Goal: Information Seeking & Learning: Learn about a topic

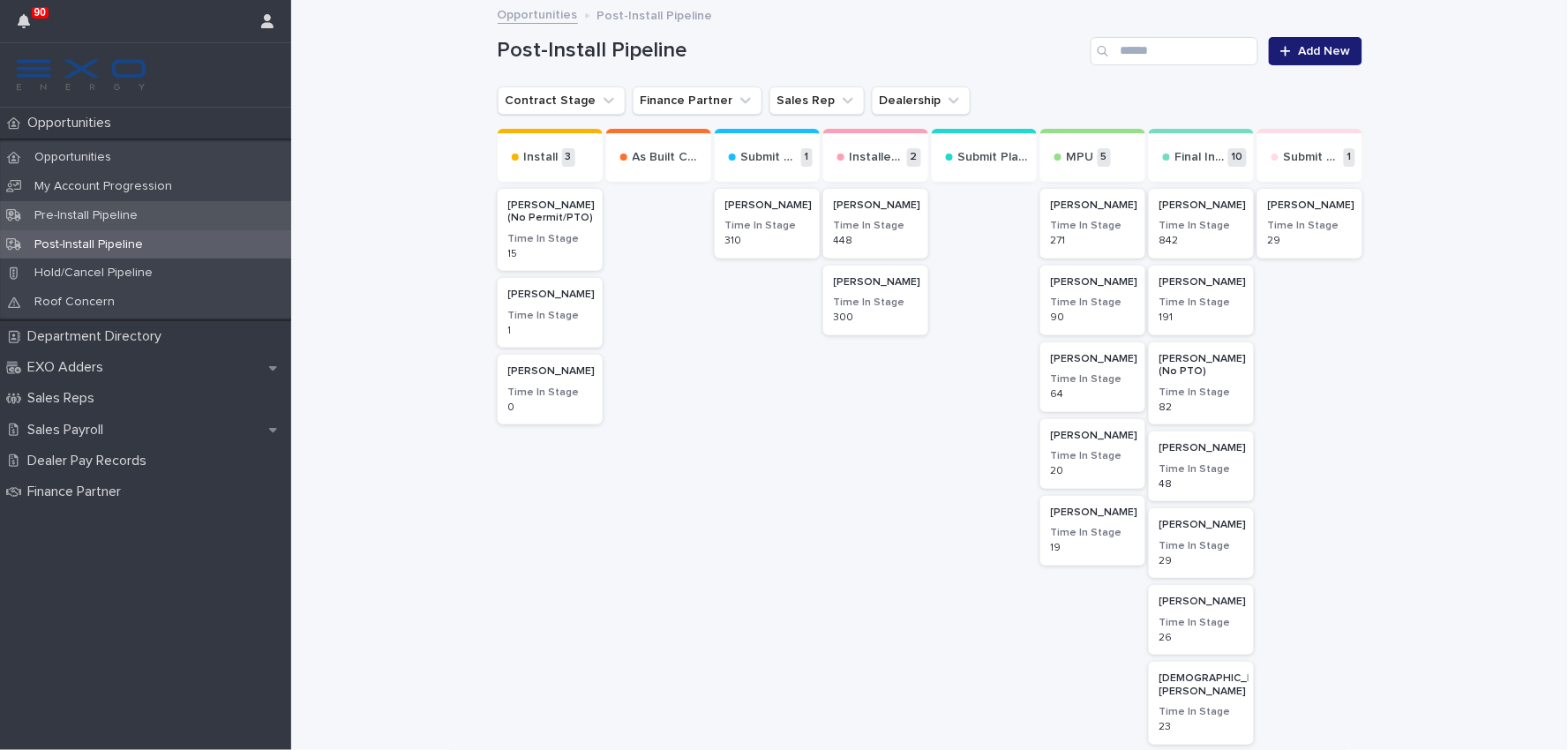
click at [98, 215] on p "Pre-Install Pipeline" at bounding box center [86, 215] width 131 height 15
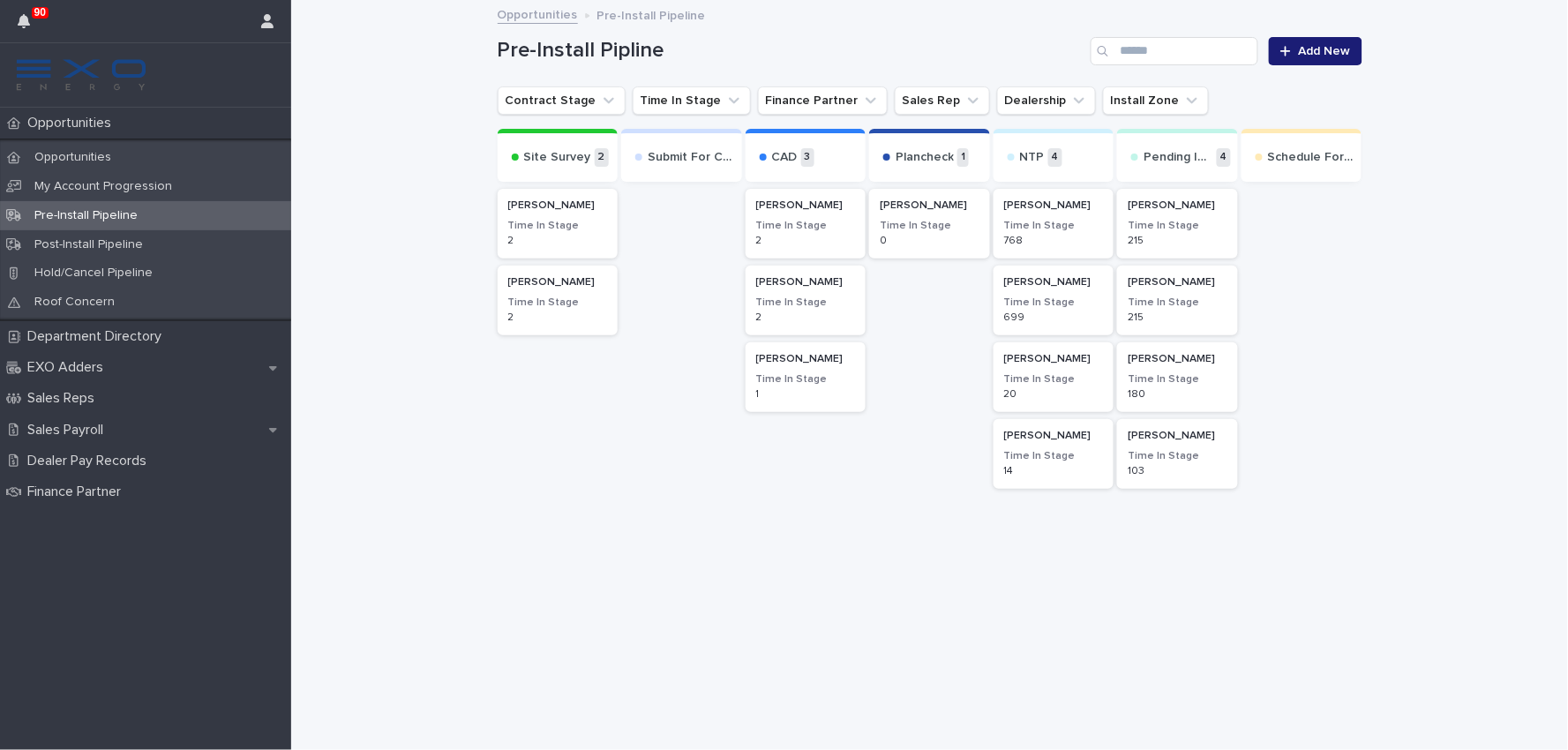
click at [566, 288] on p "[PERSON_NAME]" at bounding box center [557, 282] width 100 height 13
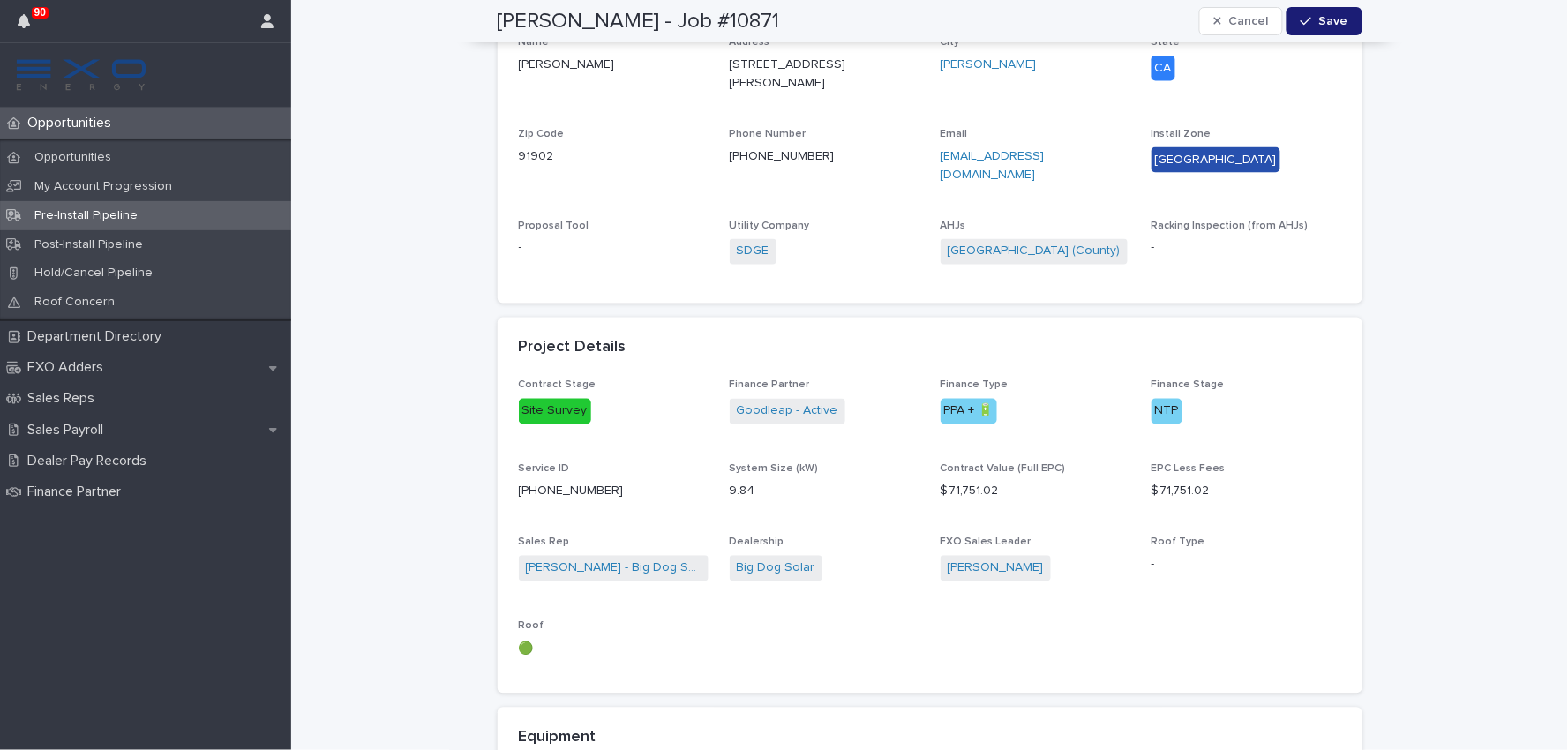
scroll to position [784, 0]
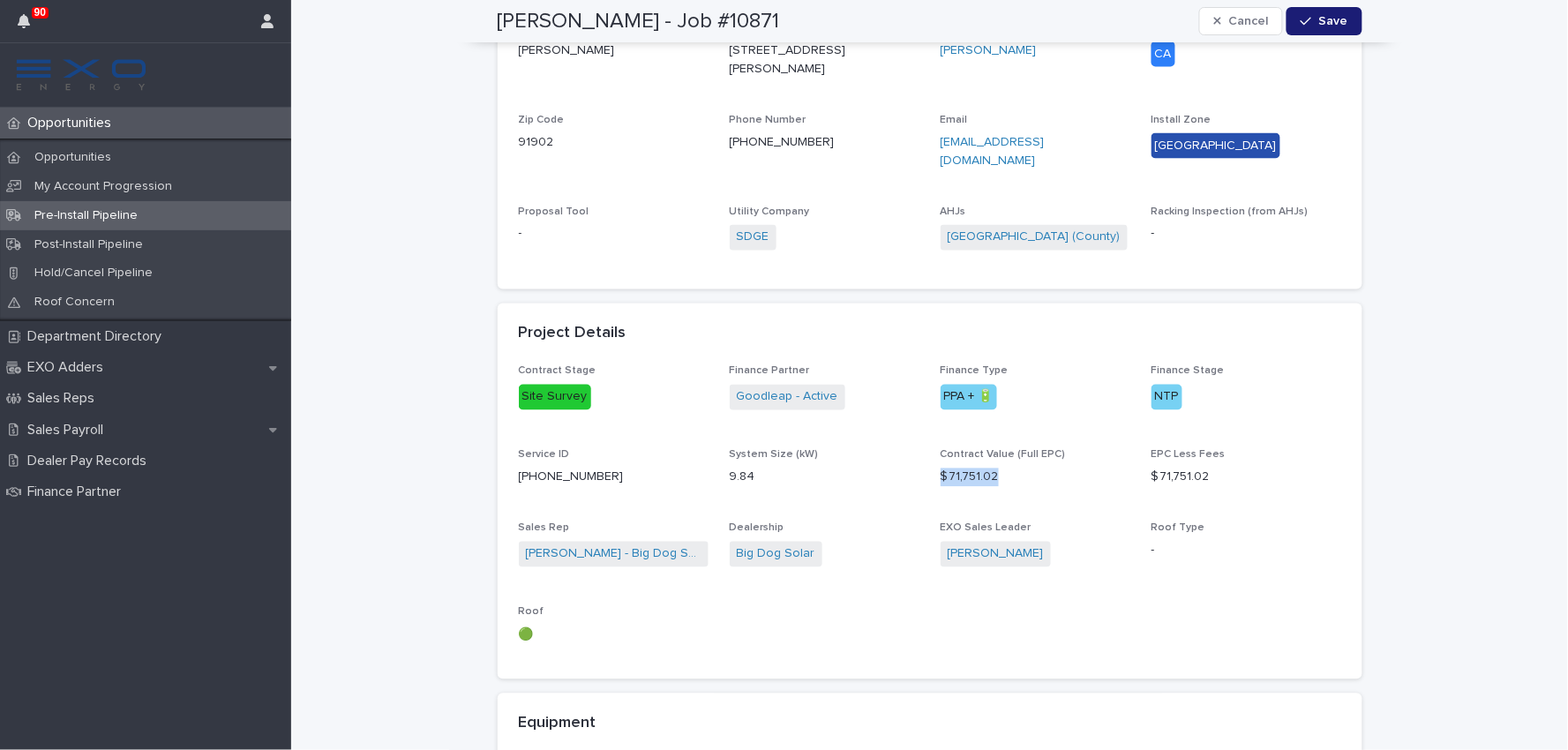
drag, startPoint x: 1010, startPoint y: 448, endPoint x: 933, endPoint y: 454, distance: 77.2
click at [941, 468] on p "$ 71,751.02" at bounding box center [1035, 477] width 189 height 19
copy p "$ 71,751.02"
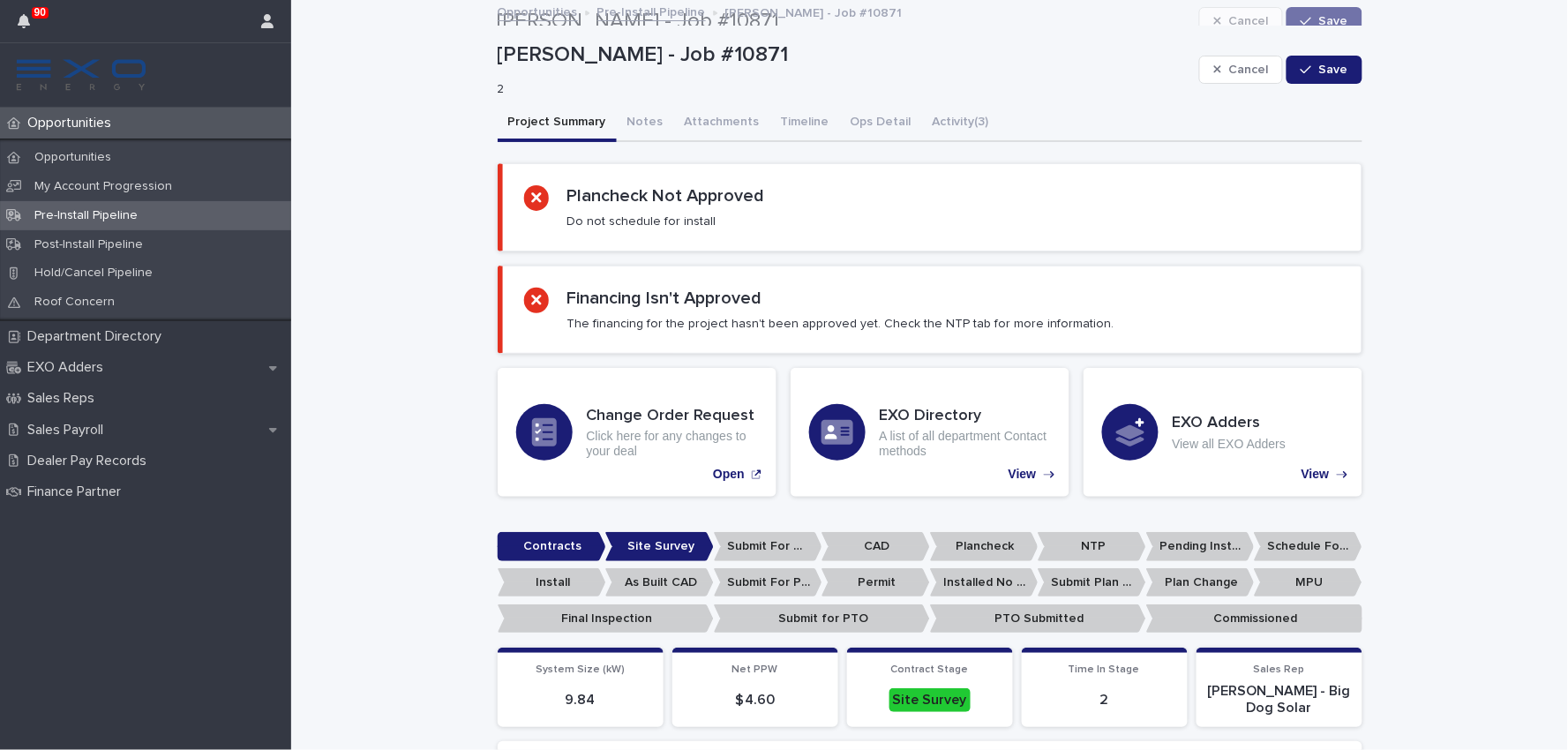
scroll to position [0, 0]
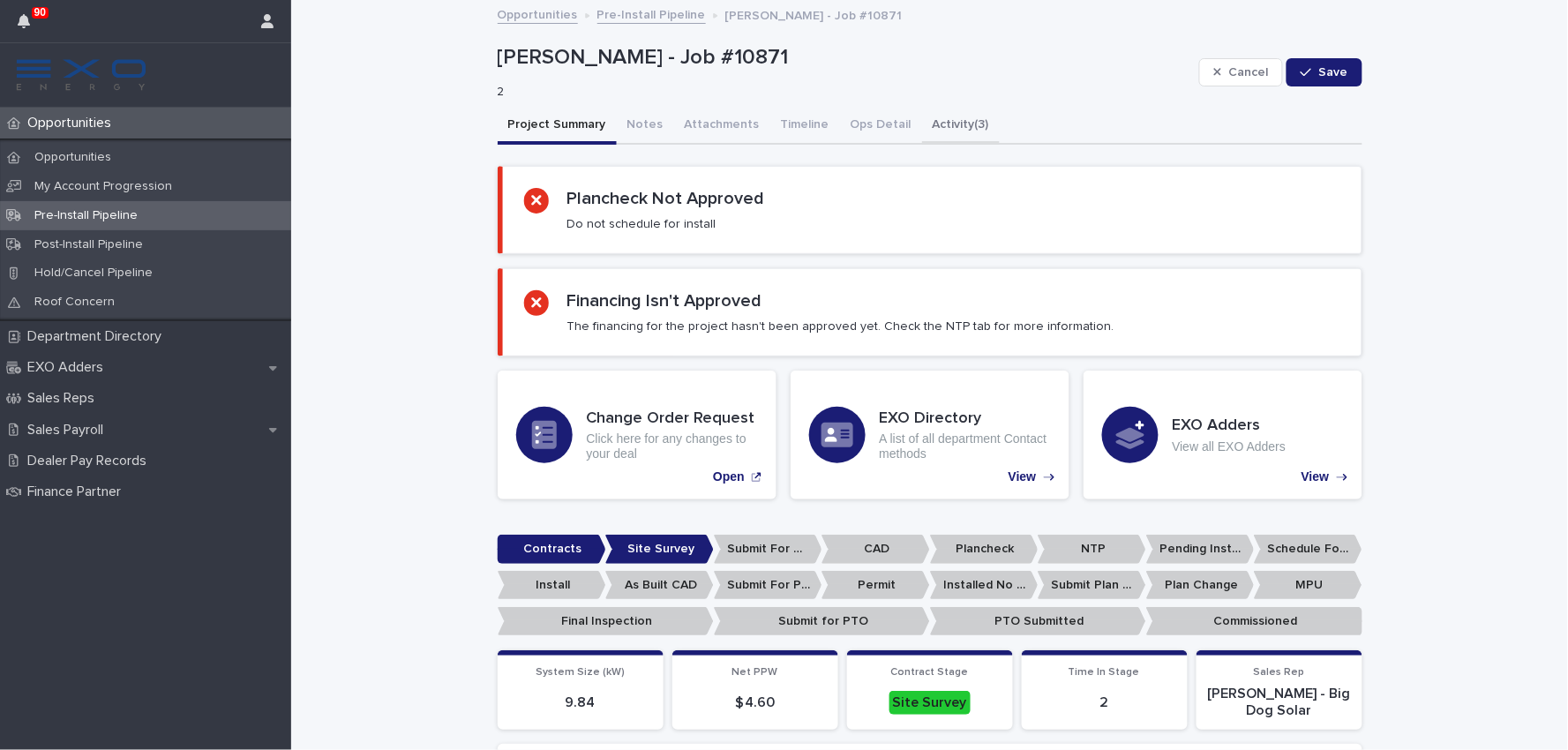
click at [933, 125] on button "Activity (3)" at bounding box center [961, 126] width 78 height 37
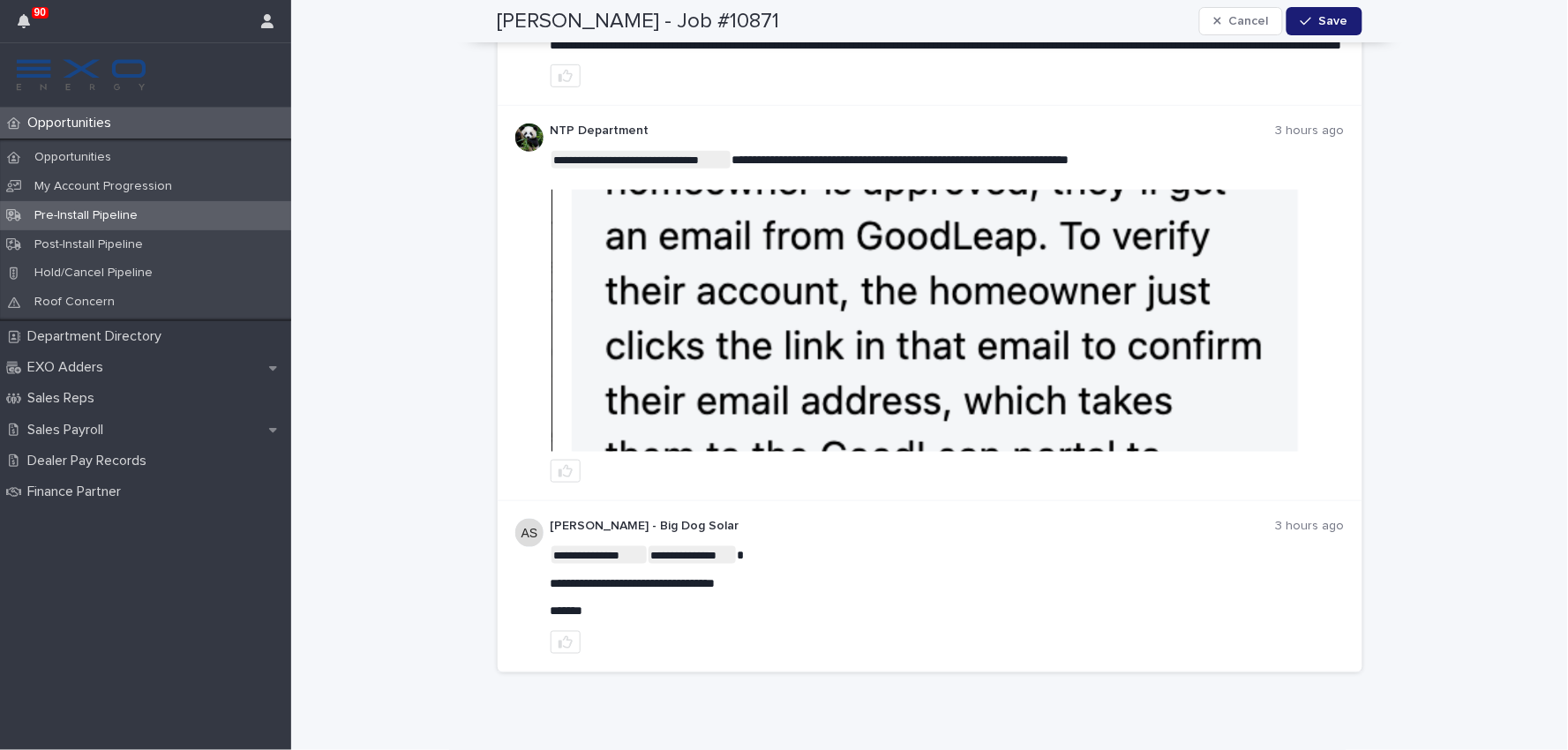
scroll to position [331, 0]
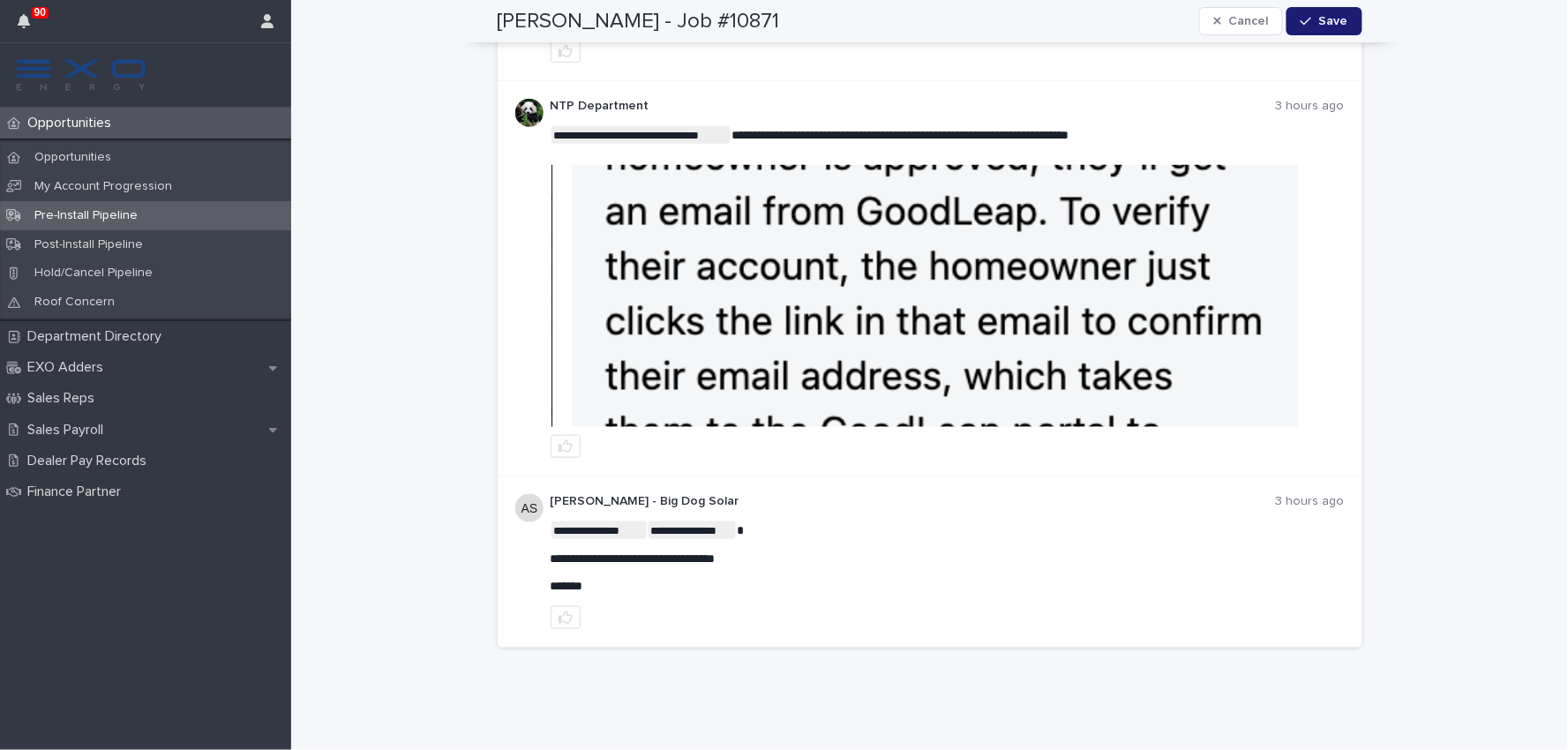
click at [958, 381] on img at bounding box center [947, 296] width 792 height 262
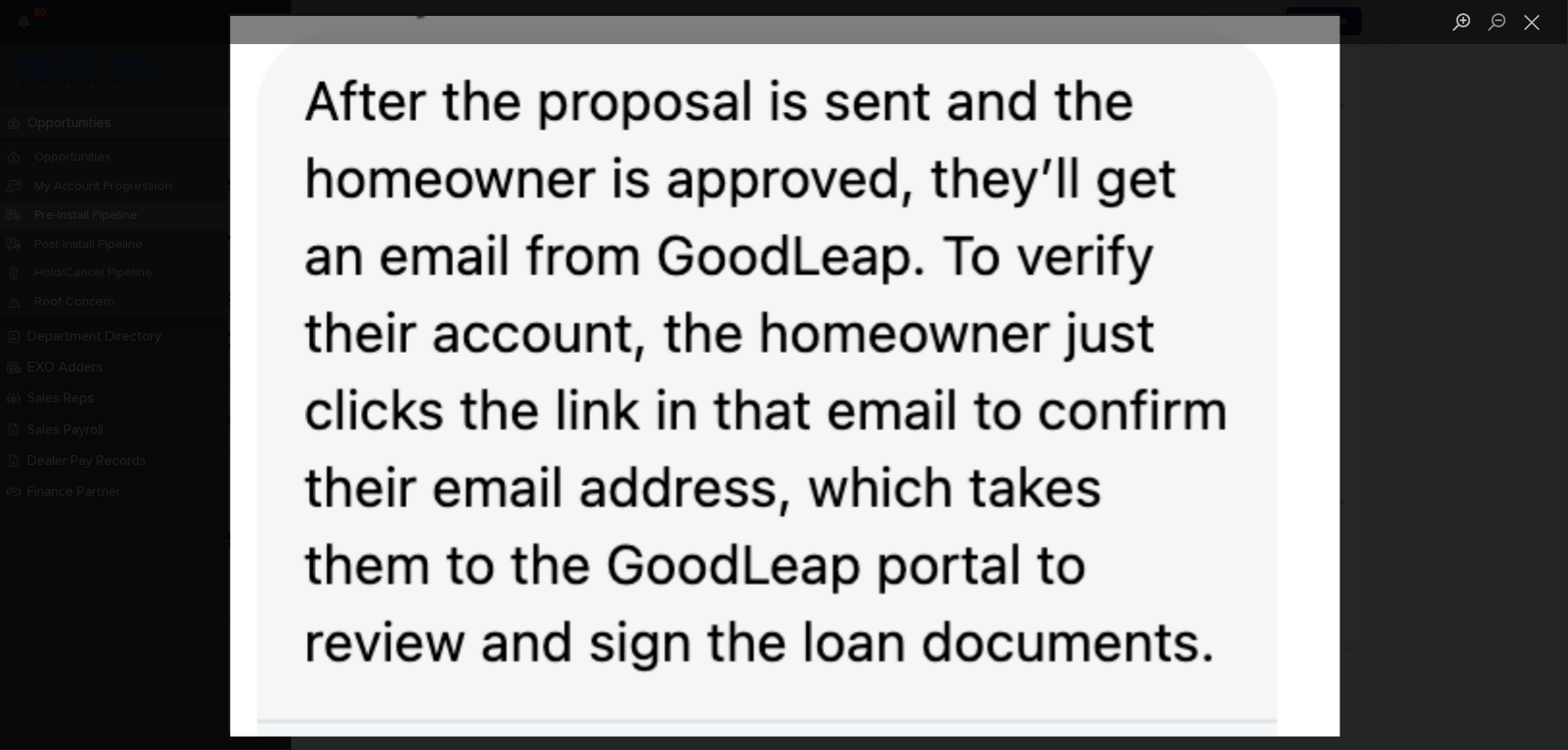
click at [1450, 188] on div "Lightbox" at bounding box center [784, 375] width 1568 height 750
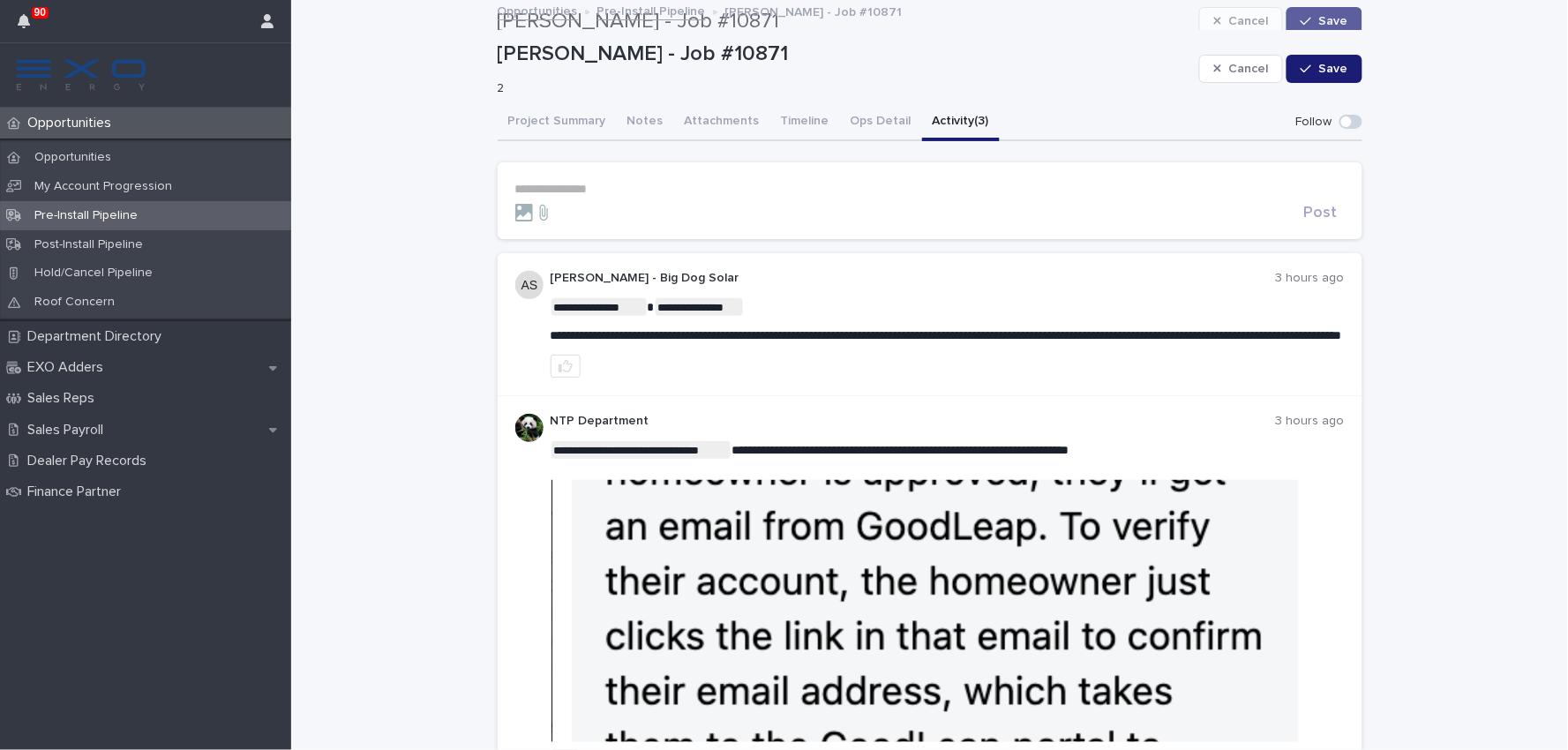
scroll to position [0, 0]
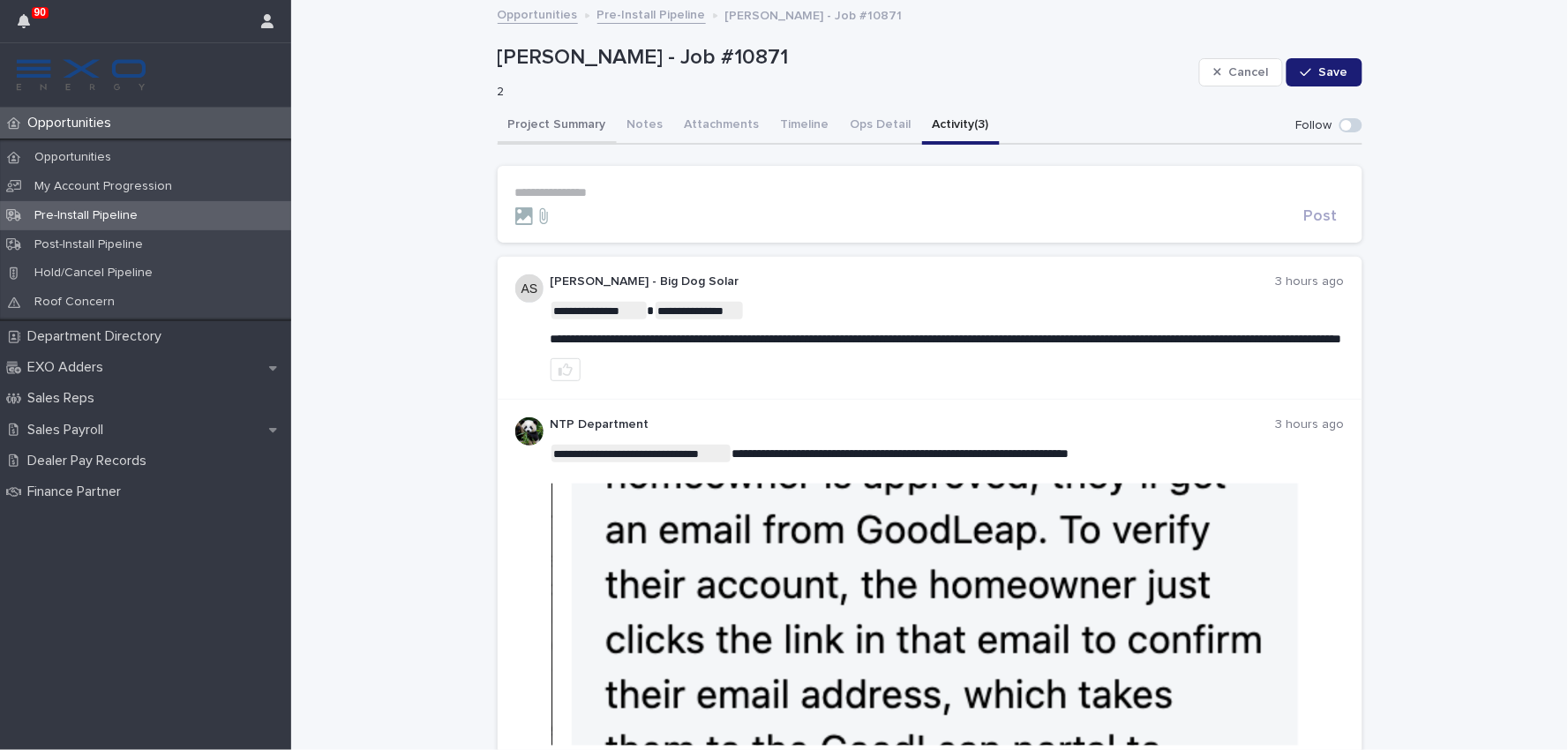
click at [574, 128] on button "Project Summary" at bounding box center [557, 126] width 119 height 37
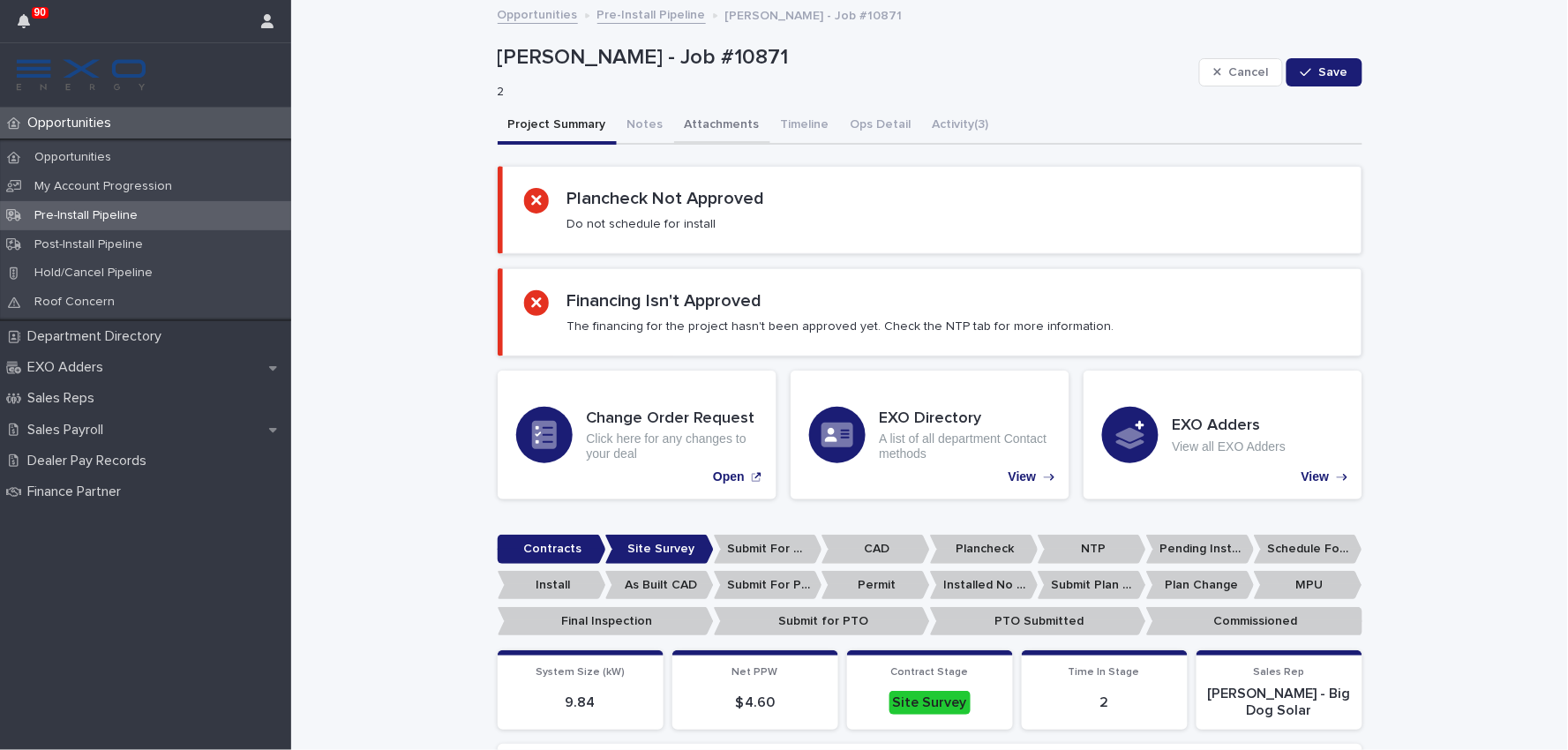
click at [725, 117] on button "Attachments" at bounding box center [723, 126] width 97 height 37
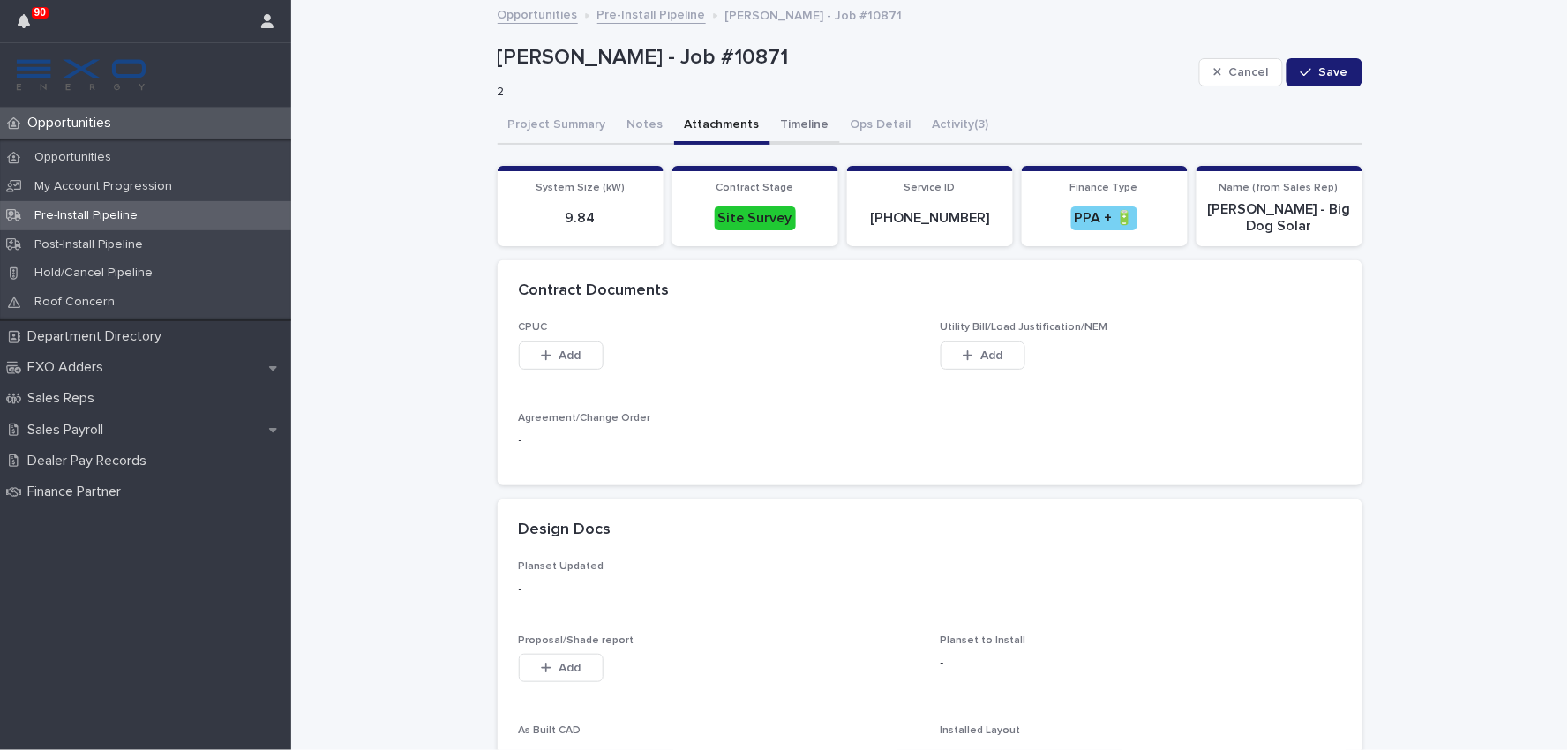
click at [780, 127] on button "Timeline" at bounding box center [805, 126] width 70 height 37
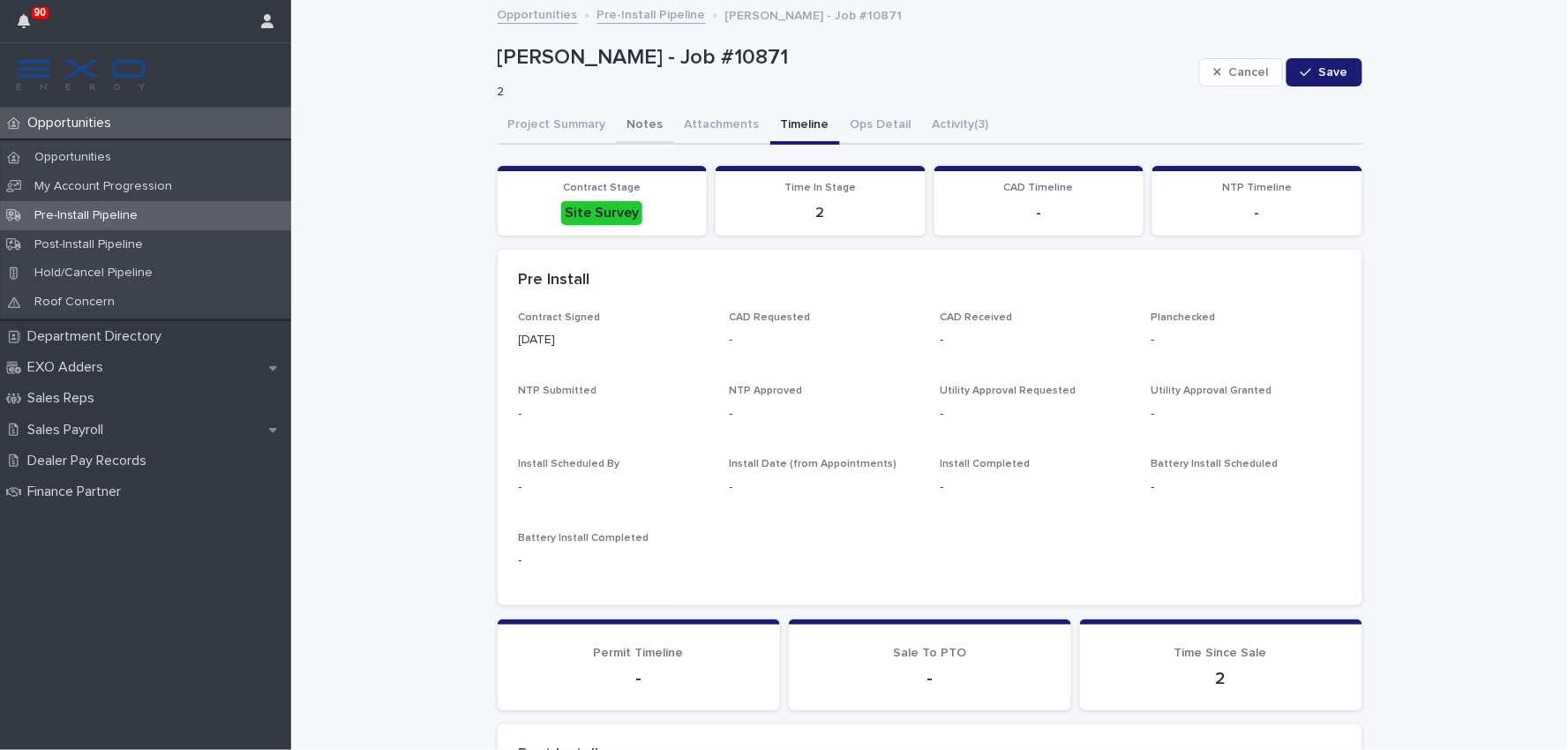
click at [633, 121] on button "Notes" at bounding box center [645, 126] width 57 height 37
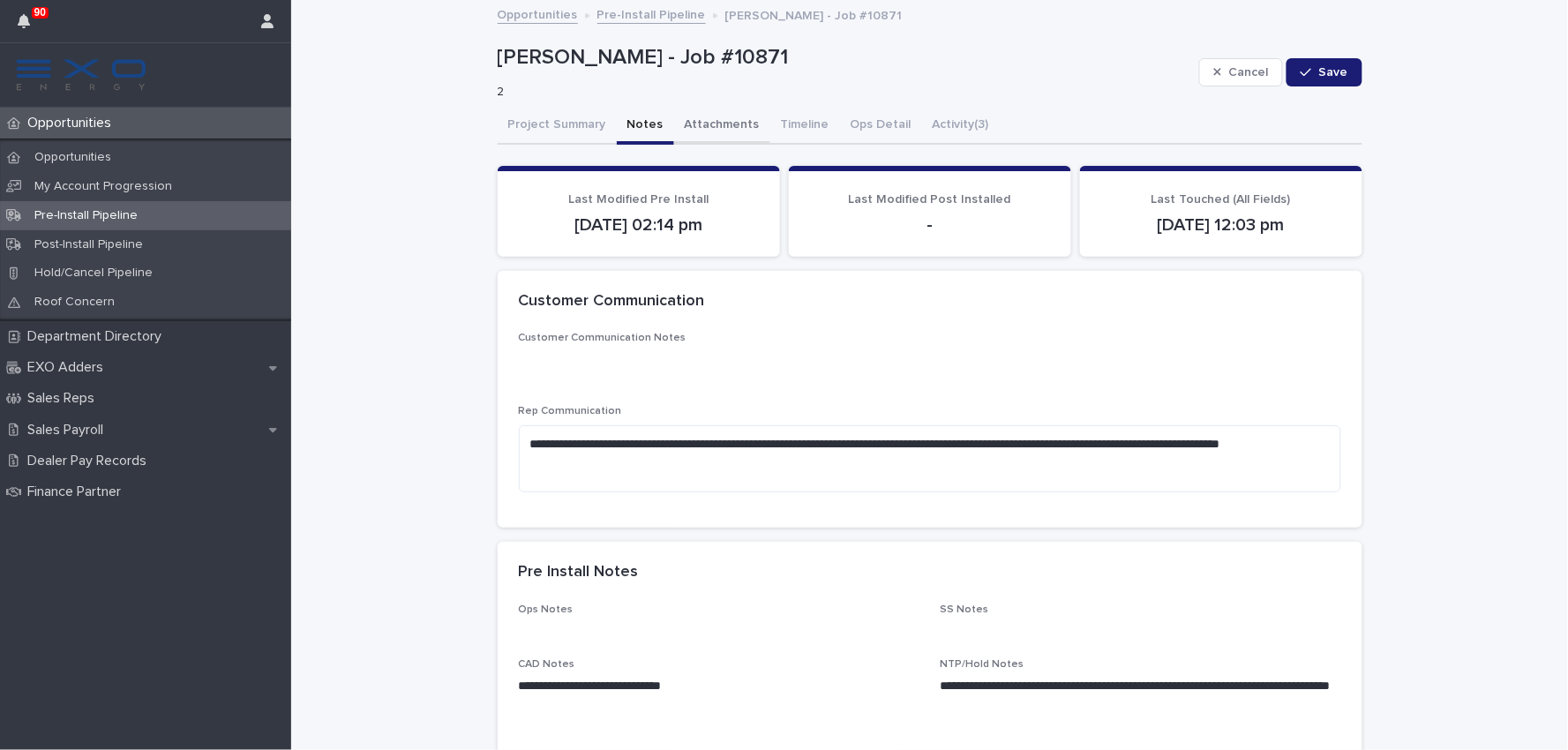
drag, startPoint x: 704, startPoint y: 113, endPoint x: 713, endPoint y: 133, distance: 21.9
click at [704, 113] on button "Attachments" at bounding box center [723, 126] width 97 height 37
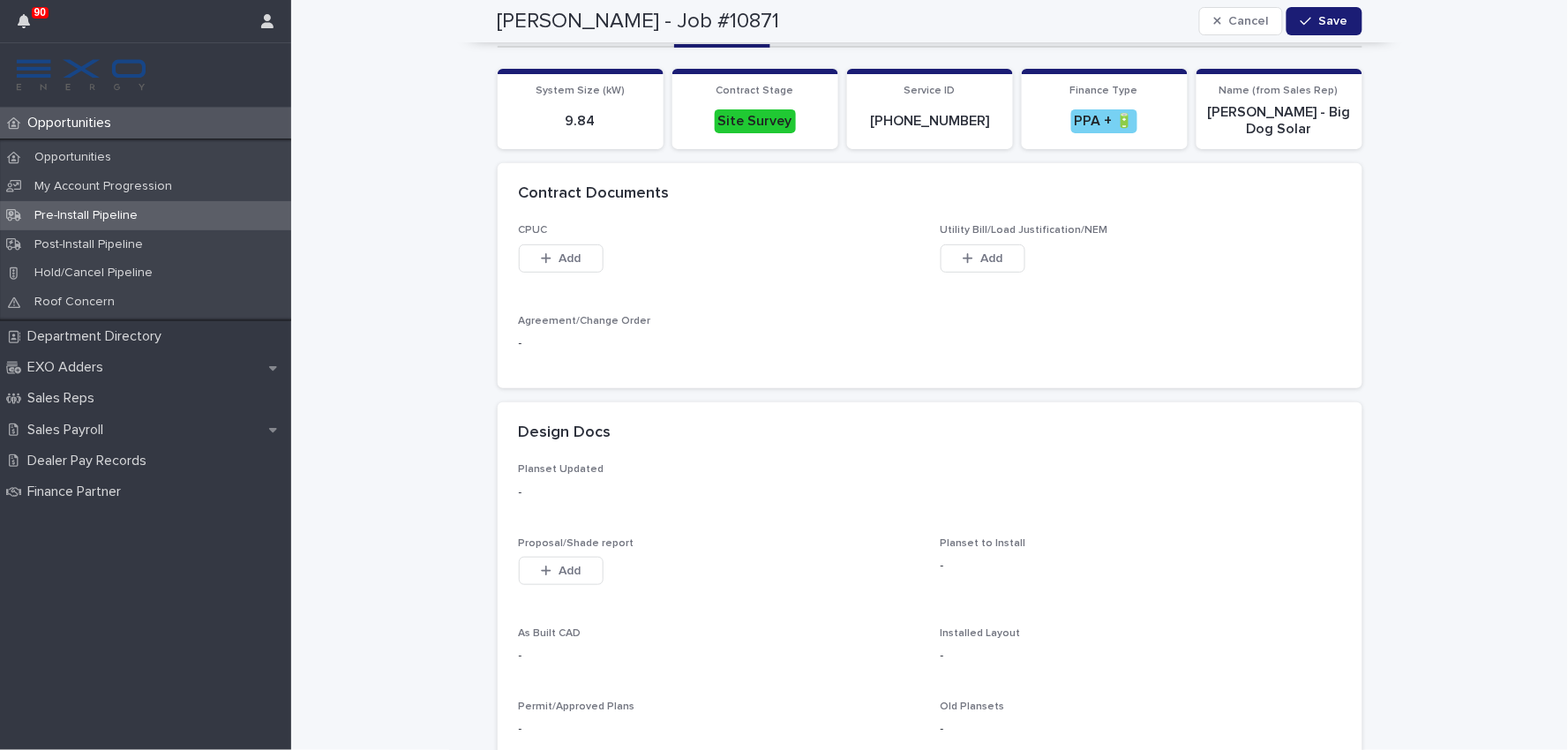
scroll to position [34, 0]
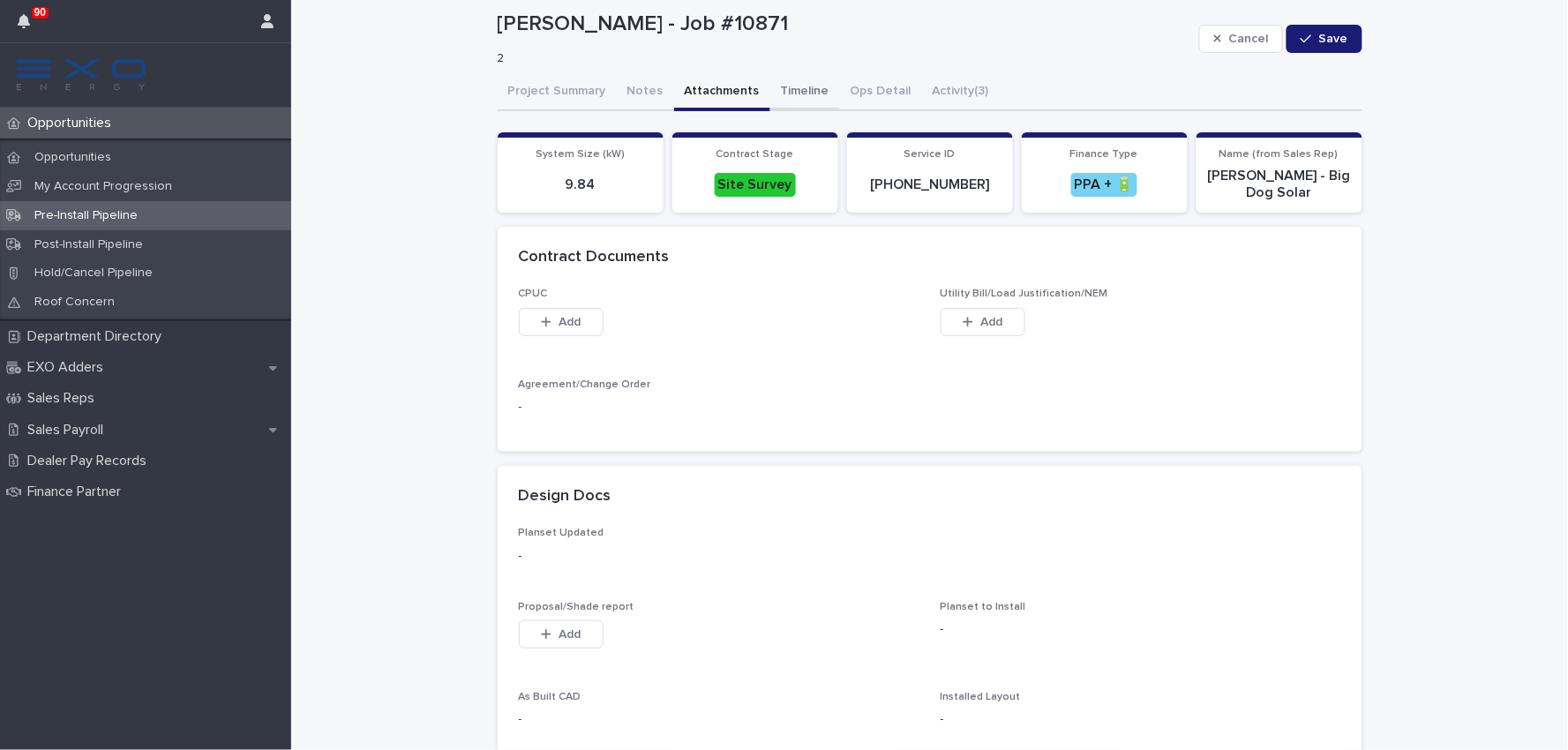
click at [795, 88] on div "[PERSON_NAME] - Job #10871 Cancel Save [PERSON_NAME] - Job #10871 2 Cancel Save…" at bounding box center [930, 659] width 865 height 1382
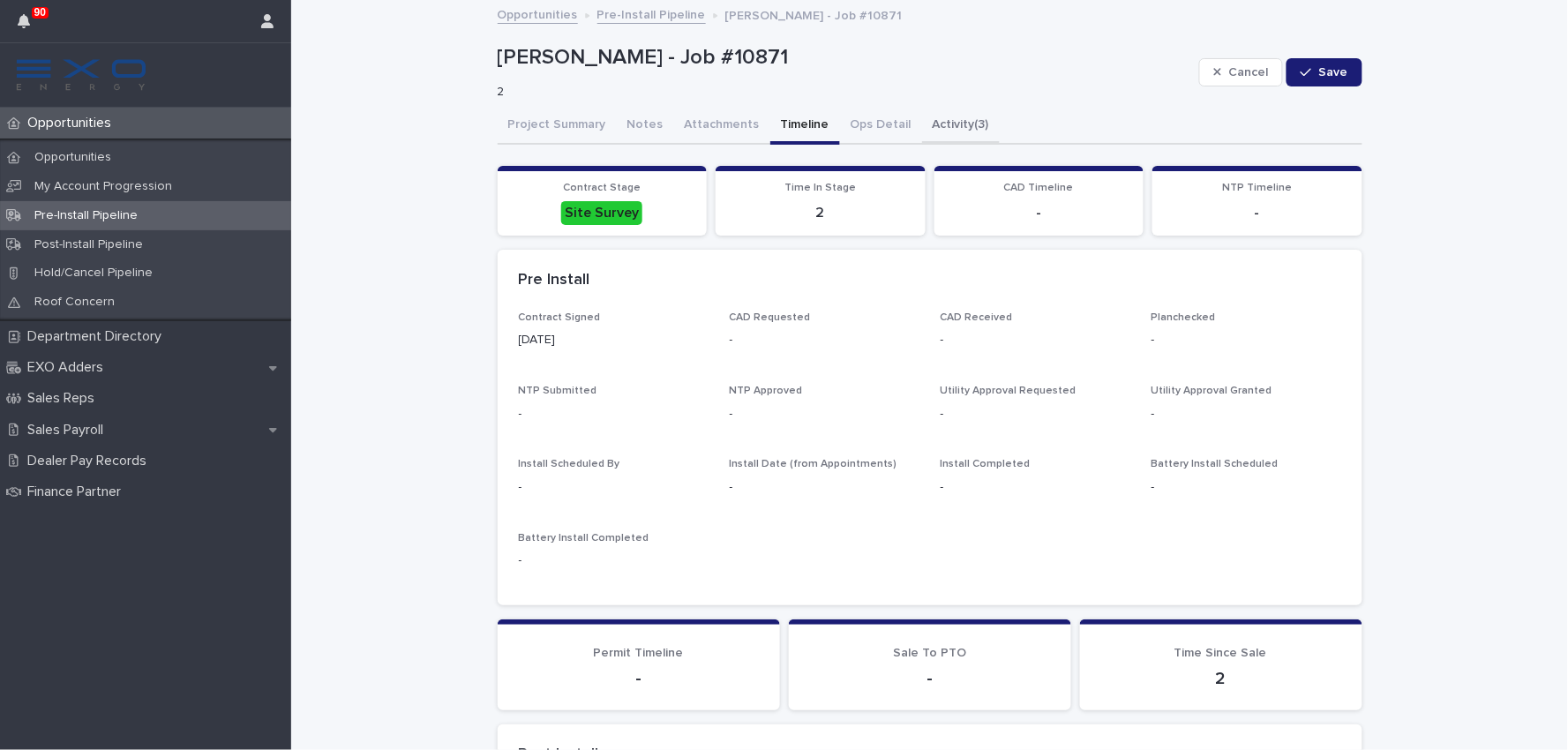
click at [938, 125] on button "Activity (3)" at bounding box center [961, 126] width 78 height 37
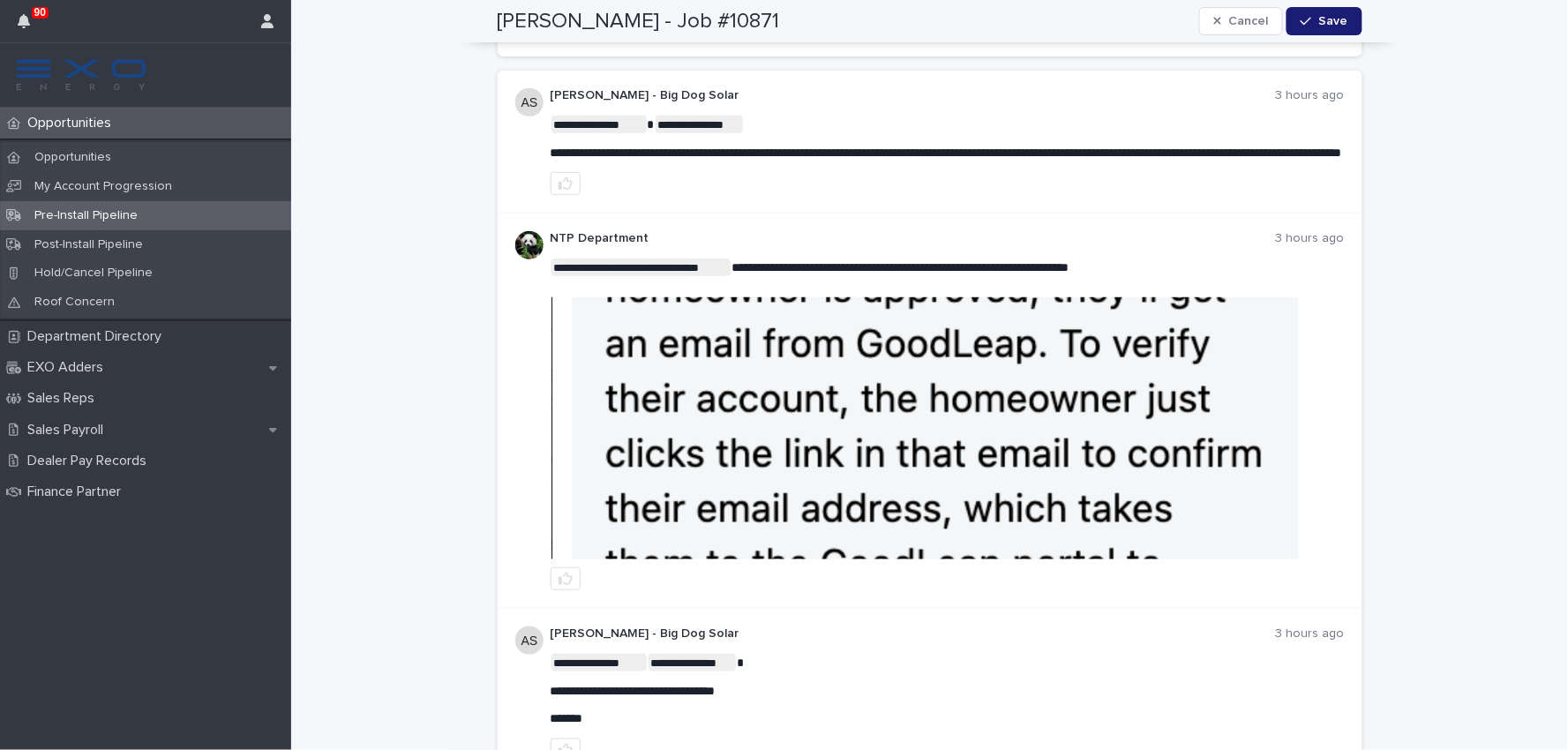
scroll to position [37, 0]
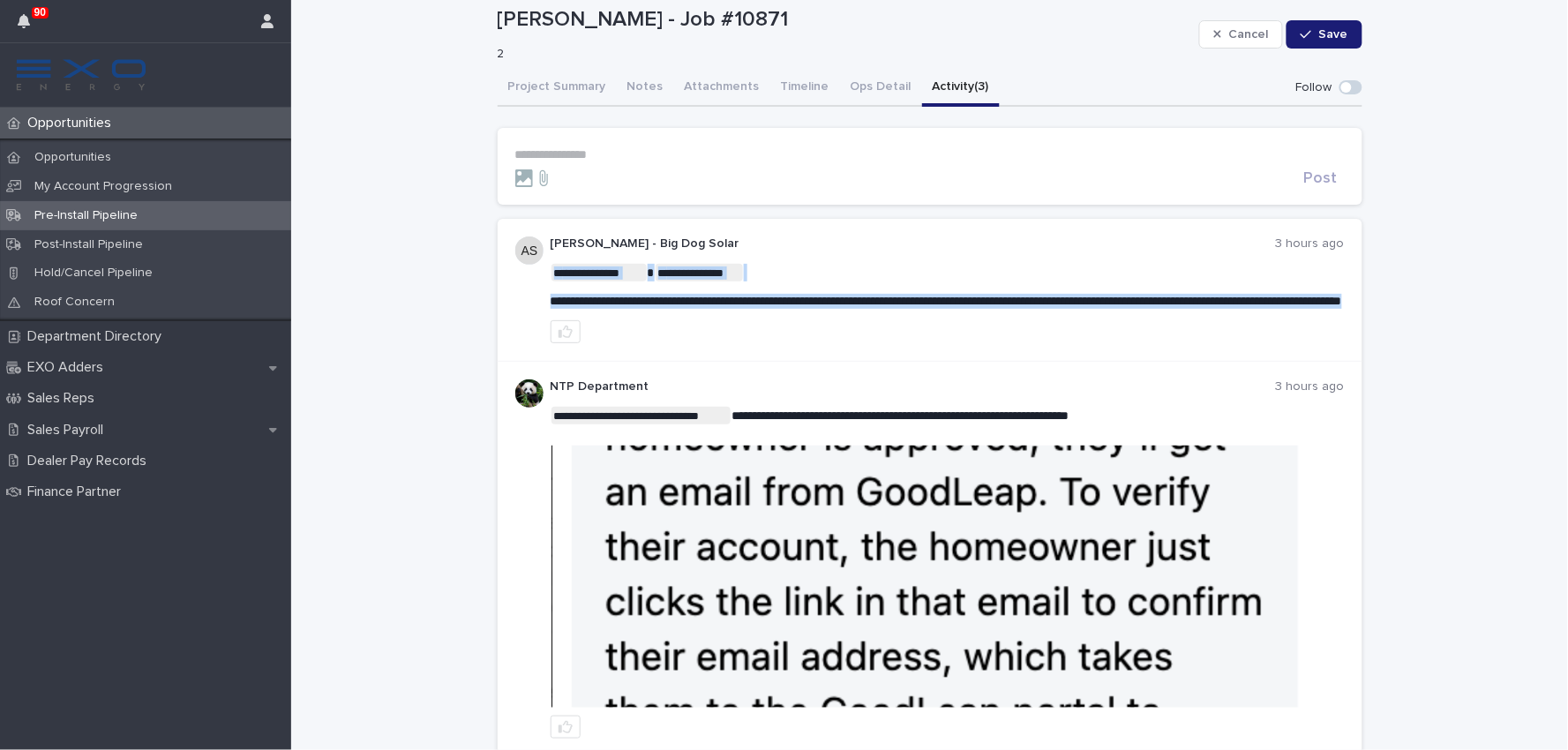
drag, startPoint x: 810, startPoint y: 301, endPoint x: 1130, endPoint y: 309, distance: 320.1
click at [1134, 308] on p "**********" at bounding box center [947, 301] width 794 height 15
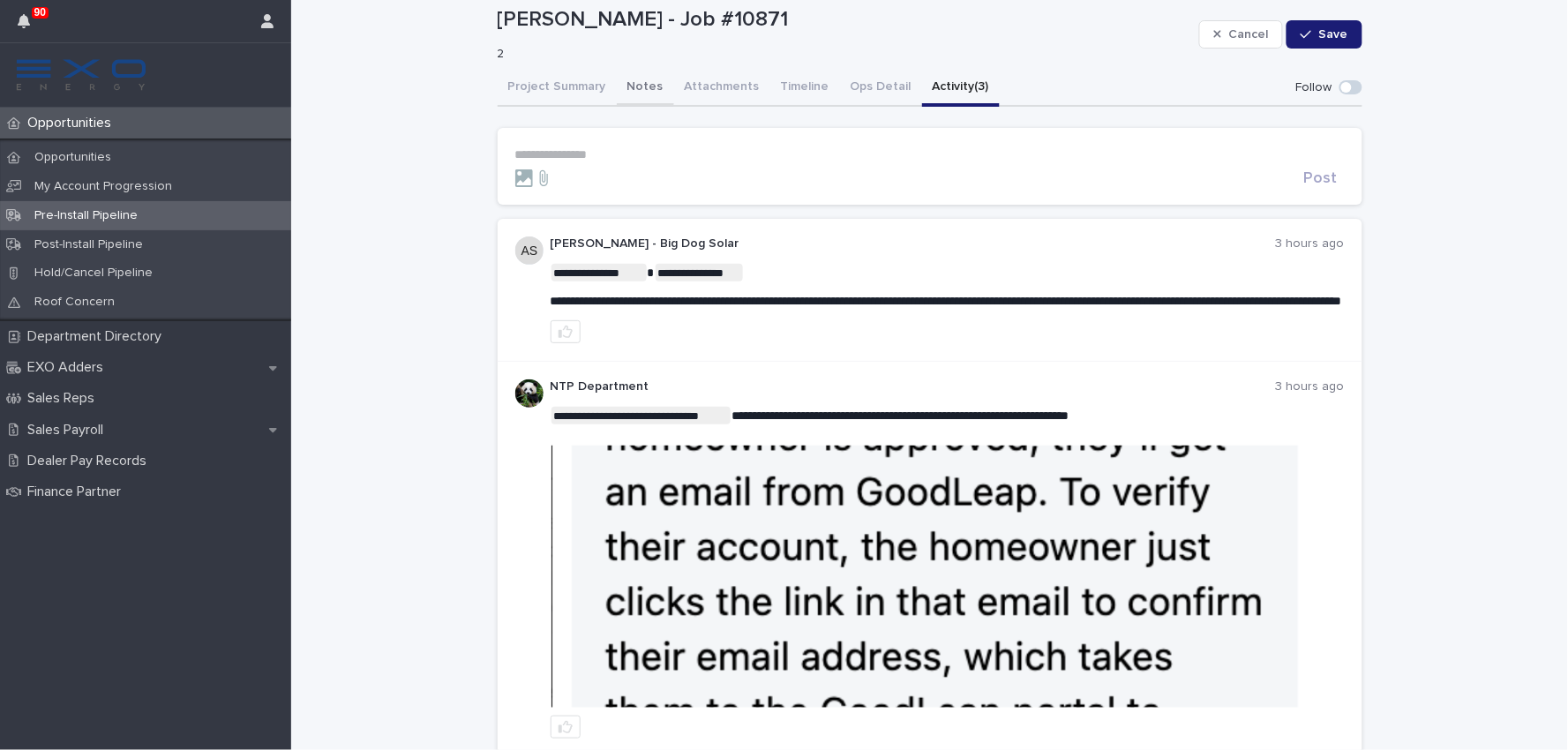
click at [637, 80] on div "**********" at bounding box center [930, 506] width 865 height 872
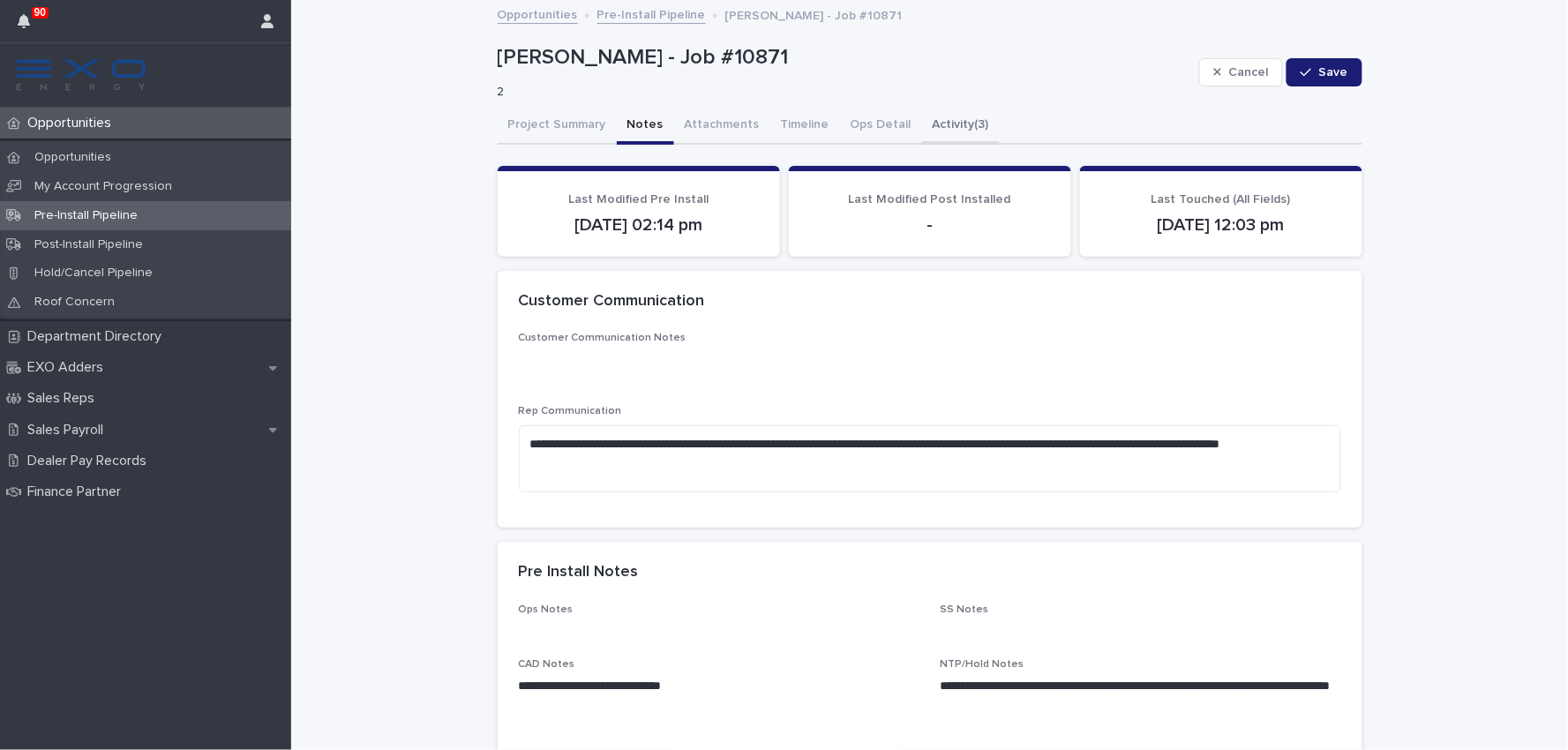
click at [929, 121] on button "Activity (3)" at bounding box center [961, 126] width 78 height 37
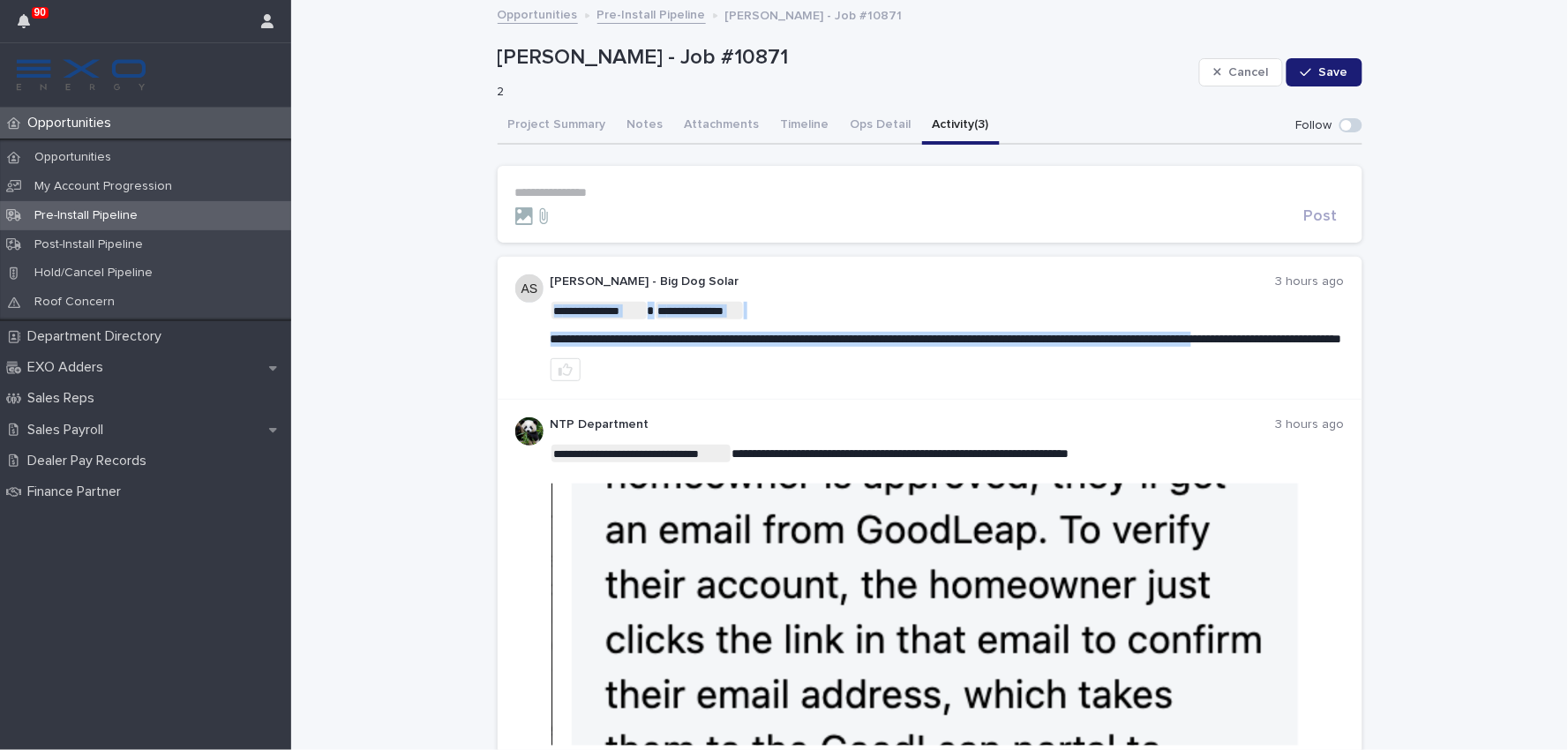
drag, startPoint x: 842, startPoint y: 336, endPoint x: 1319, endPoint y: 331, distance: 477.0
click at [1296, 341] on span "**********" at bounding box center [946, 338] width 792 height 13
drag, startPoint x: 842, startPoint y: 336, endPoint x: 1350, endPoint y: 328, distance: 508.1
click at [1350, 328] on div "**********" at bounding box center [930, 328] width 865 height 144
copy span "**********"
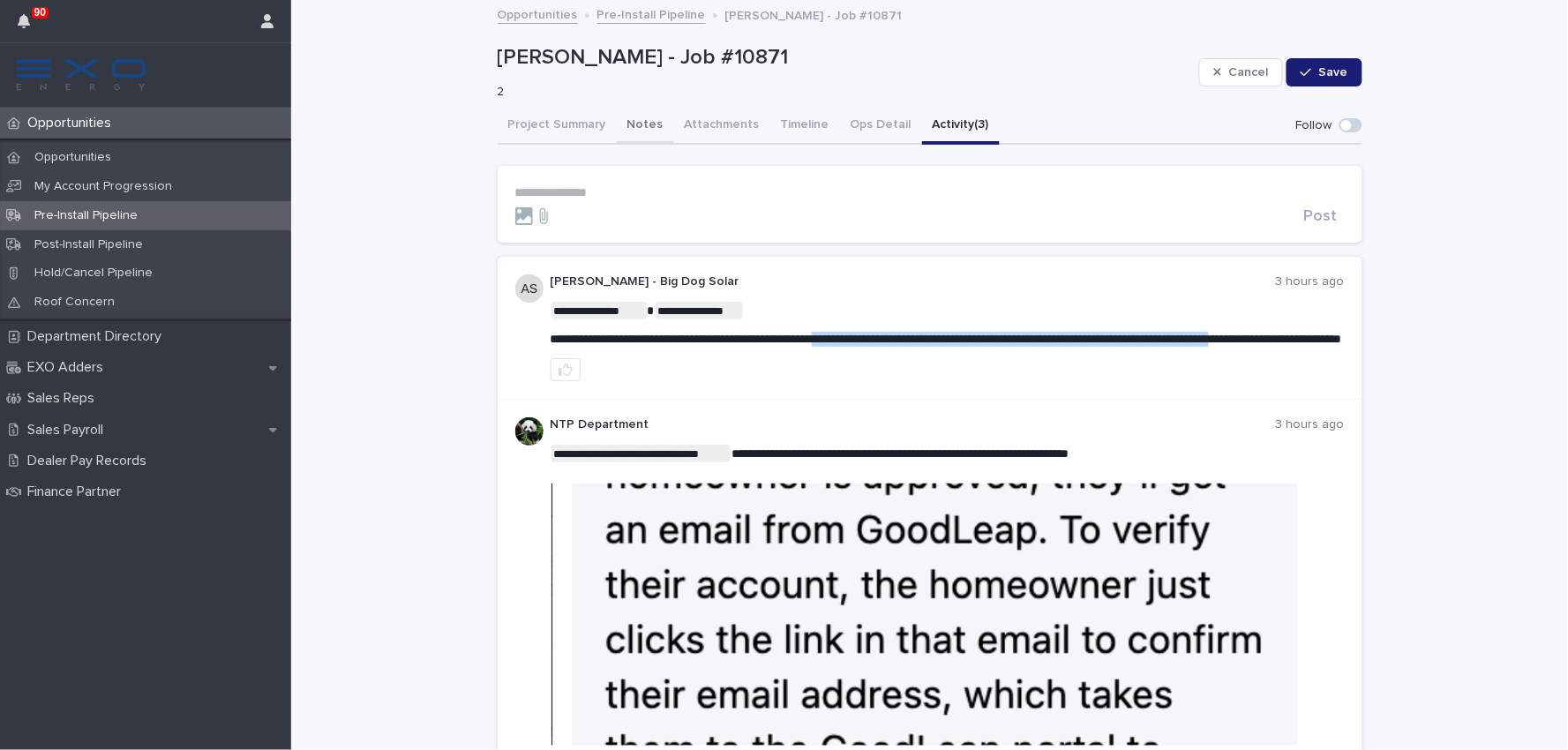
click at [619, 128] on button "Notes" at bounding box center [645, 126] width 57 height 37
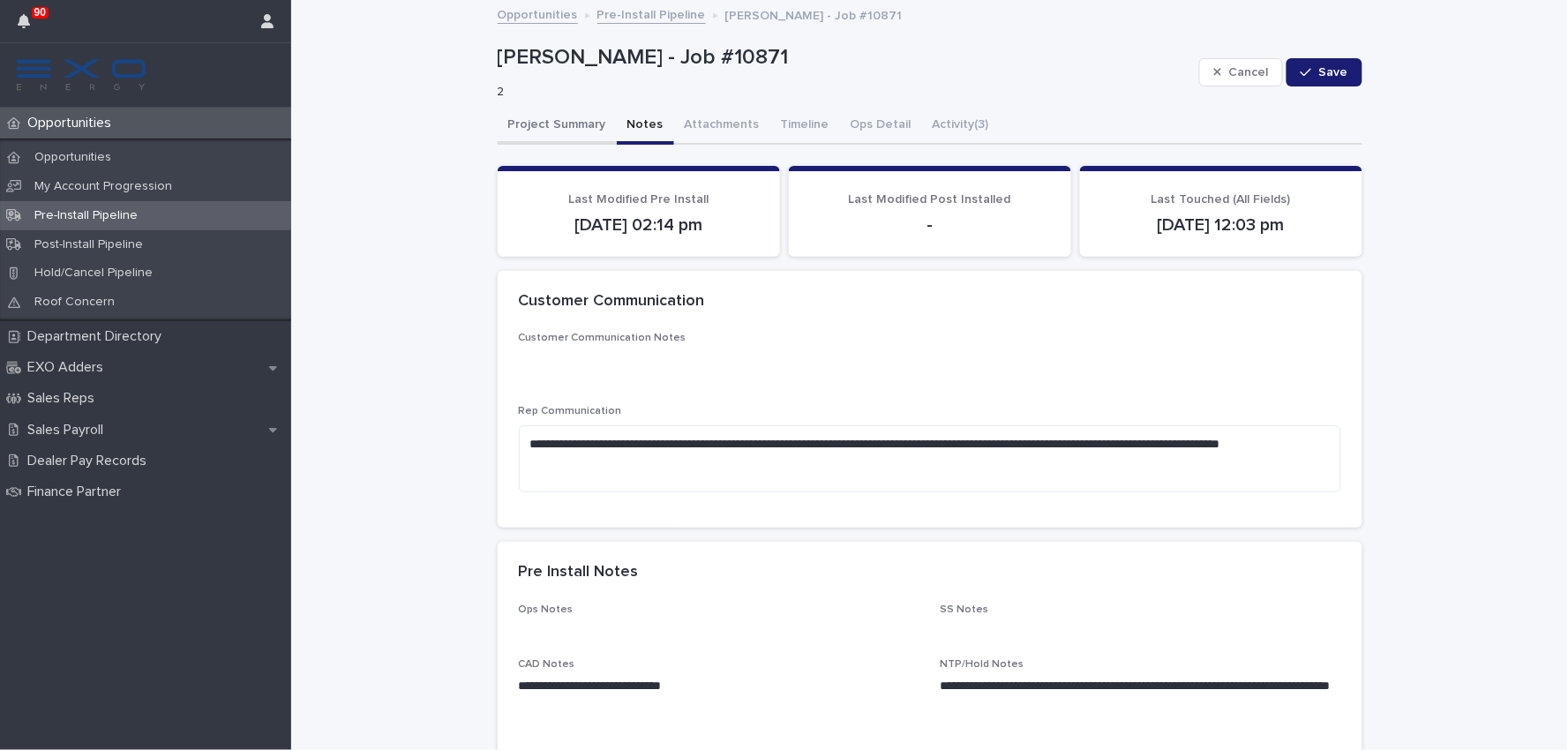
click at [566, 117] on button "Project Summary" at bounding box center [557, 126] width 119 height 37
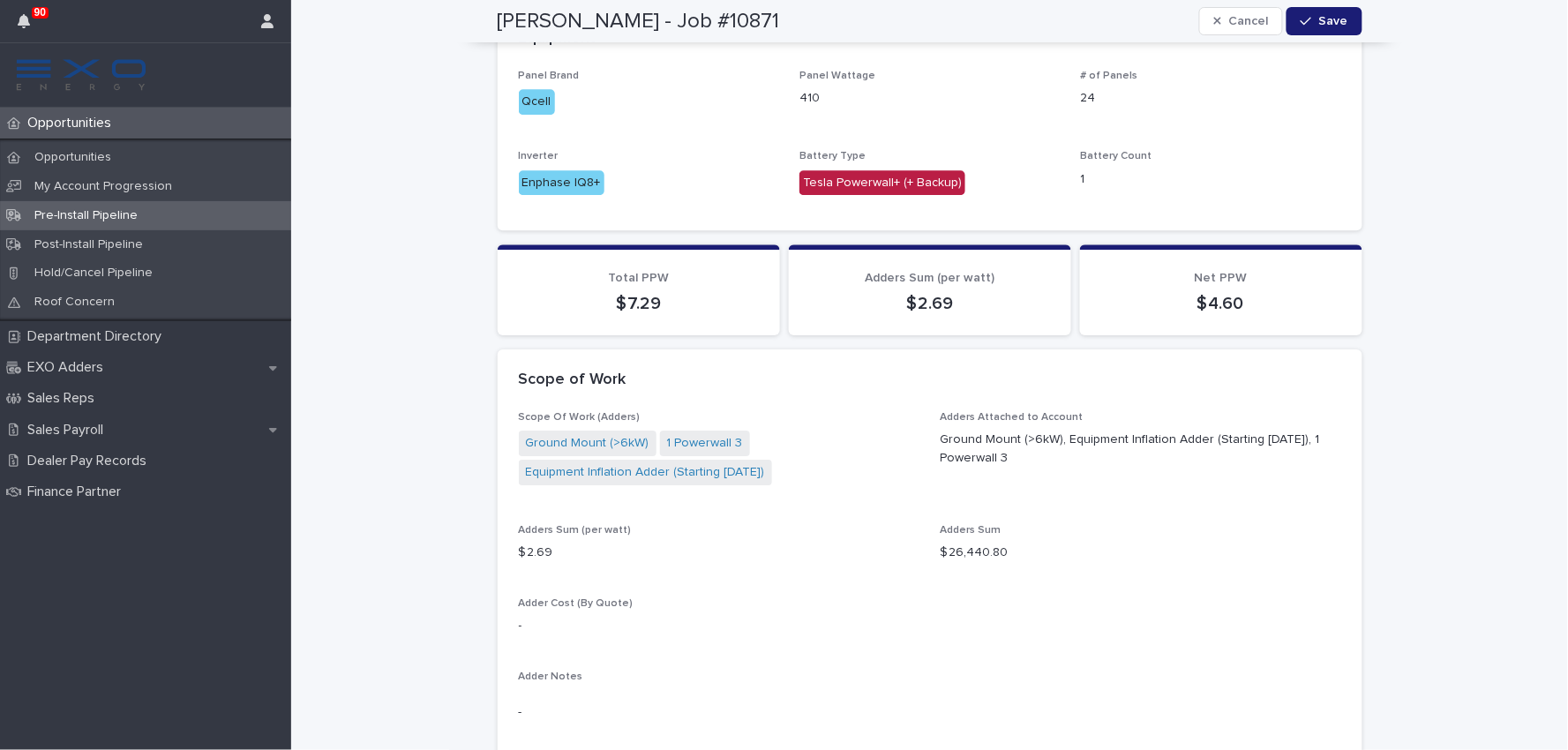
scroll to position [1469, 0]
drag, startPoint x: 1018, startPoint y: 434, endPoint x: 927, endPoint y: 415, distance: 93.0
click at [927, 415] on div "Scope Of Work (Adders) Ground Mount (>6kW) 1 Powerwall 3 Equipment Inflation Ad…" at bounding box center [930, 620] width 822 height 421
copy p "Ground Mount (>6kW), Equipment Inflation Adder (Starting [DATE]), 1 Powerwall 3"
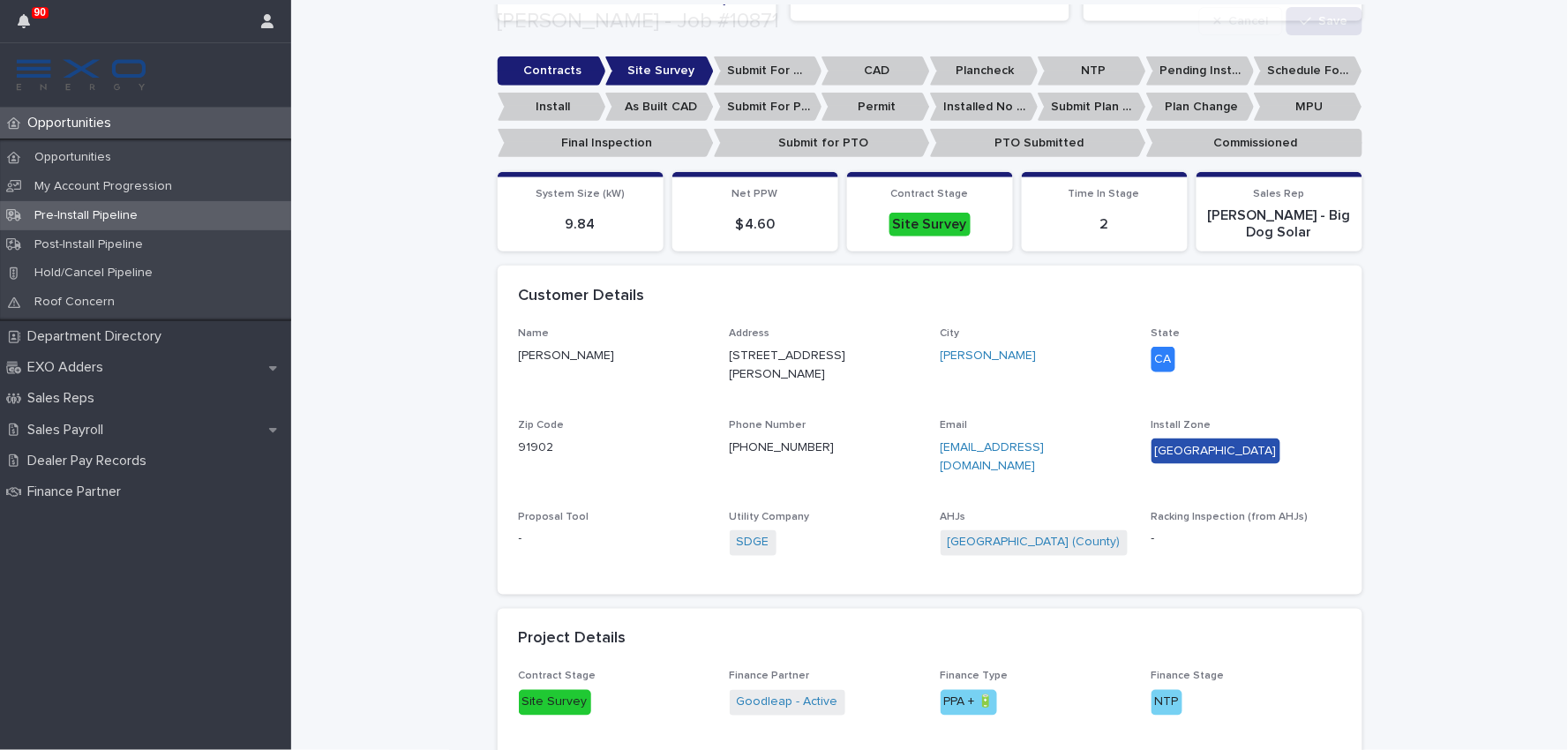
scroll to position [490, 0]
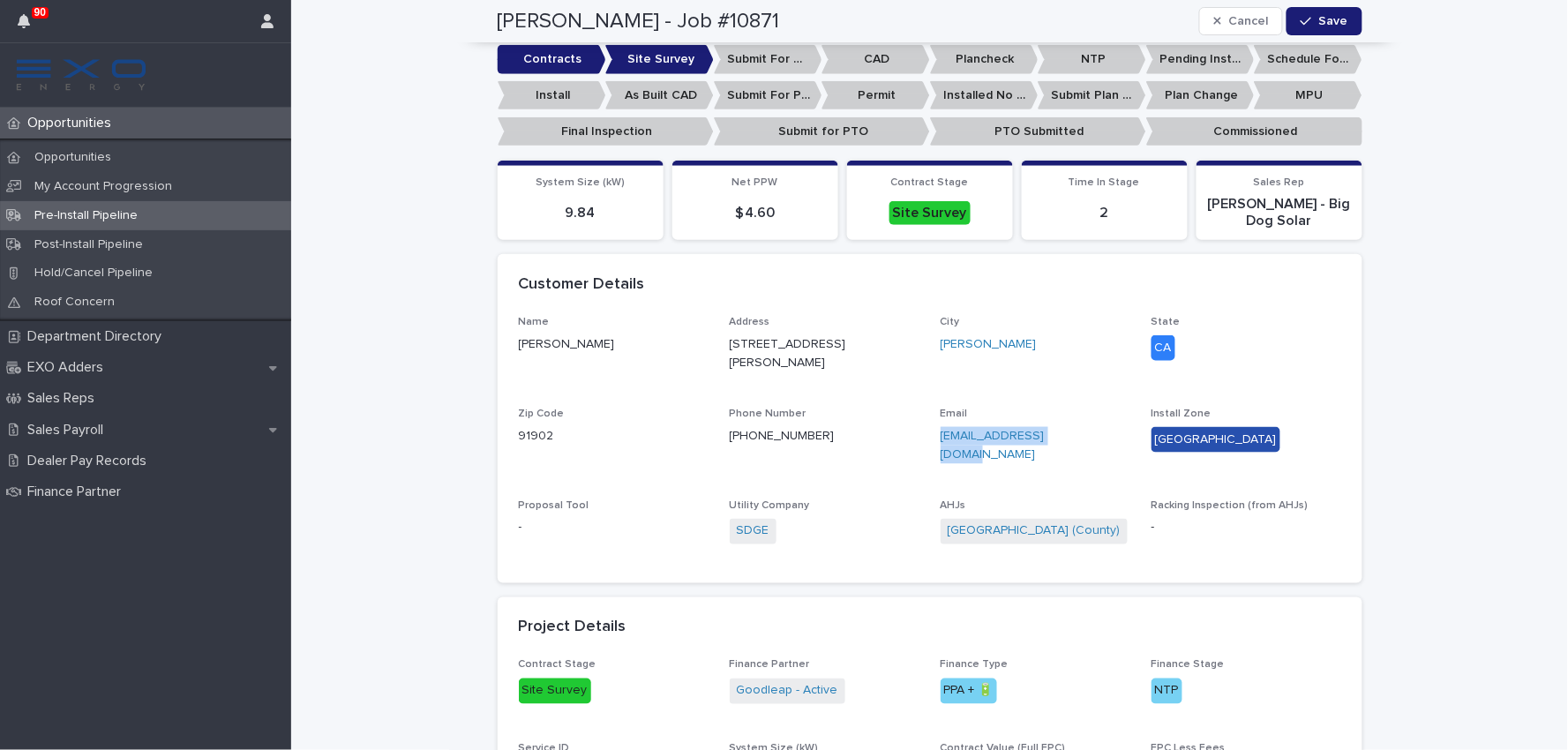
drag, startPoint x: 924, startPoint y: 429, endPoint x: 1068, endPoint y: 447, distance: 145.1
click at [1068, 447] on div "Name [PERSON_NAME] Address [STREET_ADDRESS][PERSON_NAME][US_STATE] Phone Number…" at bounding box center [930, 439] width 822 height 246
copy link "[EMAIL_ADDRESS][DOMAIN_NAME]"
drag, startPoint x: 719, startPoint y: 422, endPoint x: 812, endPoint y: 438, distance: 94.4
click at [812, 438] on div "Name [PERSON_NAME] Address [STREET_ADDRESS][PERSON_NAME][US_STATE] Phone Number…" at bounding box center [930, 439] width 822 height 246
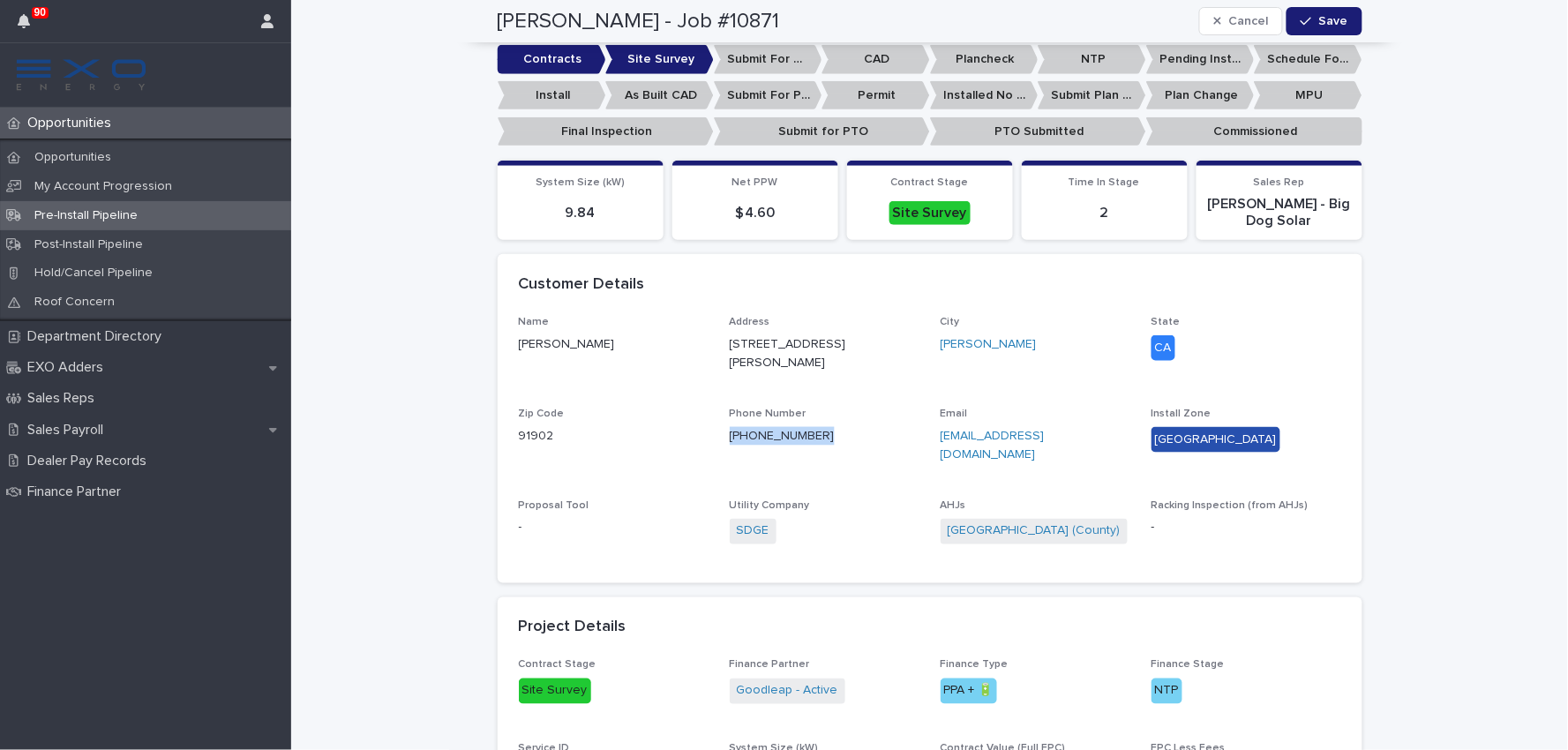
copy link "[PHONE_NUMBER]"
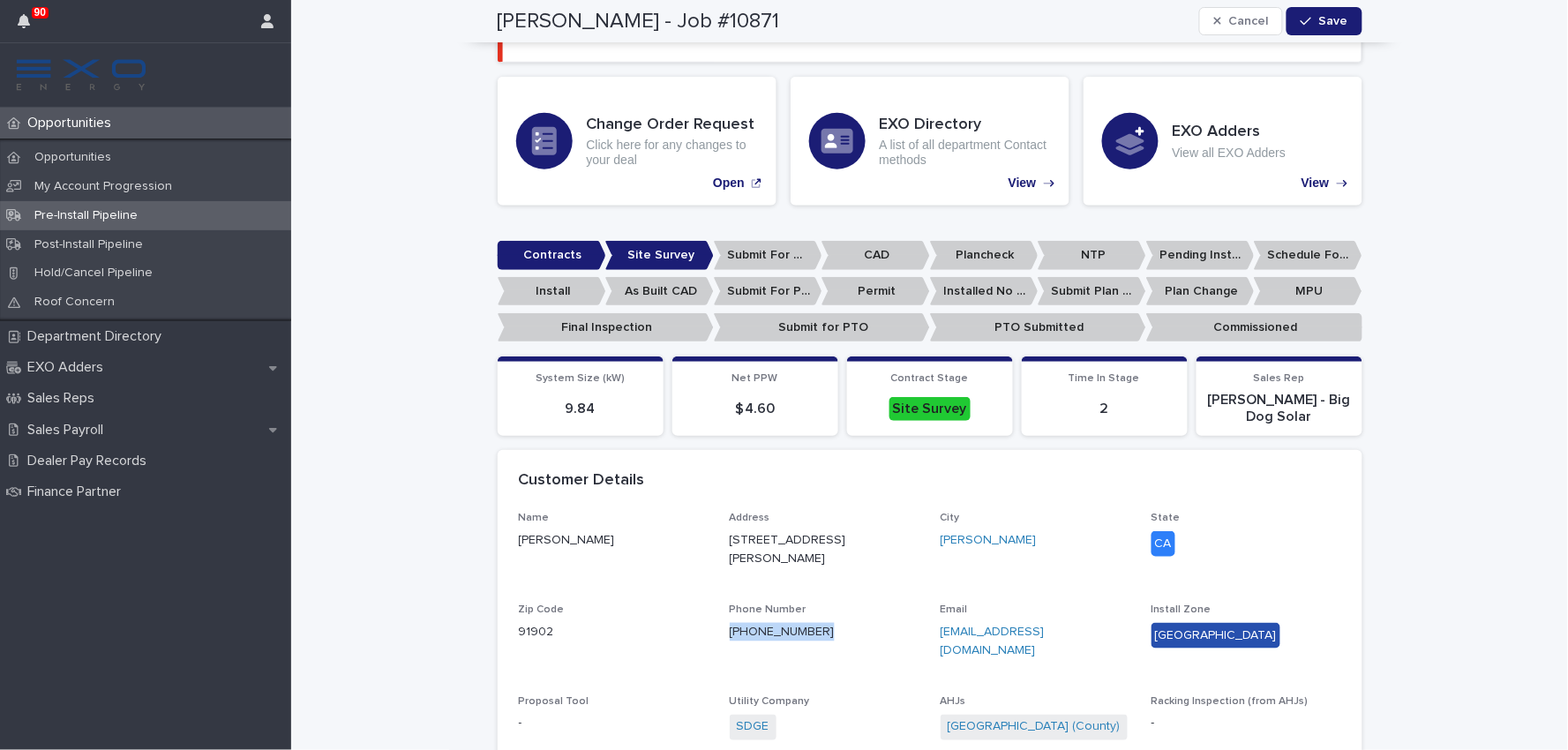
click at [125, 210] on p "Pre-Install Pipeline" at bounding box center [86, 215] width 131 height 15
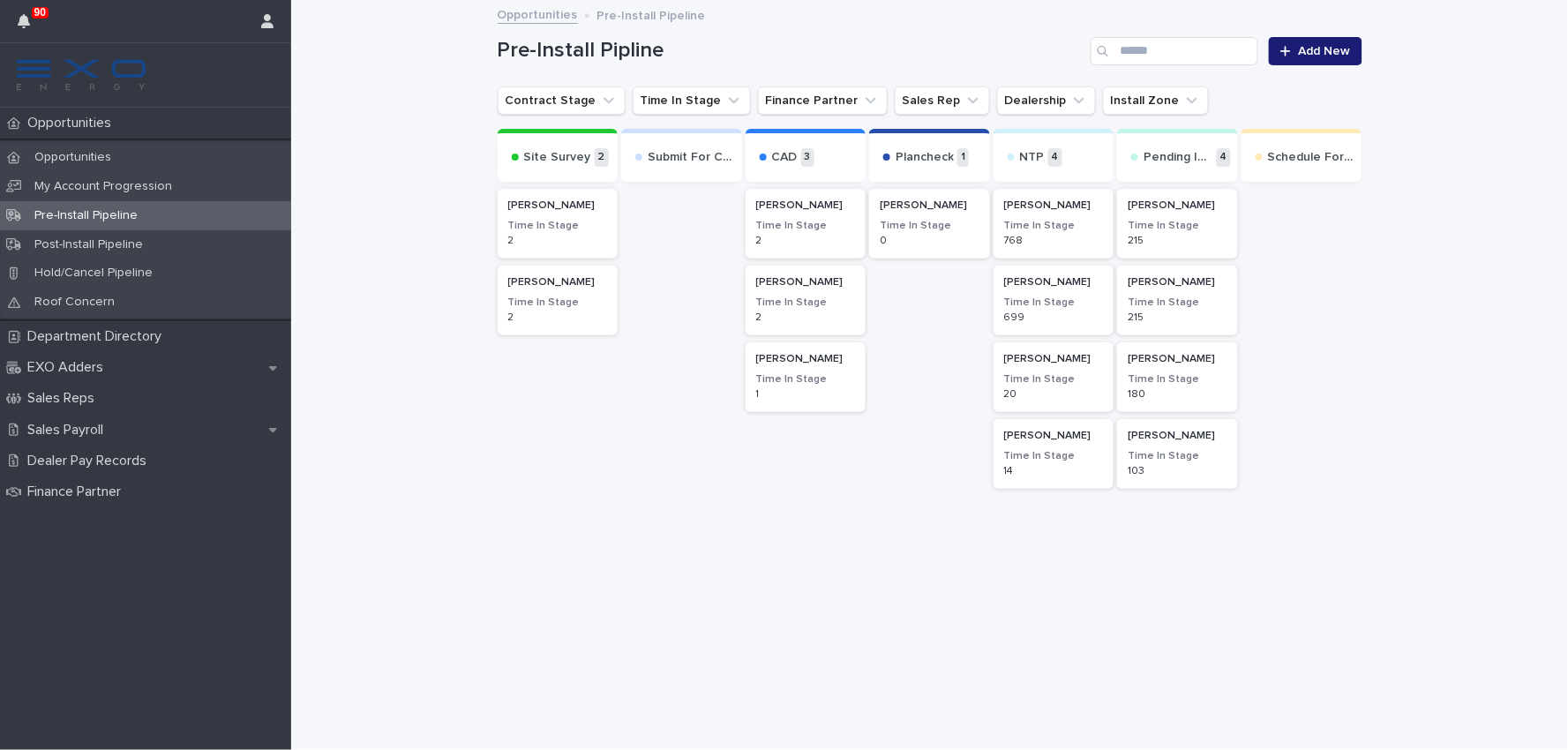
click at [545, 219] on h3 "Time In Stage" at bounding box center [557, 226] width 100 height 14
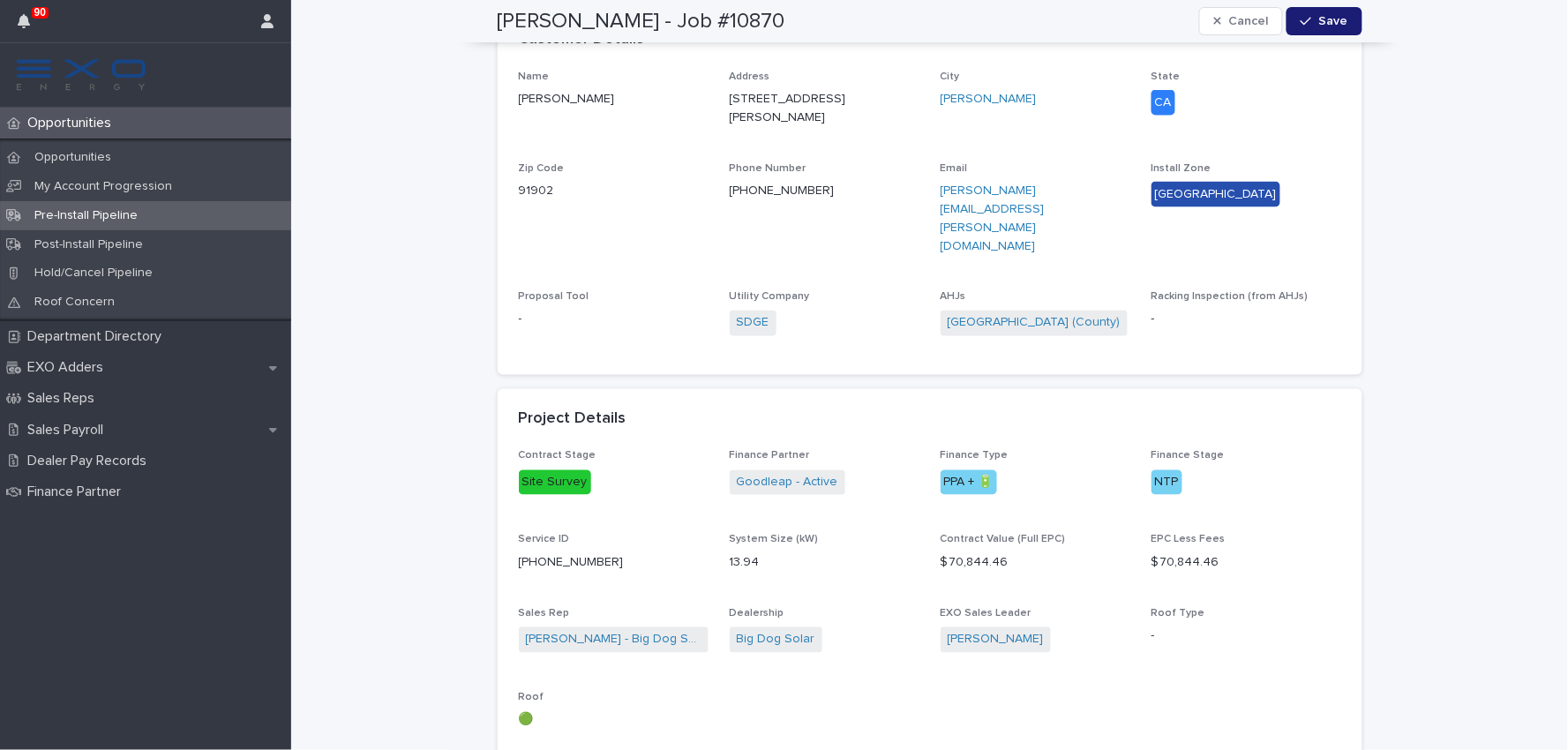
scroll to position [784, 0]
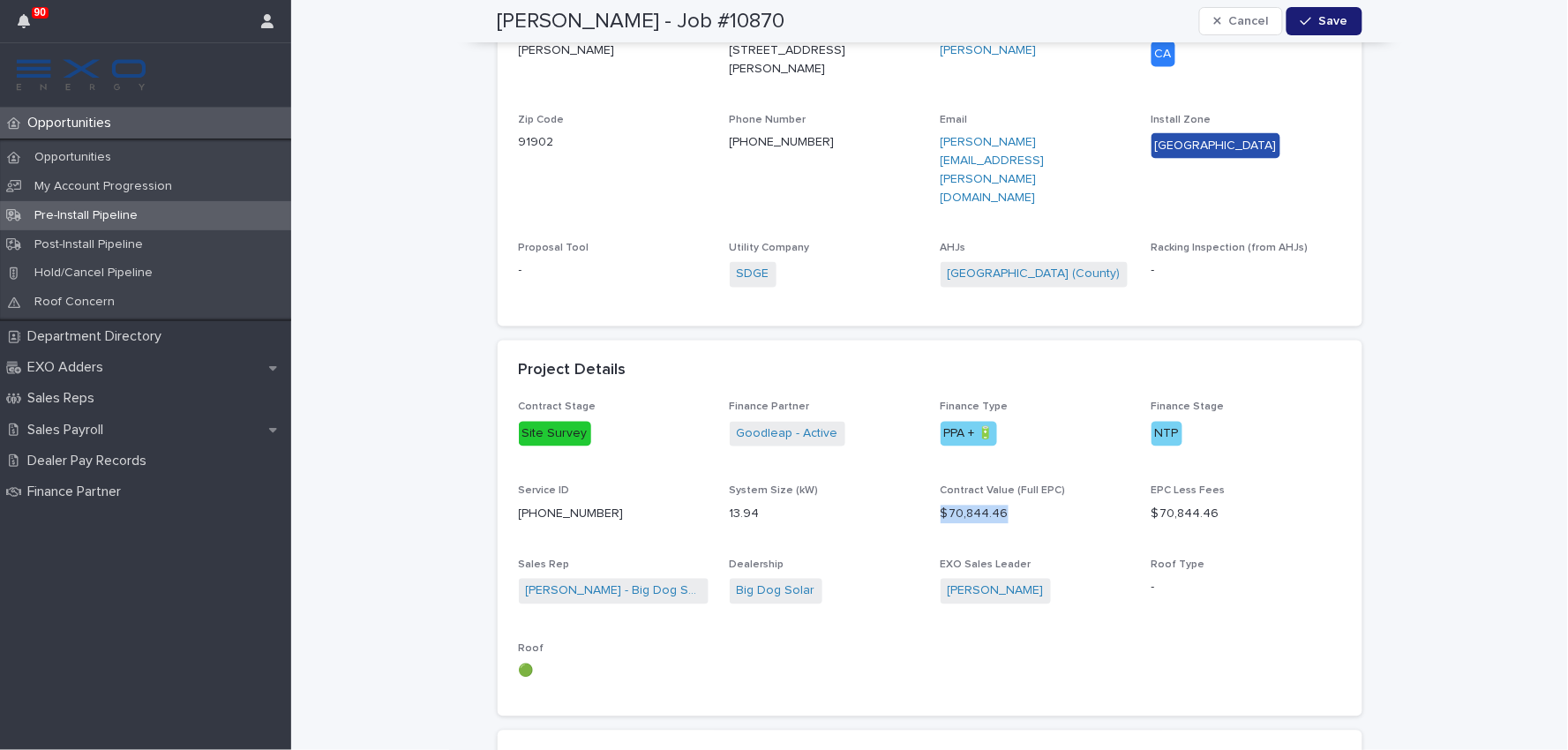
drag, startPoint x: 1010, startPoint y: 453, endPoint x: 935, endPoint y: 456, distance: 75.1
click at [941, 506] on p "$ 70,844.46" at bounding box center [1035, 514] width 189 height 19
copy p "$ 70,844.46"
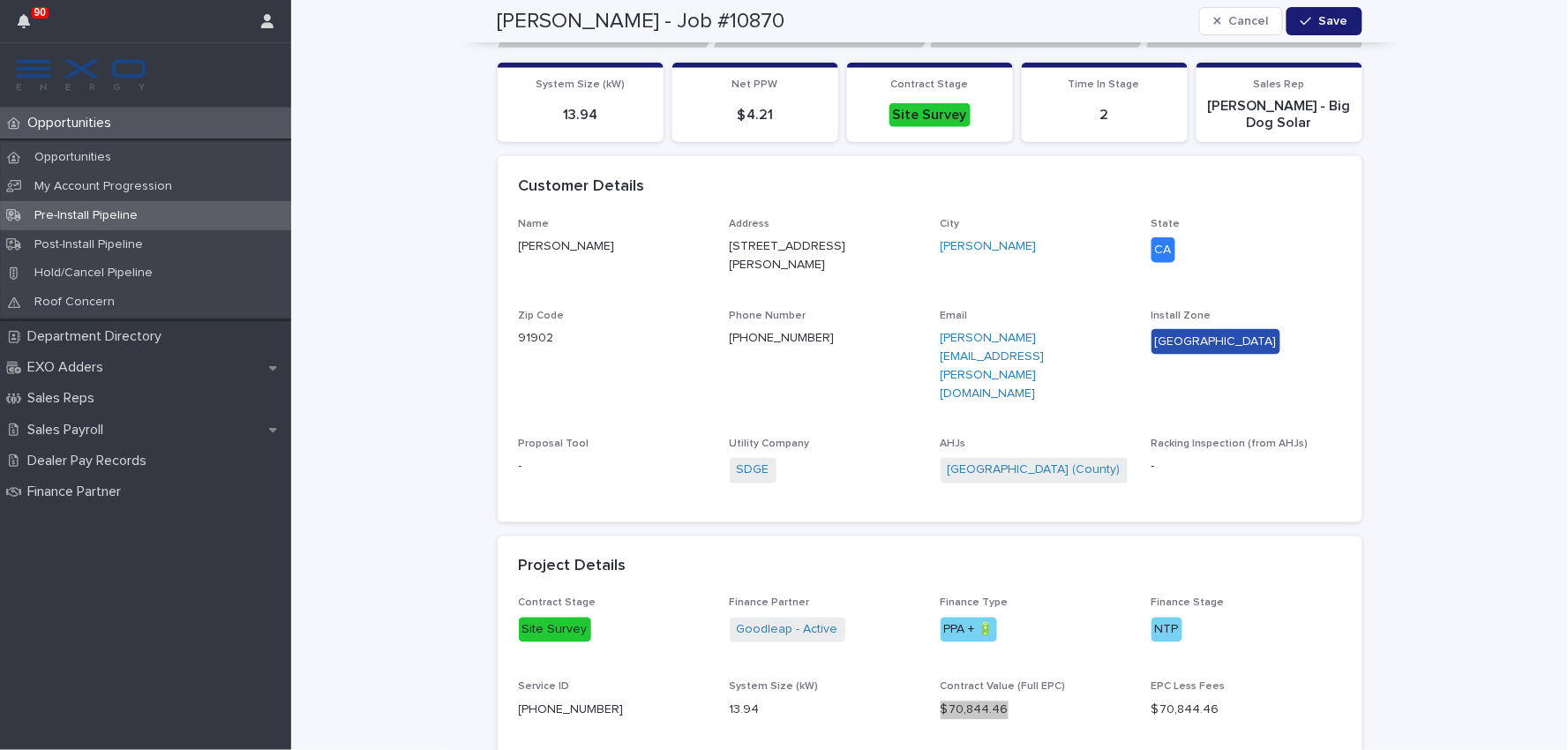
scroll to position [490, 0]
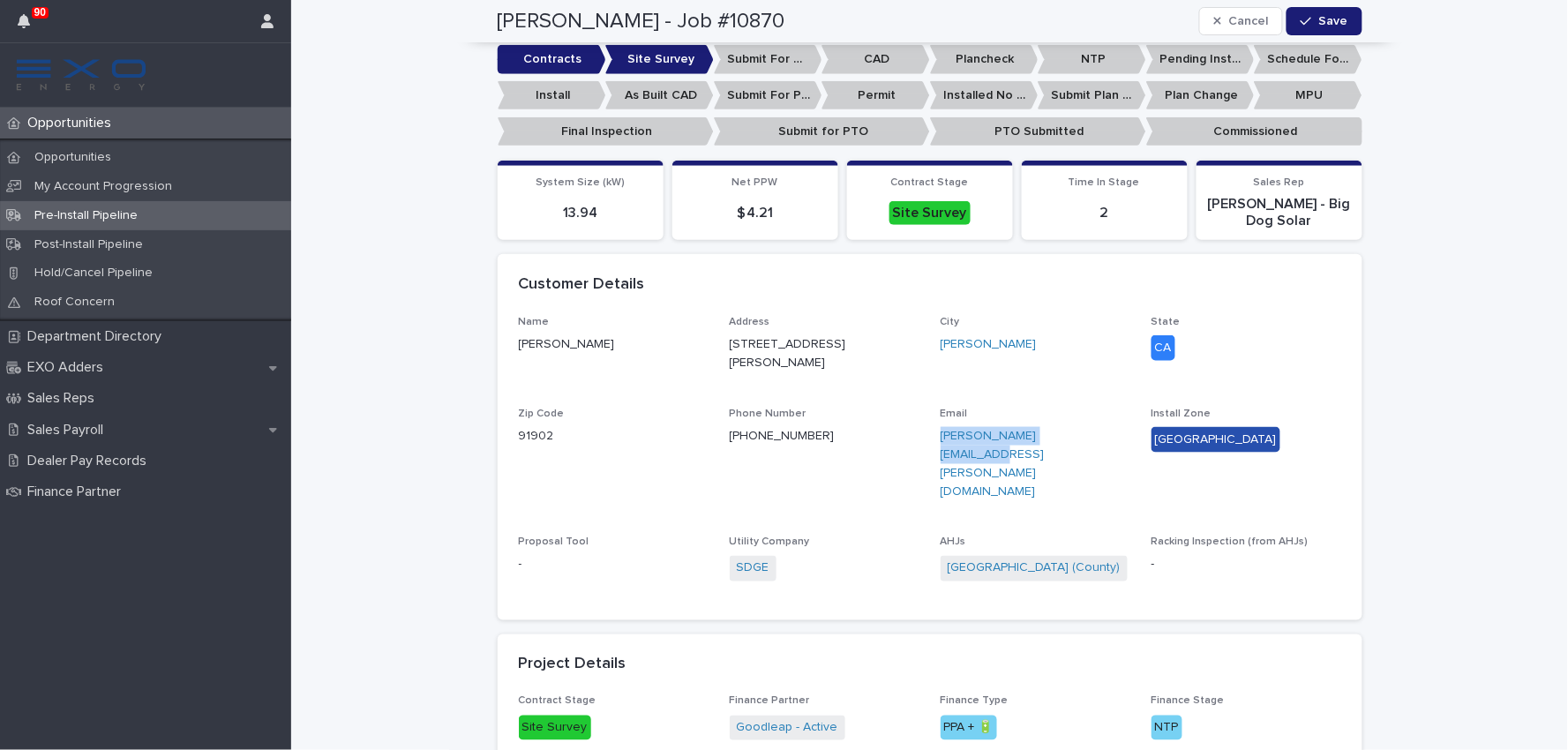
drag, startPoint x: 929, startPoint y: 427, endPoint x: 1078, endPoint y: 440, distance: 149.6
click at [1078, 440] on div "Name [PERSON_NAME] Address [STREET_ADDRESS][PERSON_NAME][US_STATE] Phone Number…" at bounding box center [930, 456] width 822 height 283
copy link "[PERSON_NAME][EMAIL_ADDRESS][PERSON_NAME][DOMAIN_NAME]"
drag, startPoint x: 692, startPoint y: 420, endPoint x: 799, endPoint y: 420, distance: 107.0
click at [799, 420] on div "Name [PERSON_NAME] Address [STREET_ADDRESS][PERSON_NAME][US_STATE] Phone Number…" at bounding box center [930, 456] width 822 height 283
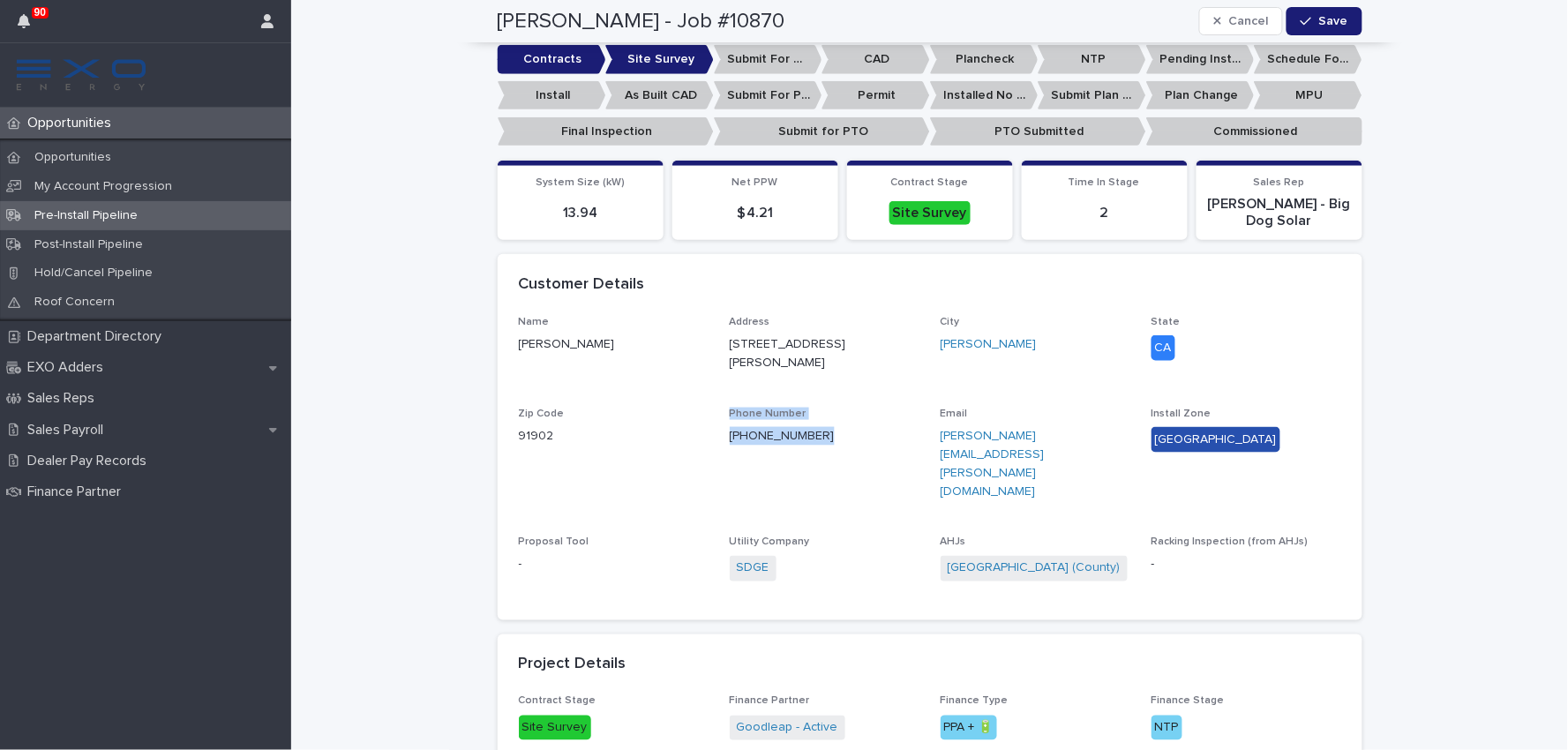
click at [806, 433] on div "Phone Number [PHONE_NUMBER]" at bounding box center [824, 433] width 189 height 52
drag, startPoint x: 715, startPoint y: 424, endPoint x: 793, endPoint y: 430, distance: 78.2
click at [793, 430] on div "Name [PERSON_NAME] Address [STREET_ADDRESS][PERSON_NAME][US_STATE] Phone Number…" at bounding box center [930, 456] width 822 height 283
copy link "[PHONE_NUMBER]"
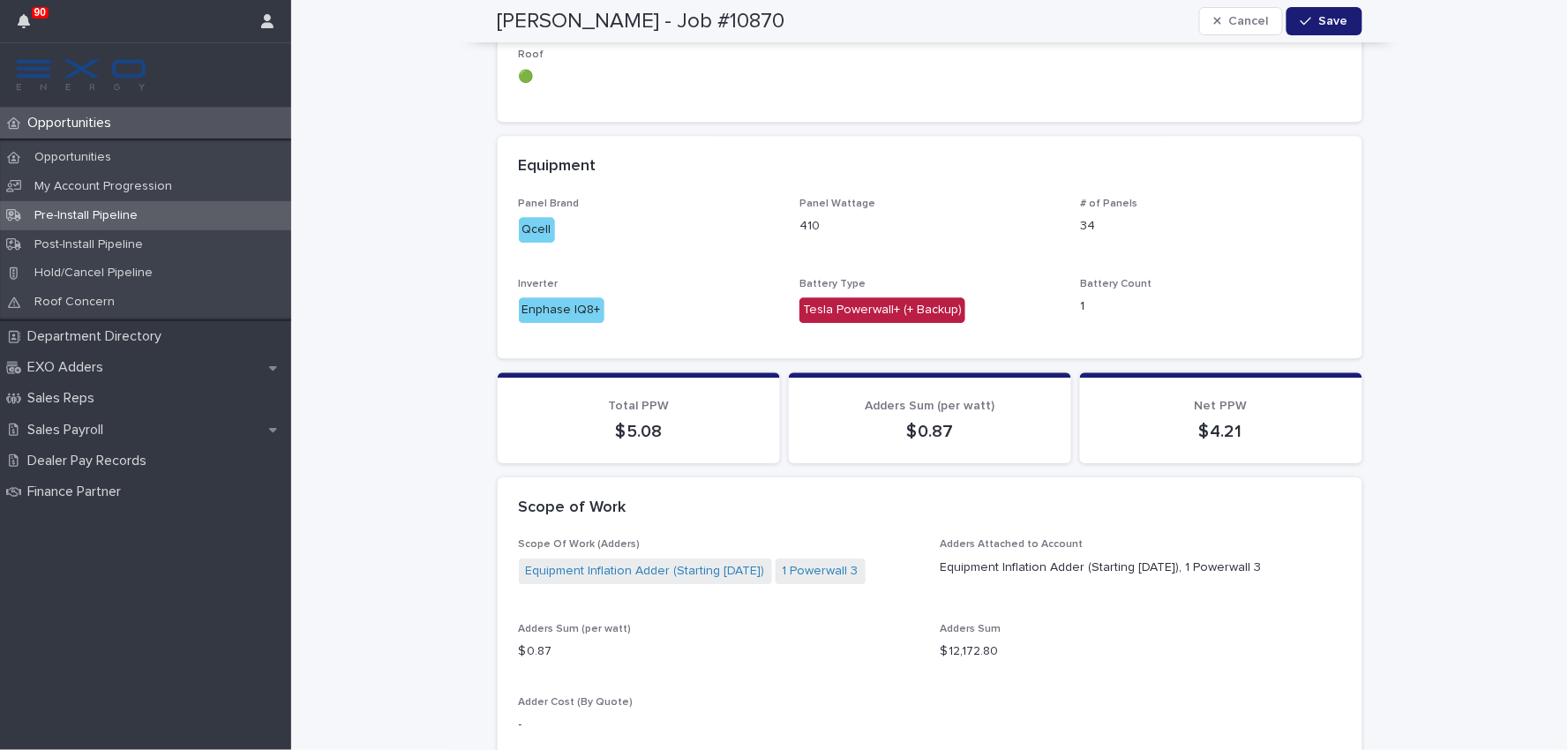
scroll to position [1469, 0]
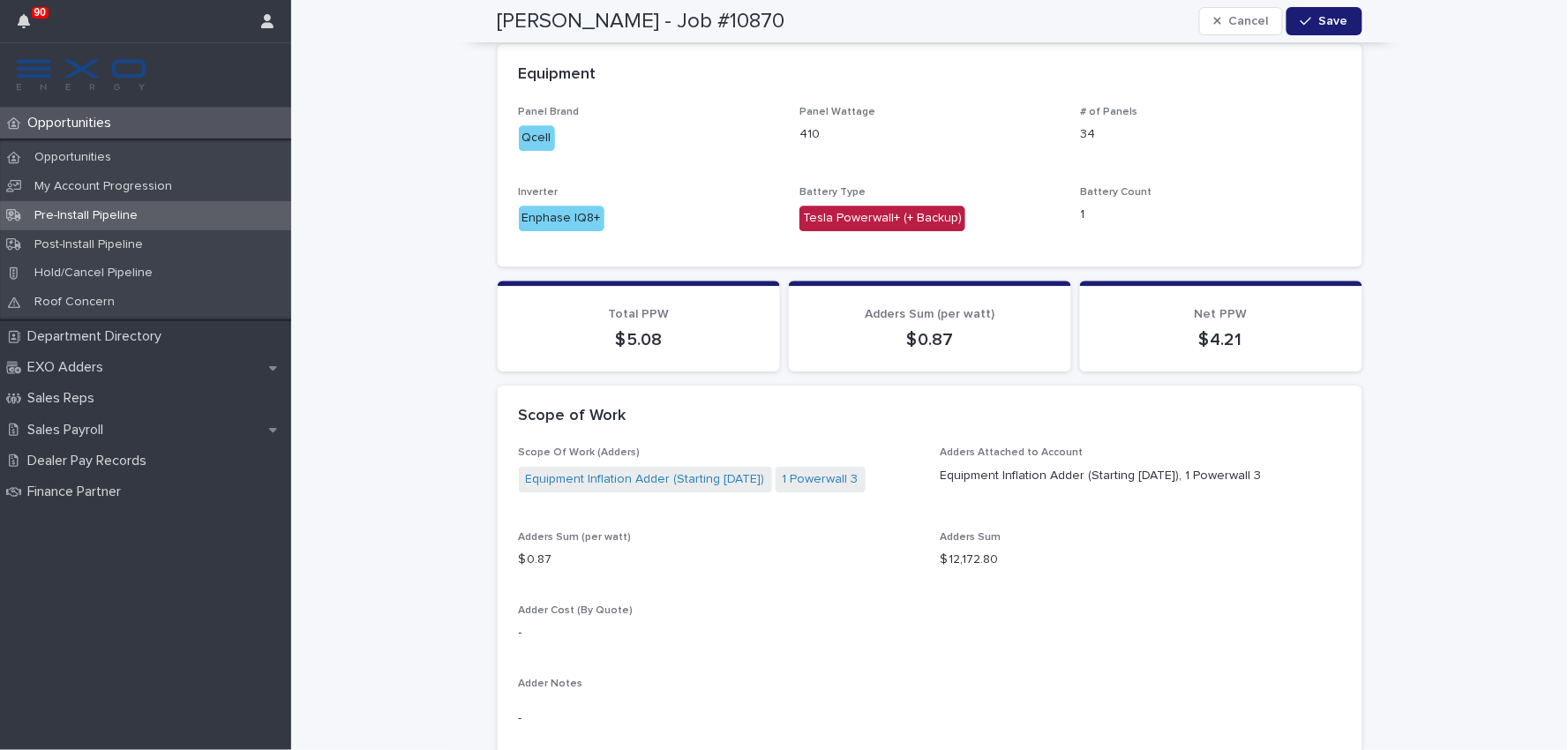
drag, startPoint x: 1263, startPoint y: 412, endPoint x: 934, endPoint y: 406, distance: 329.1
click at [941, 466] on p "Equipment Inflation Adder (Starting [DATE]), 1 Powerwall 3" at bounding box center [1141, 475] width 400 height 19
copy p "Equipment Inflation Adder (Starting [DATE]), 1 Powerwall 3"
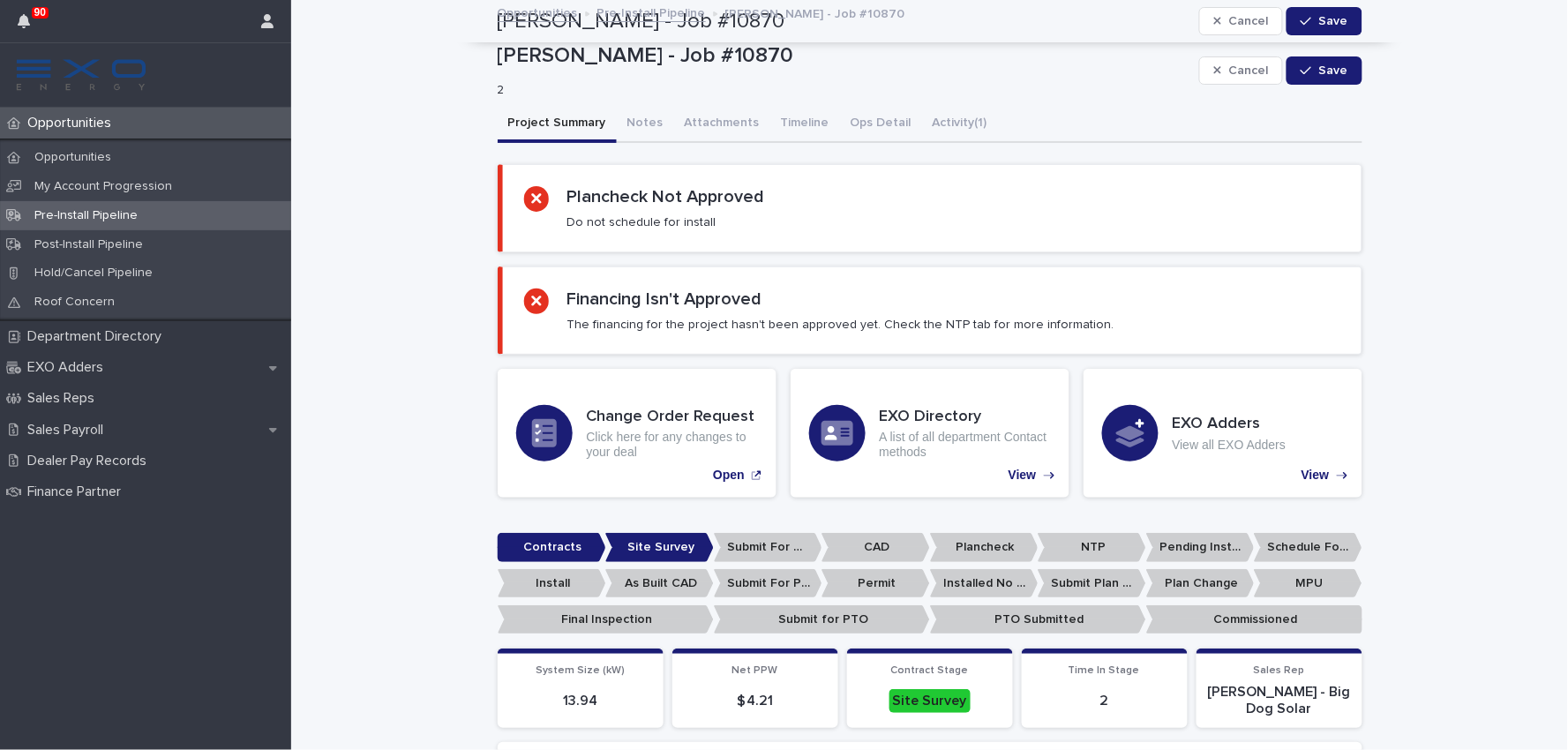
scroll to position [0, 0]
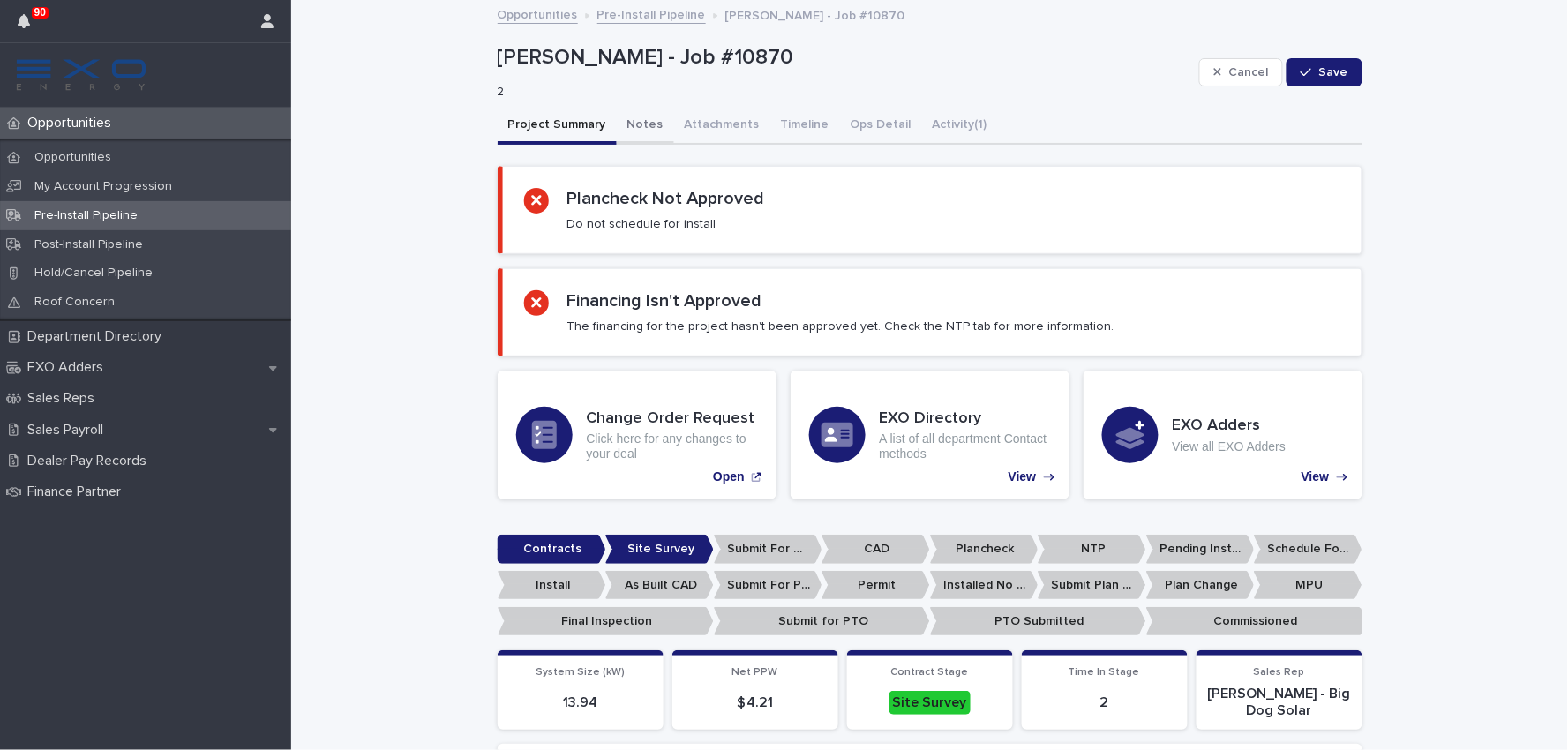
click at [641, 119] on button "Notes" at bounding box center [645, 126] width 57 height 37
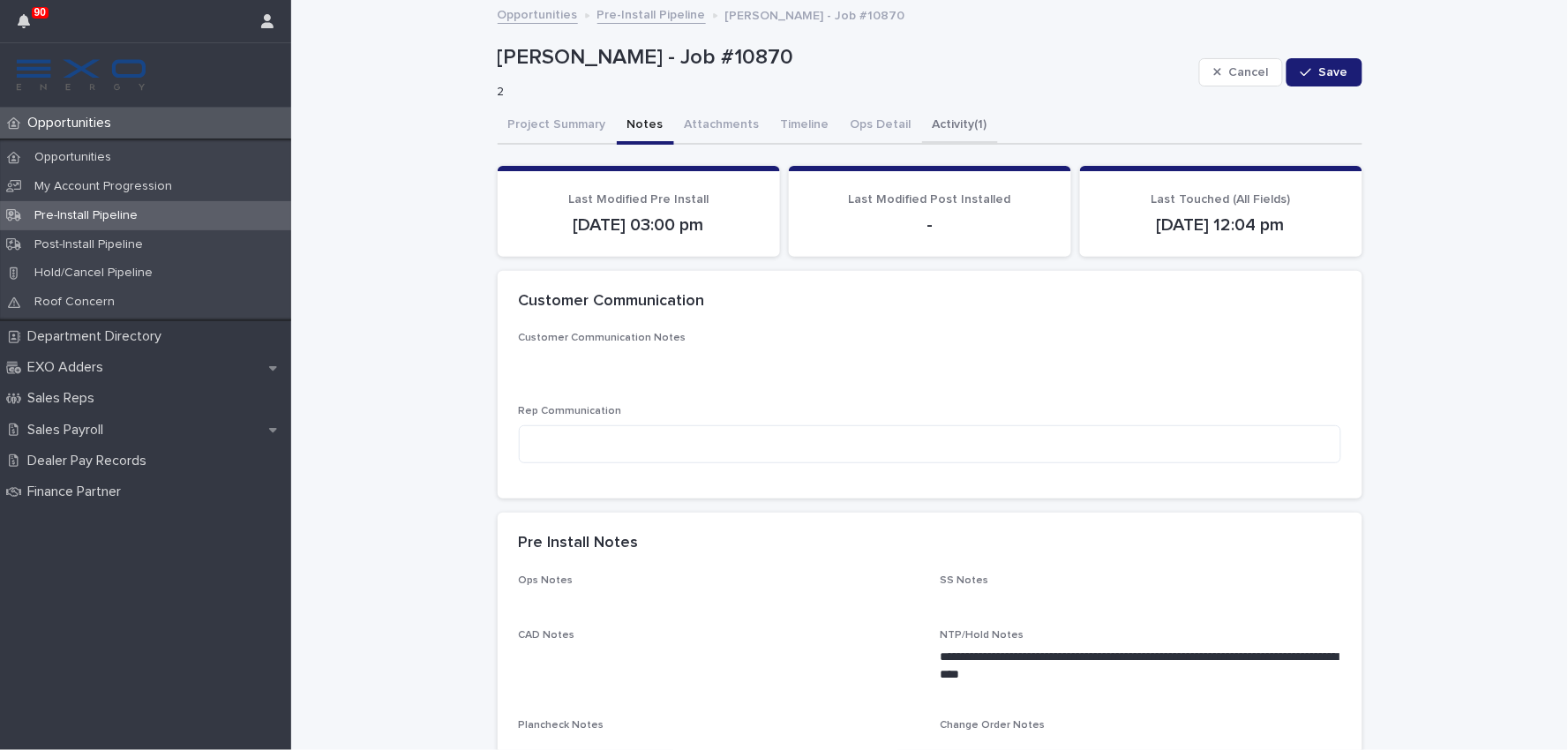
click at [923, 125] on button "Activity (1)" at bounding box center [960, 126] width 76 height 37
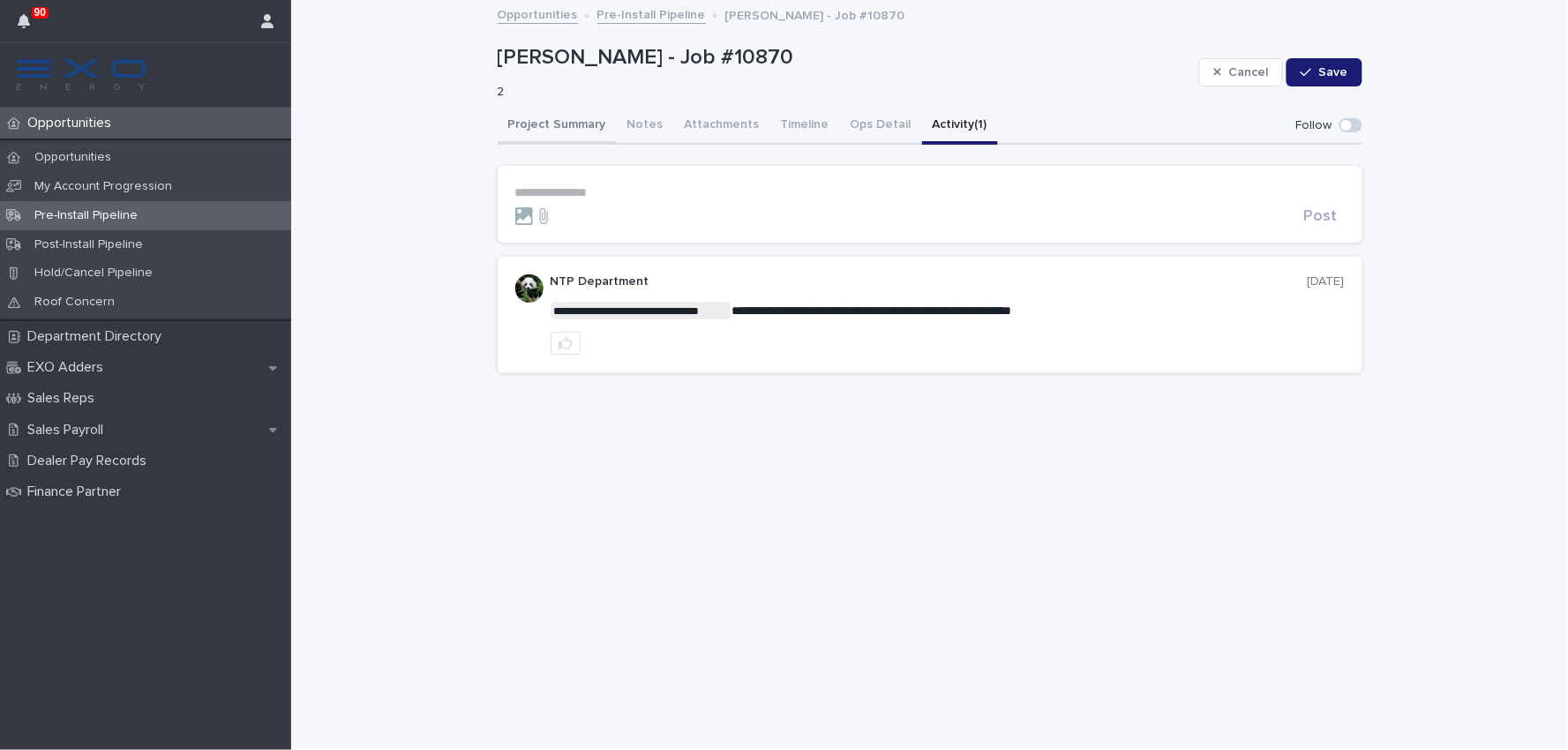
click at [574, 124] on button "Project Summary" at bounding box center [557, 126] width 119 height 37
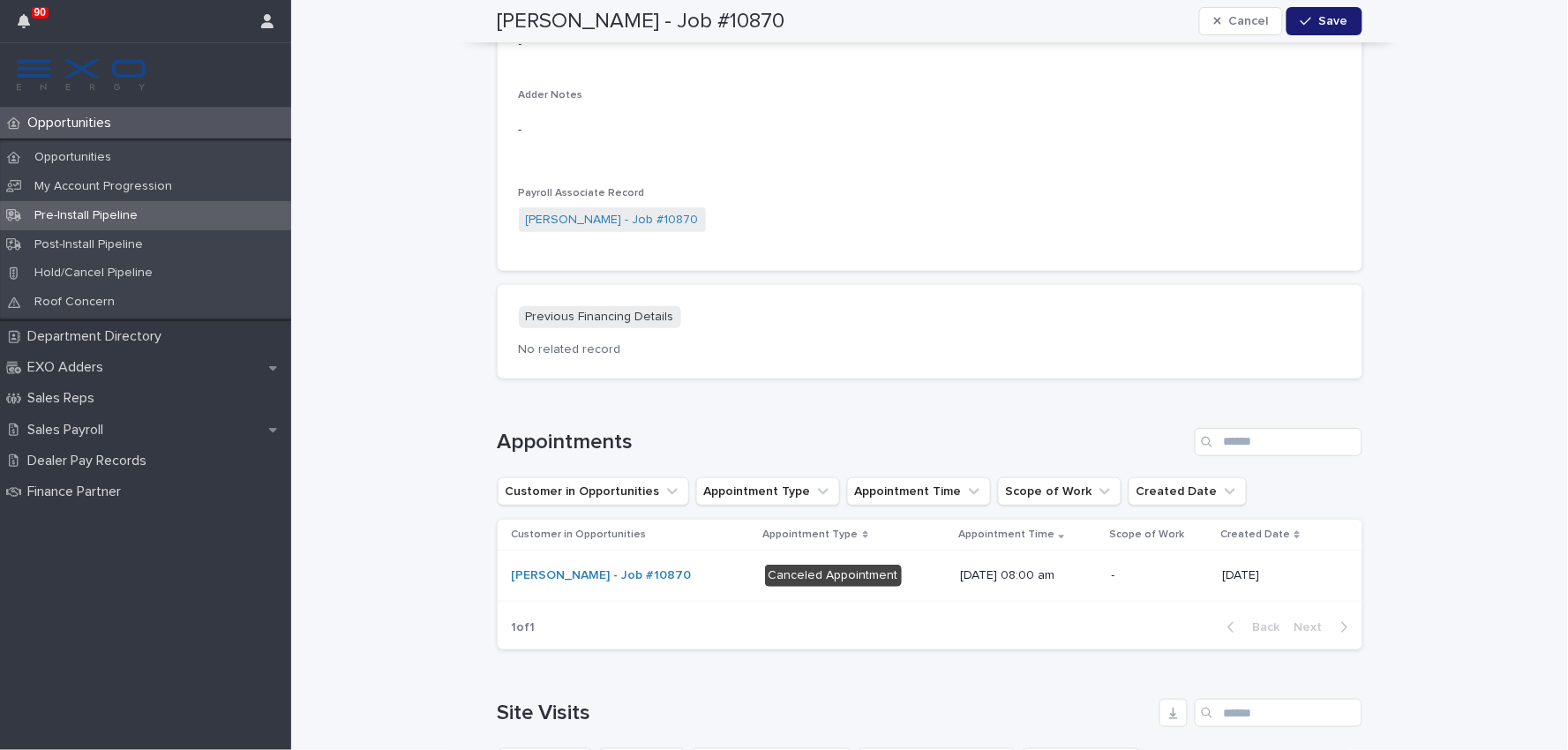
scroll to position [2155, 0]
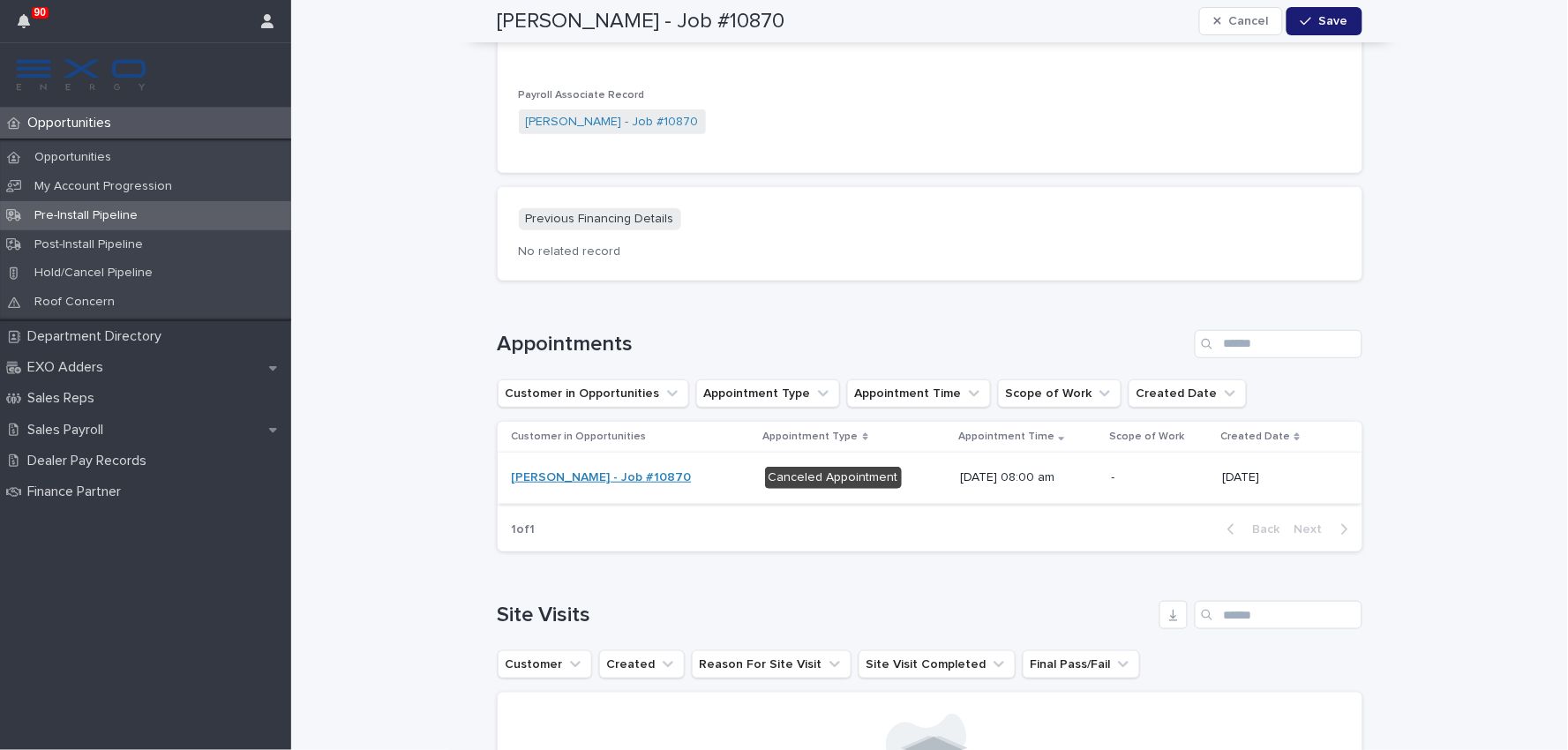
click at [572, 470] on link "[PERSON_NAME] - Job #10870" at bounding box center [602, 477] width 180 height 15
click at [703, 470] on div "[PERSON_NAME] - Job #10870" at bounding box center [631, 477] width 239 height 15
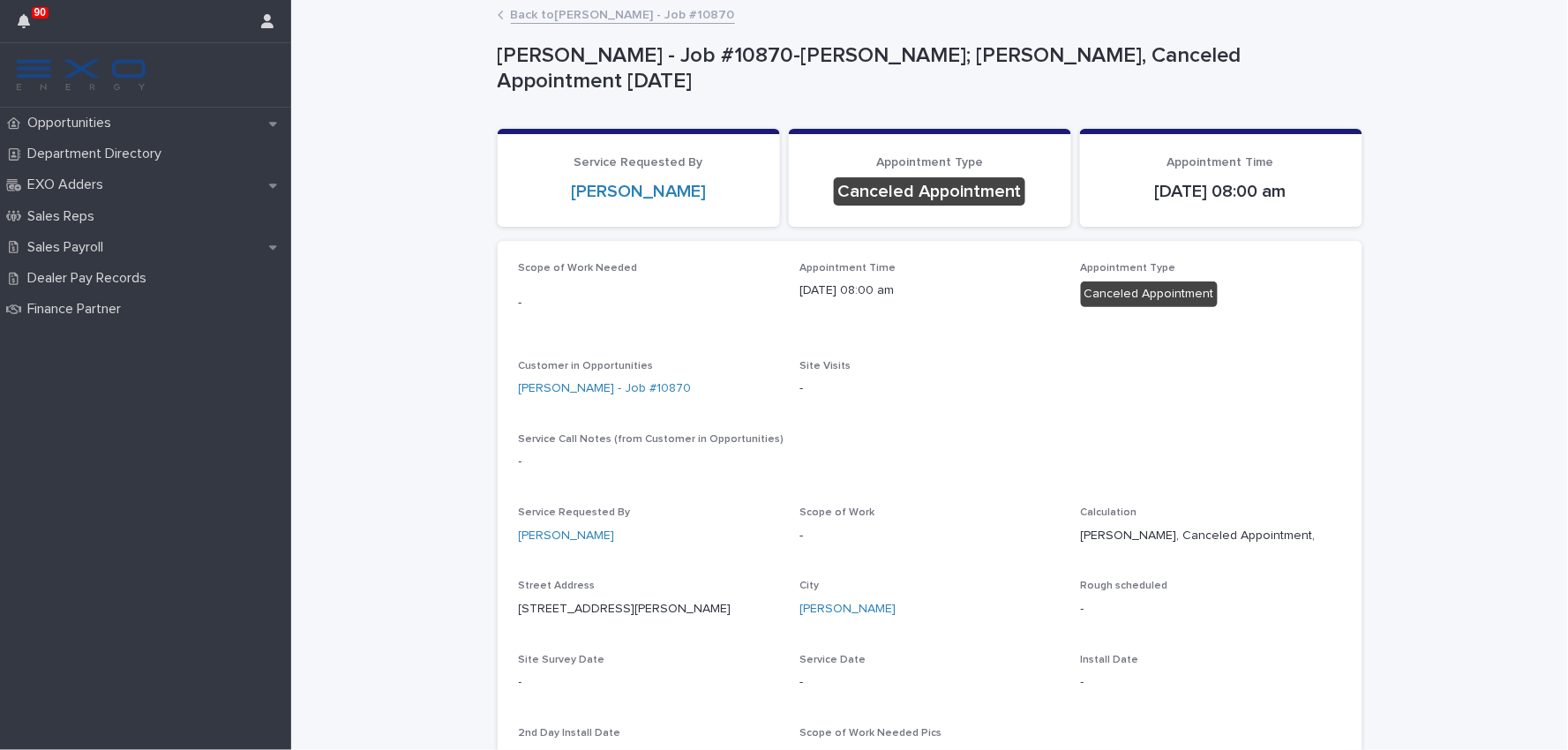
click at [587, 13] on link "Back to [PERSON_NAME] - Job #10870" at bounding box center [622, 14] width 224 height 21
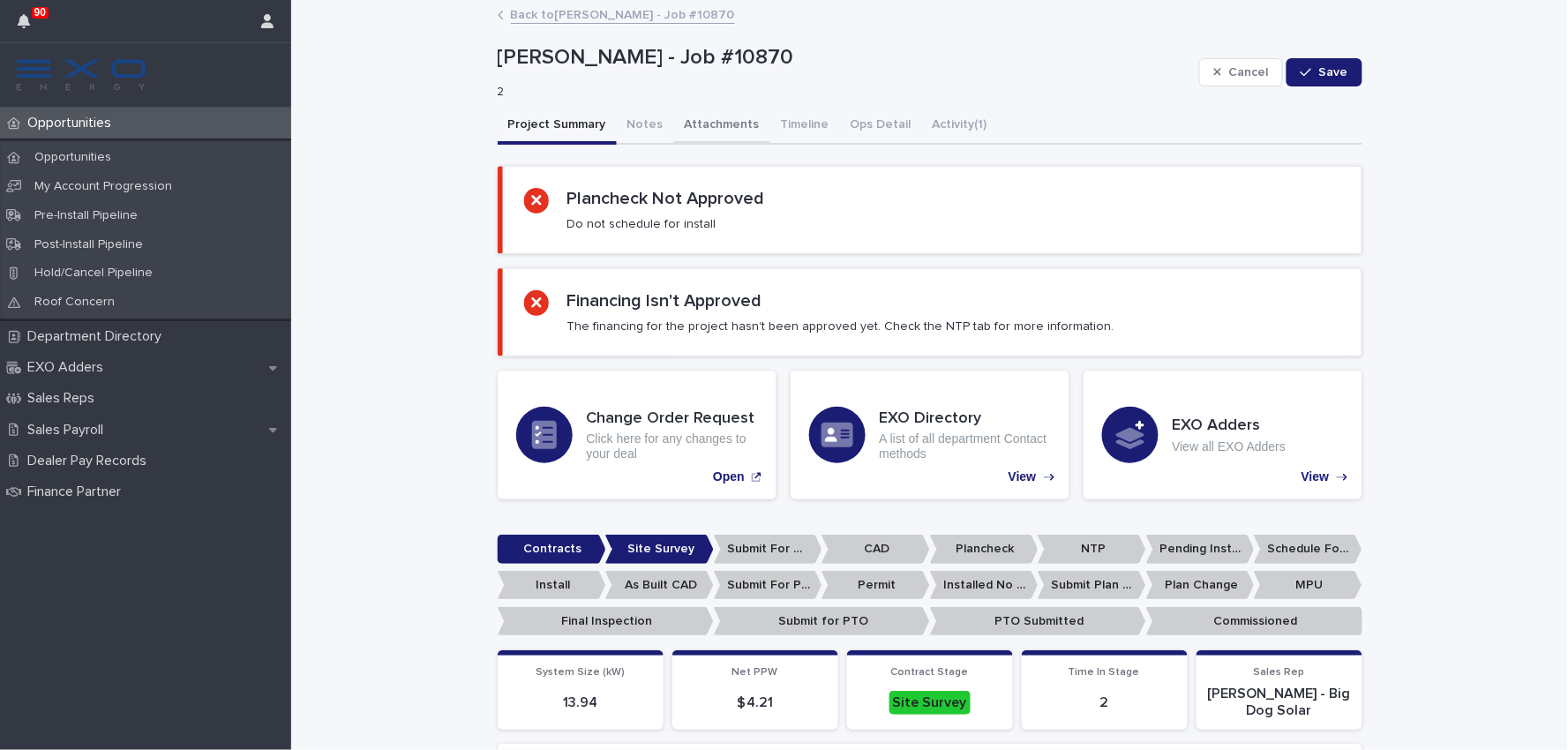
click at [616, 110] on button "Notes" at bounding box center [645, 126] width 57 height 37
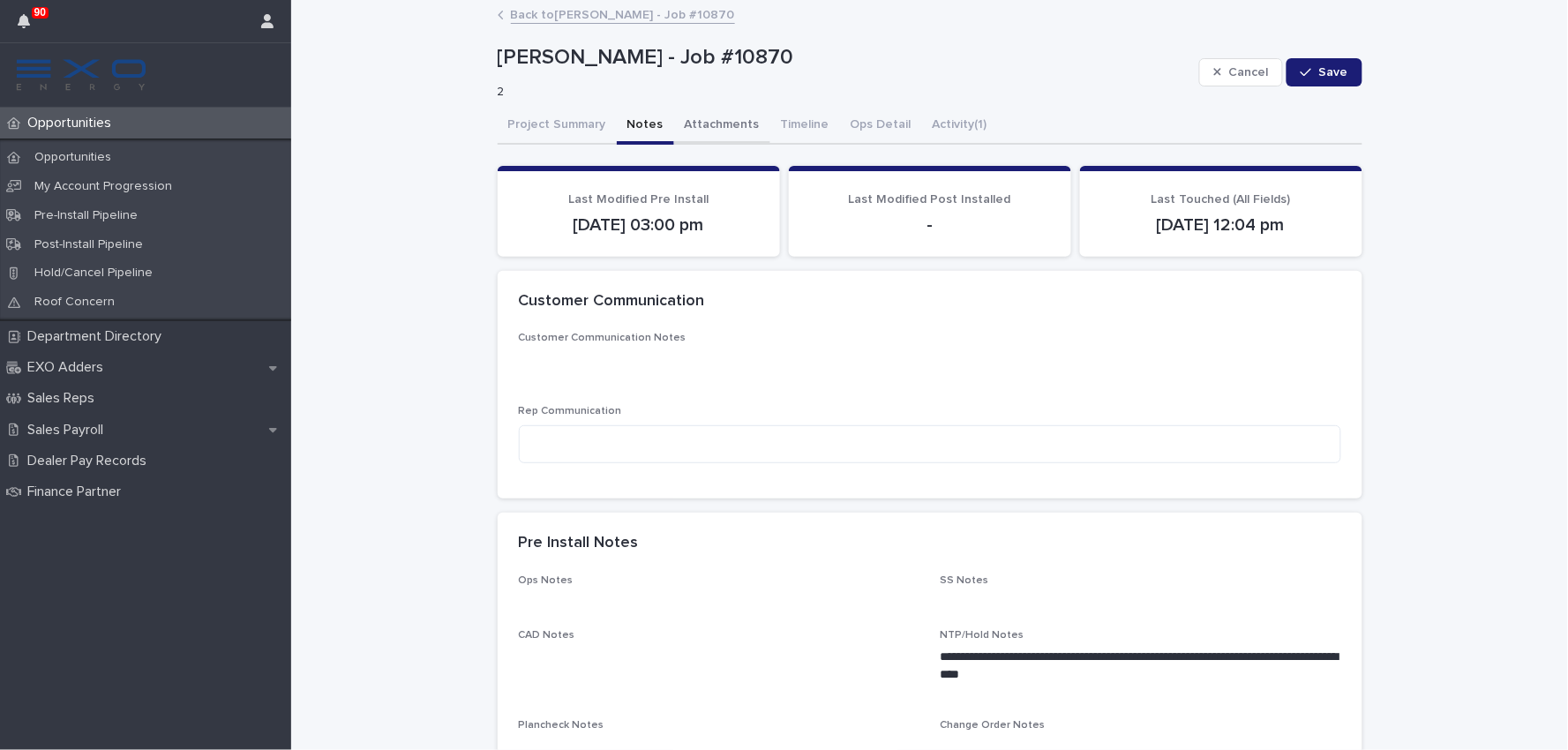
click at [683, 130] on button "Attachments" at bounding box center [723, 126] width 97 height 37
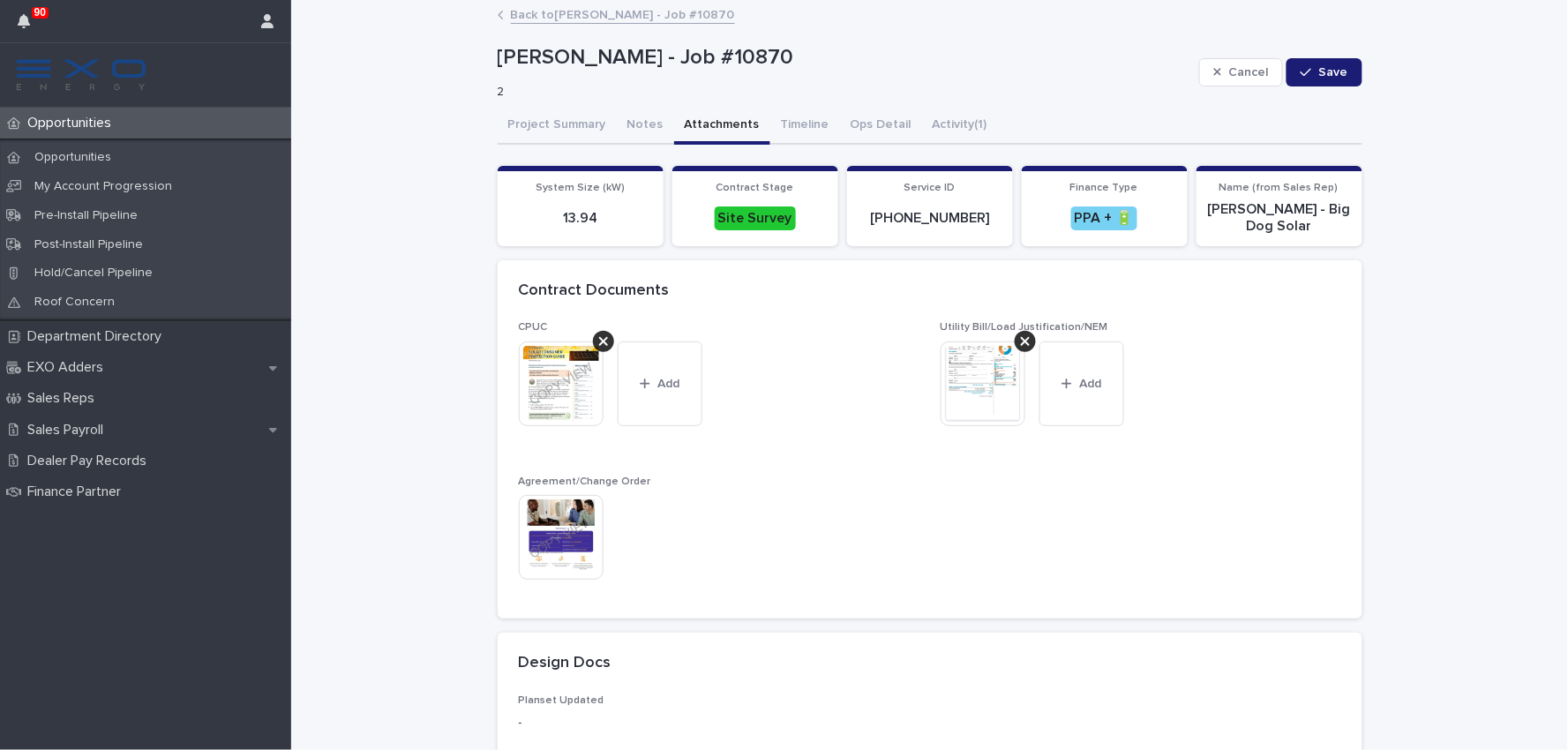
click at [977, 374] on img at bounding box center [983, 383] width 85 height 85
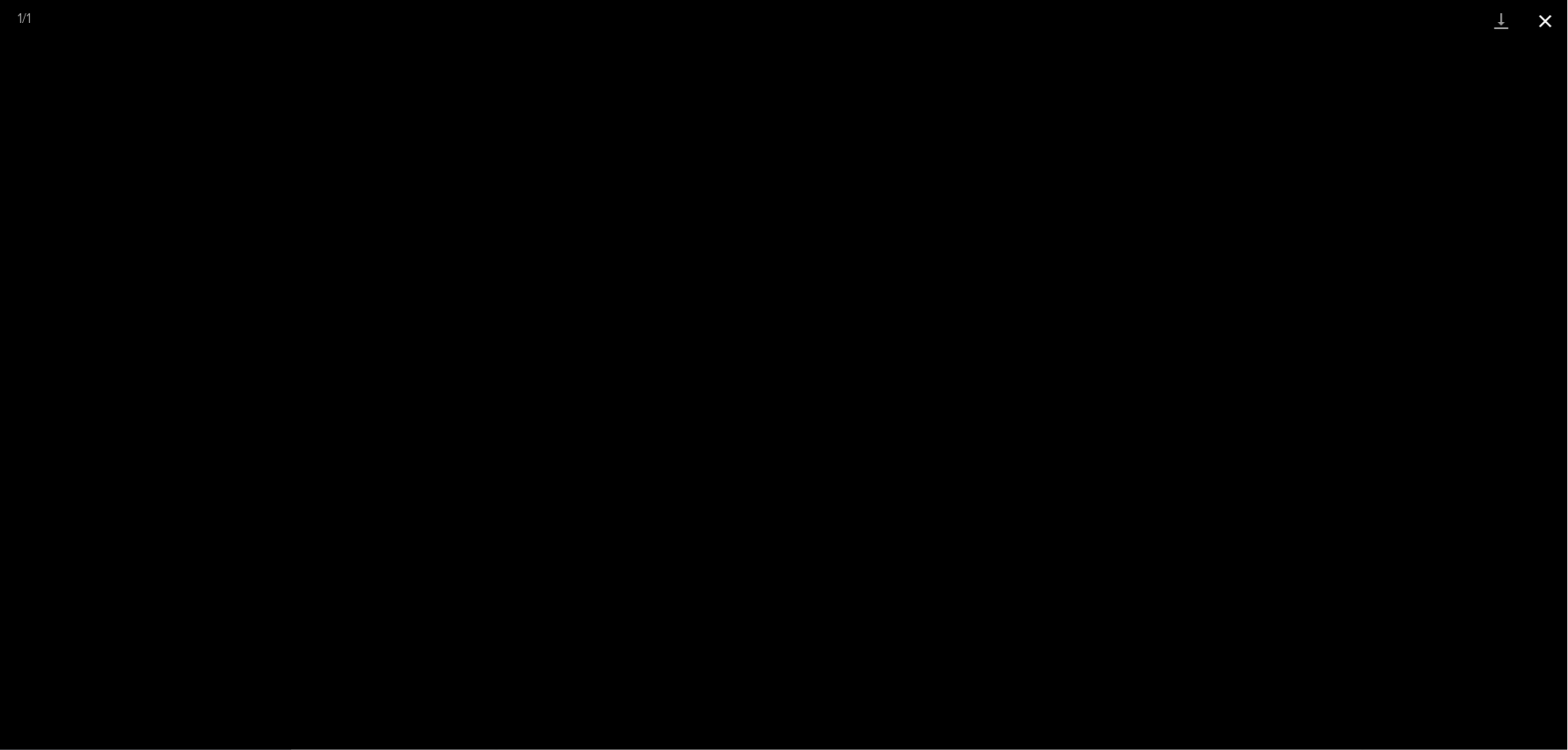
click at [1551, 13] on button "Close gallery" at bounding box center [1545, 21] width 44 height 41
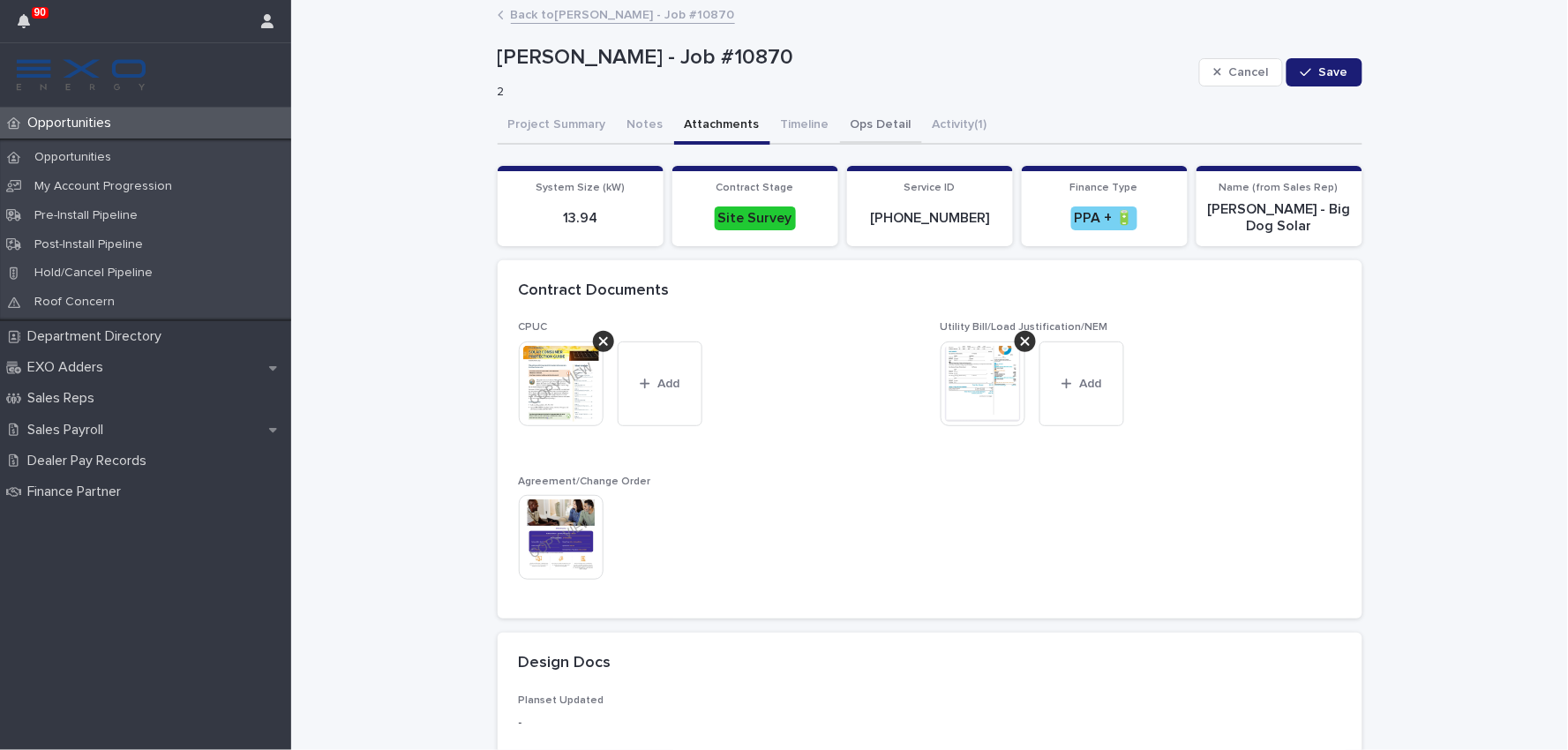
click at [801, 124] on button "Timeline" at bounding box center [805, 126] width 70 height 37
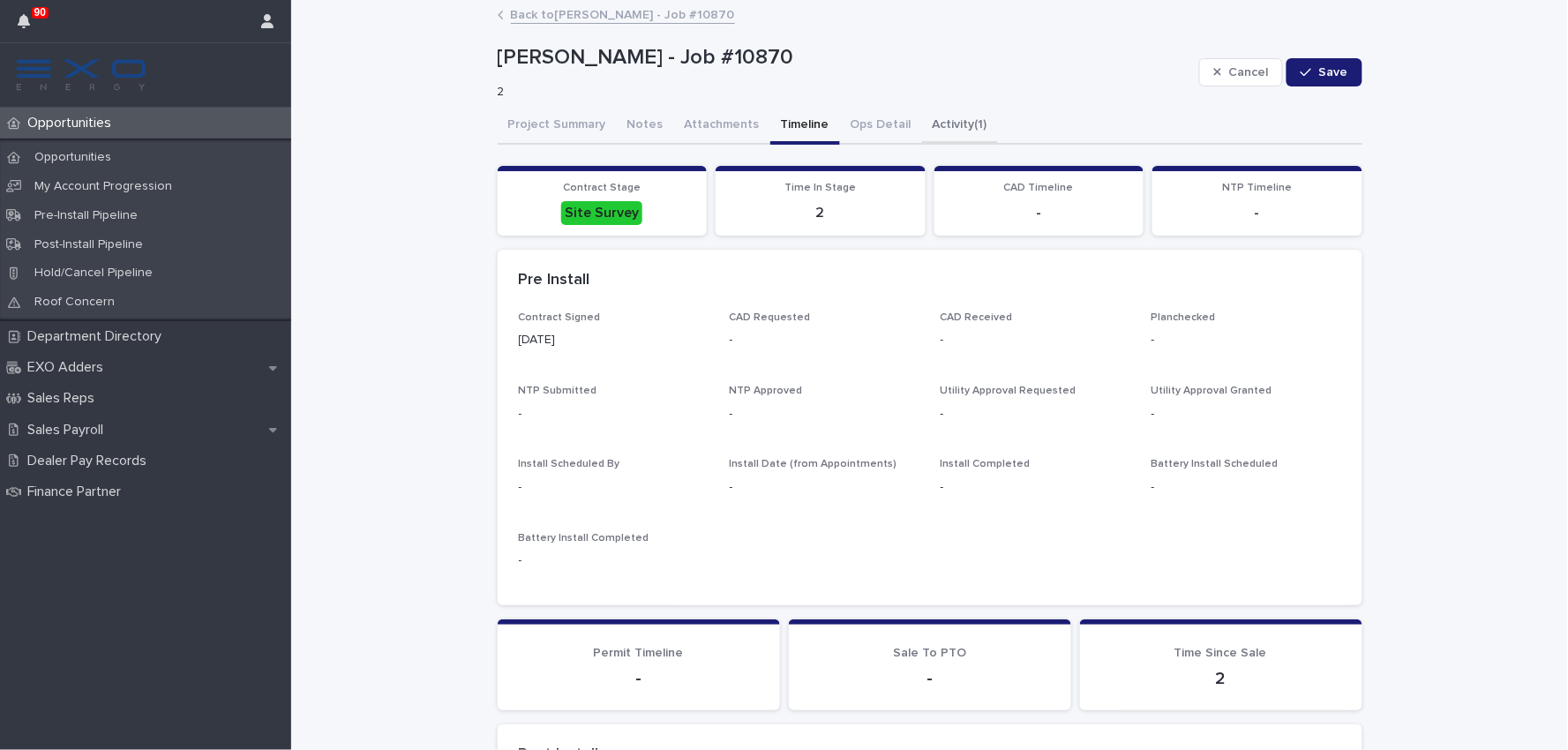
click at [840, 123] on button "Ops Detail" at bounding box center [881, 126] width 82 height 37
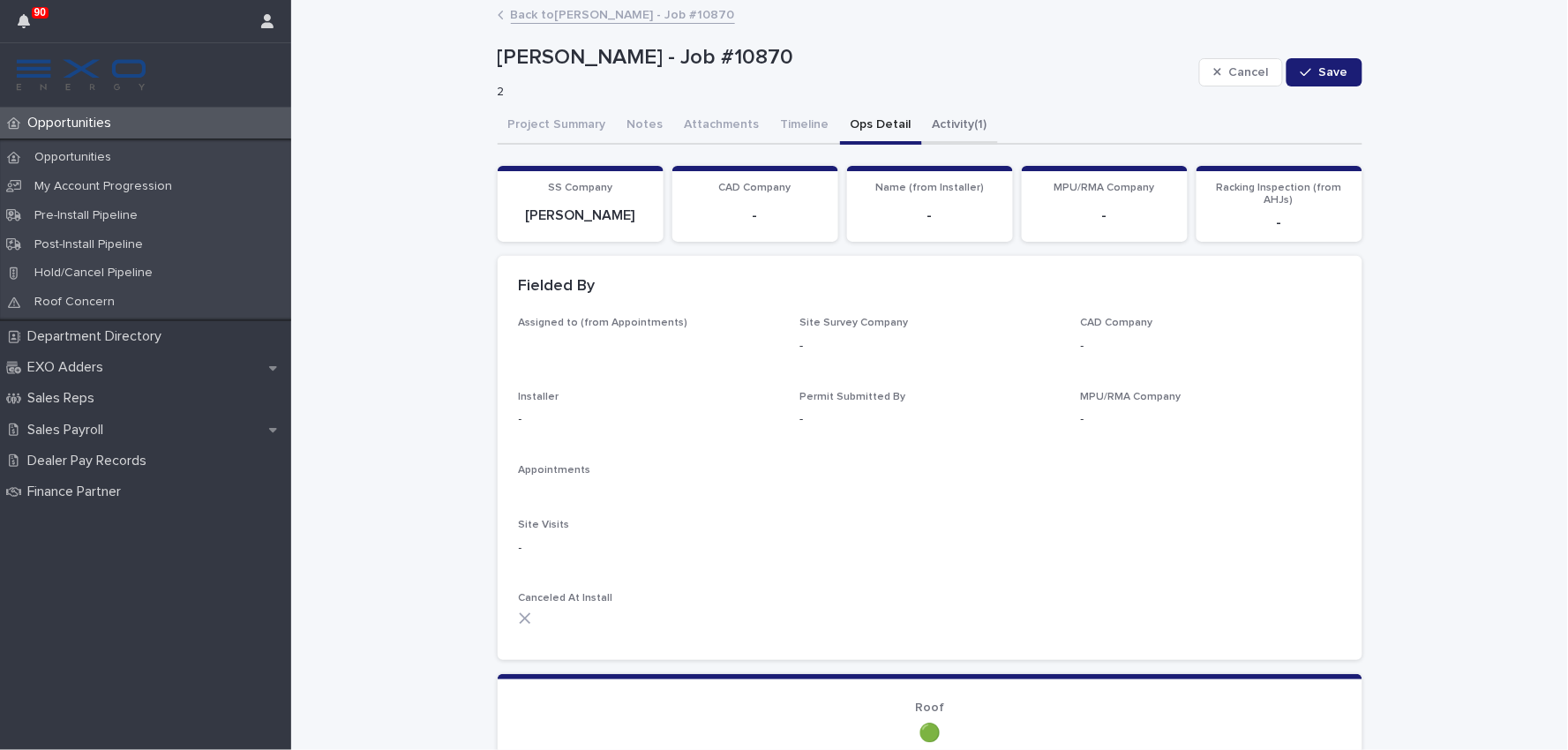
click at [937, 124] on button "Activity (1)" at bounding box center [960, 126] width 76 height 37
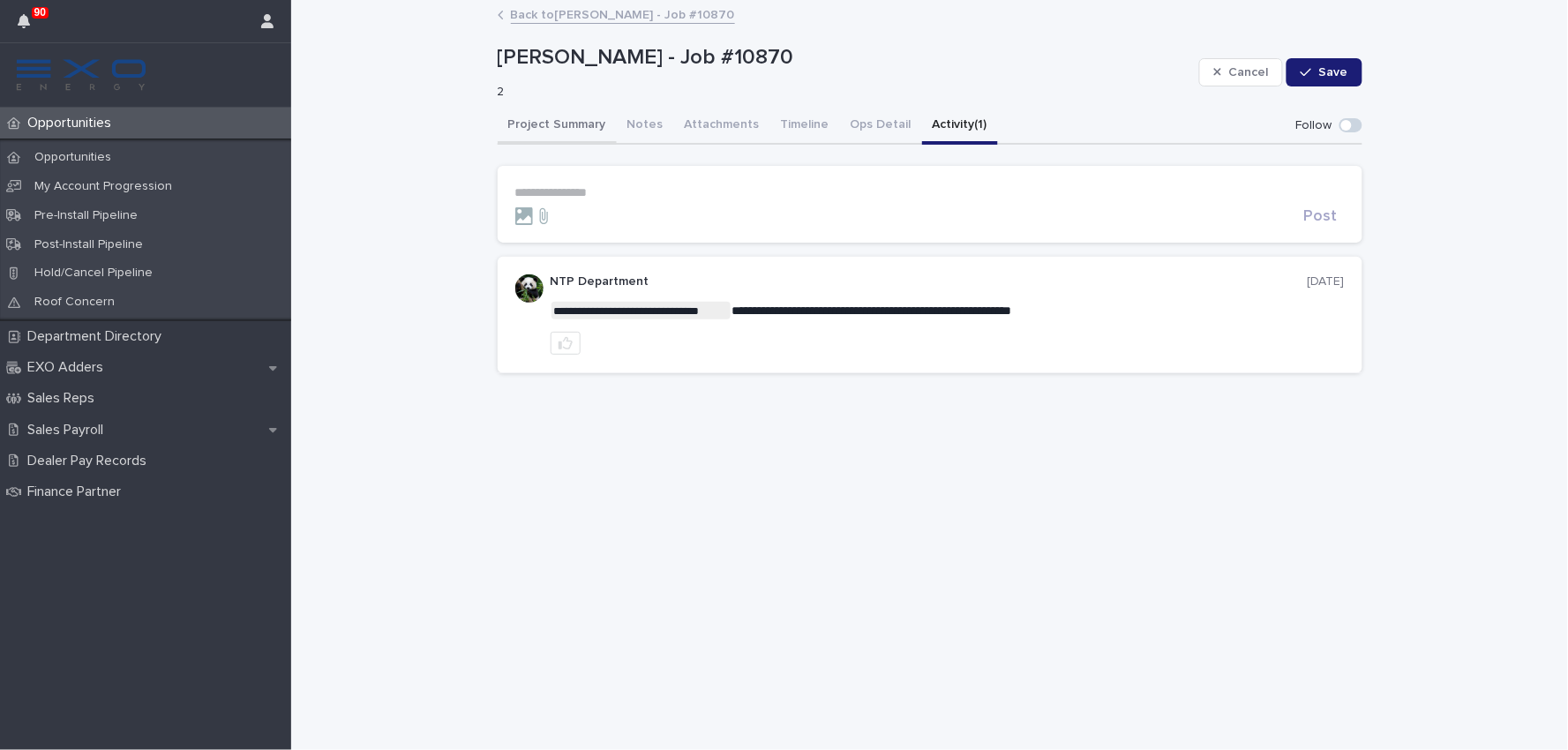
click at [567, 124] on button "Project Summary" at bounding box center [557, 126] width 119 height 37
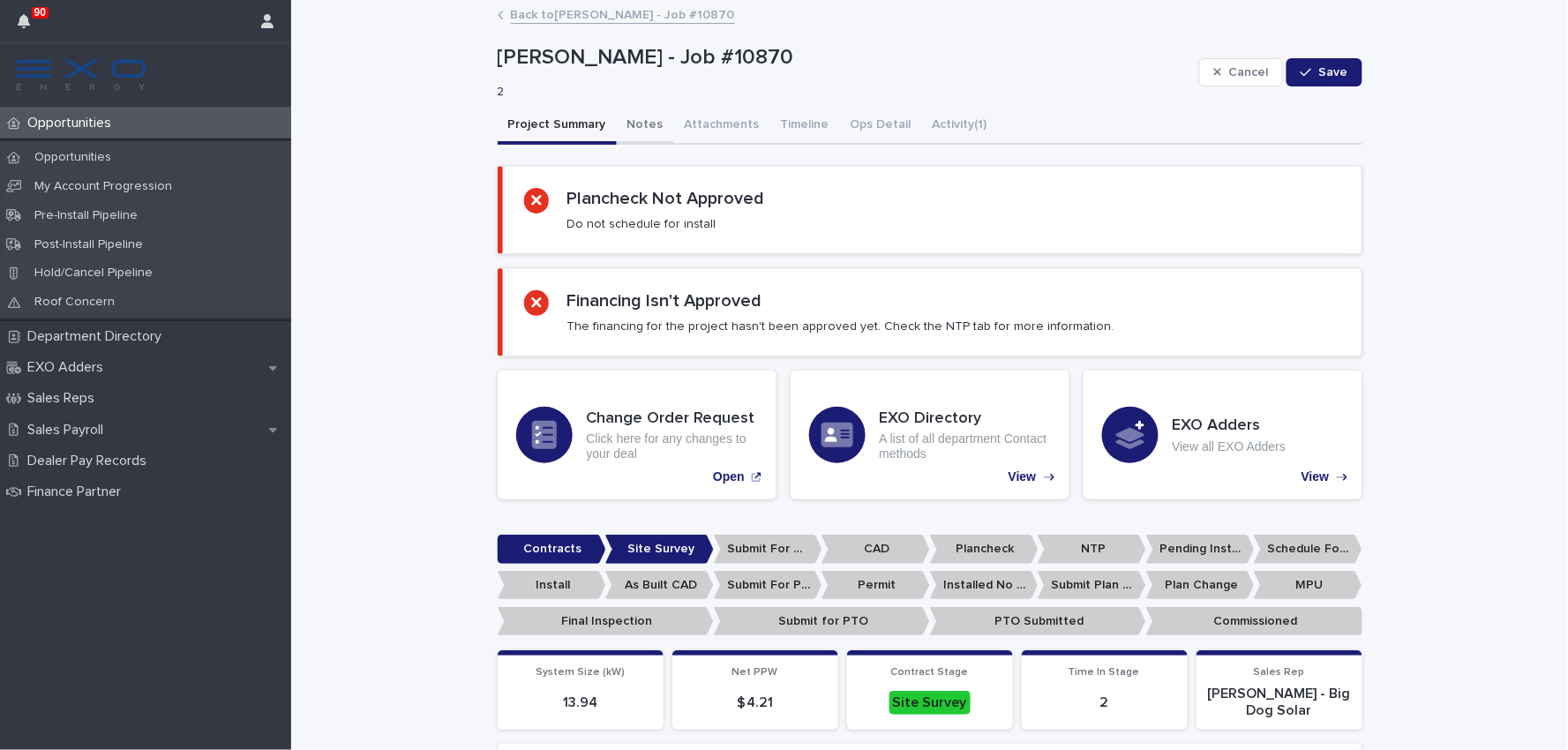
click at [628, 128] on button "Notes" at bounding box center [645, 126] width 57 height 37
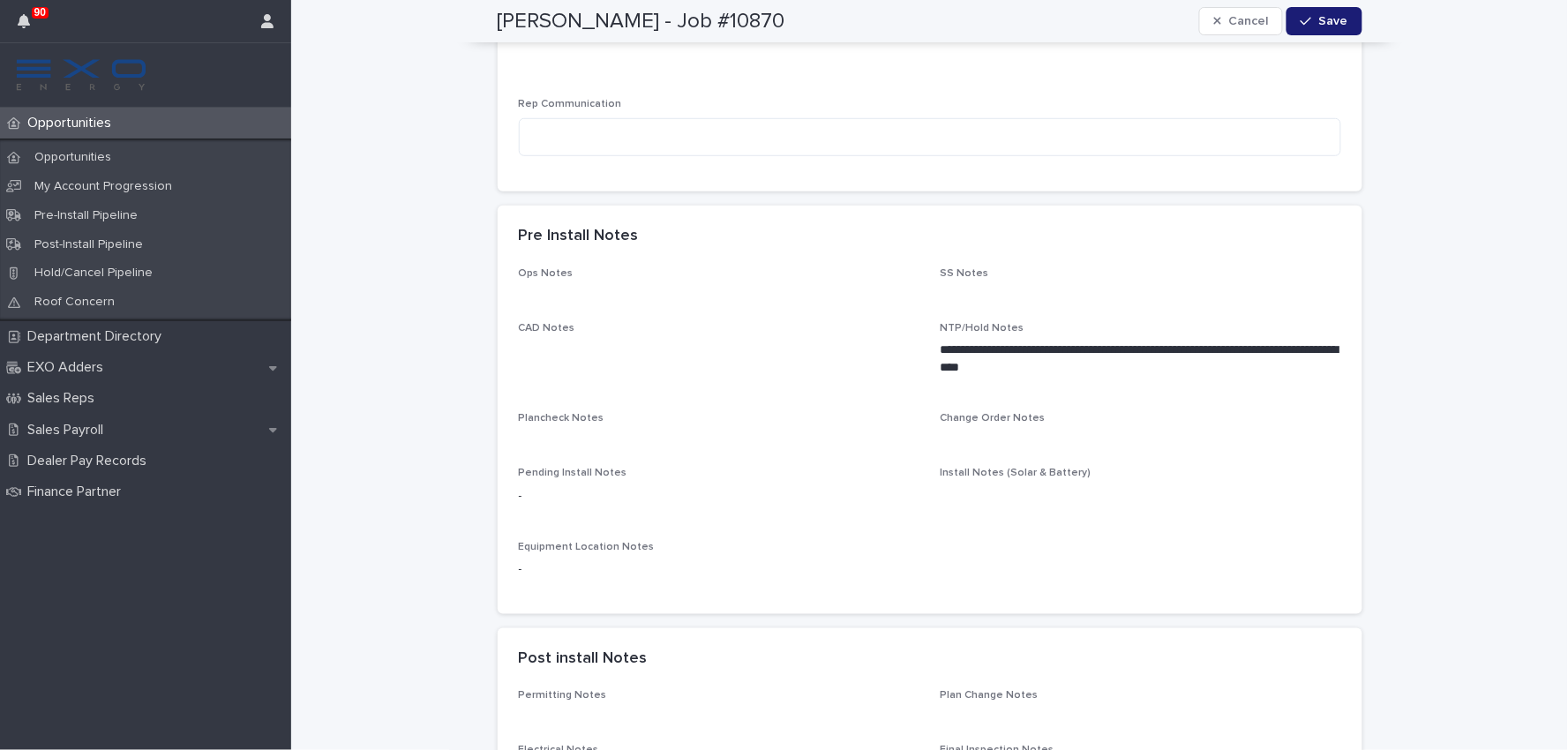
scroll to position [294, 0]
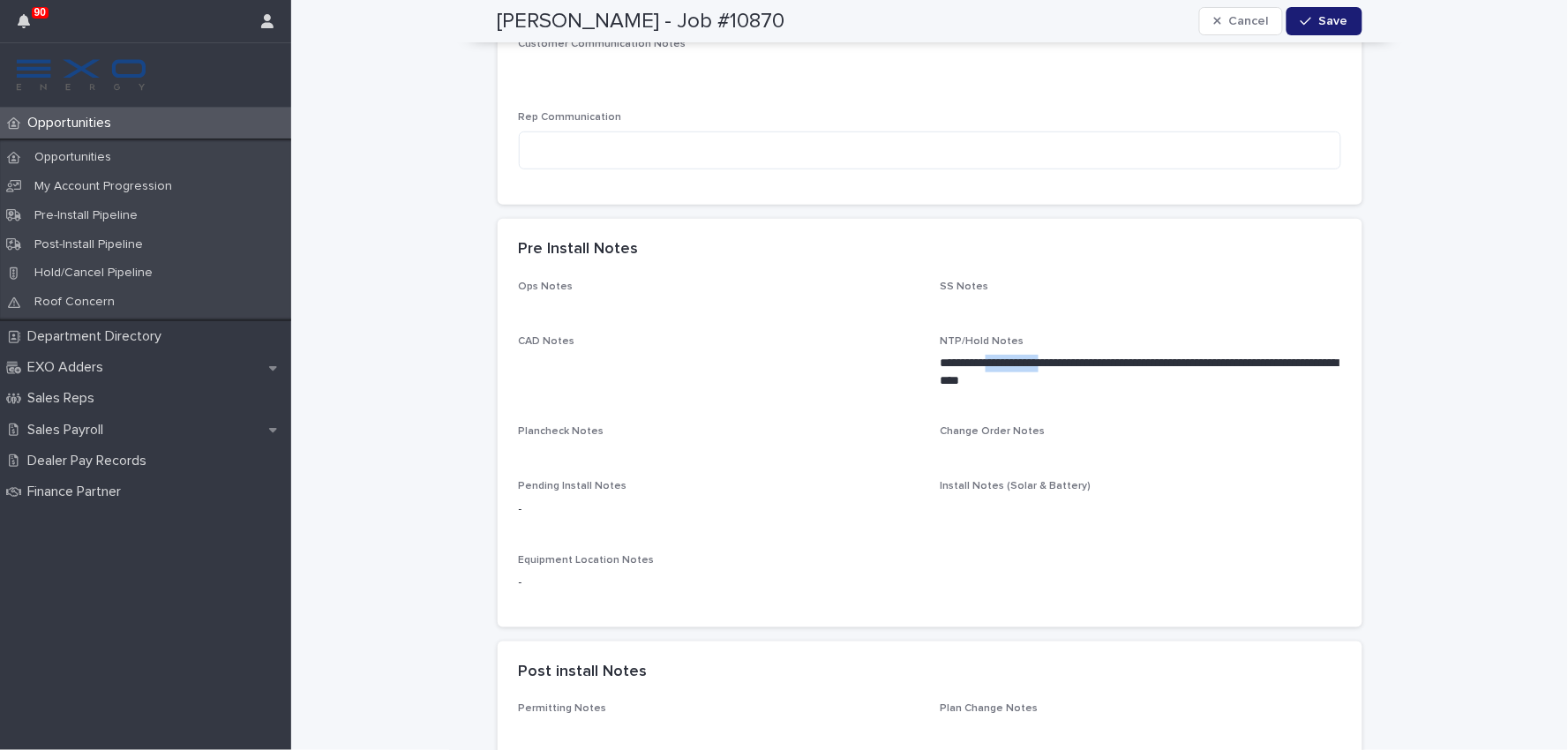
drag, startPoint x: 994, startPoint y: 357, endPoint x: 1066, endPoint y: 362, distance: 72.2
click at [1066, 362] on p "**********" at bounding box center [1141, 373] width 400 height 35
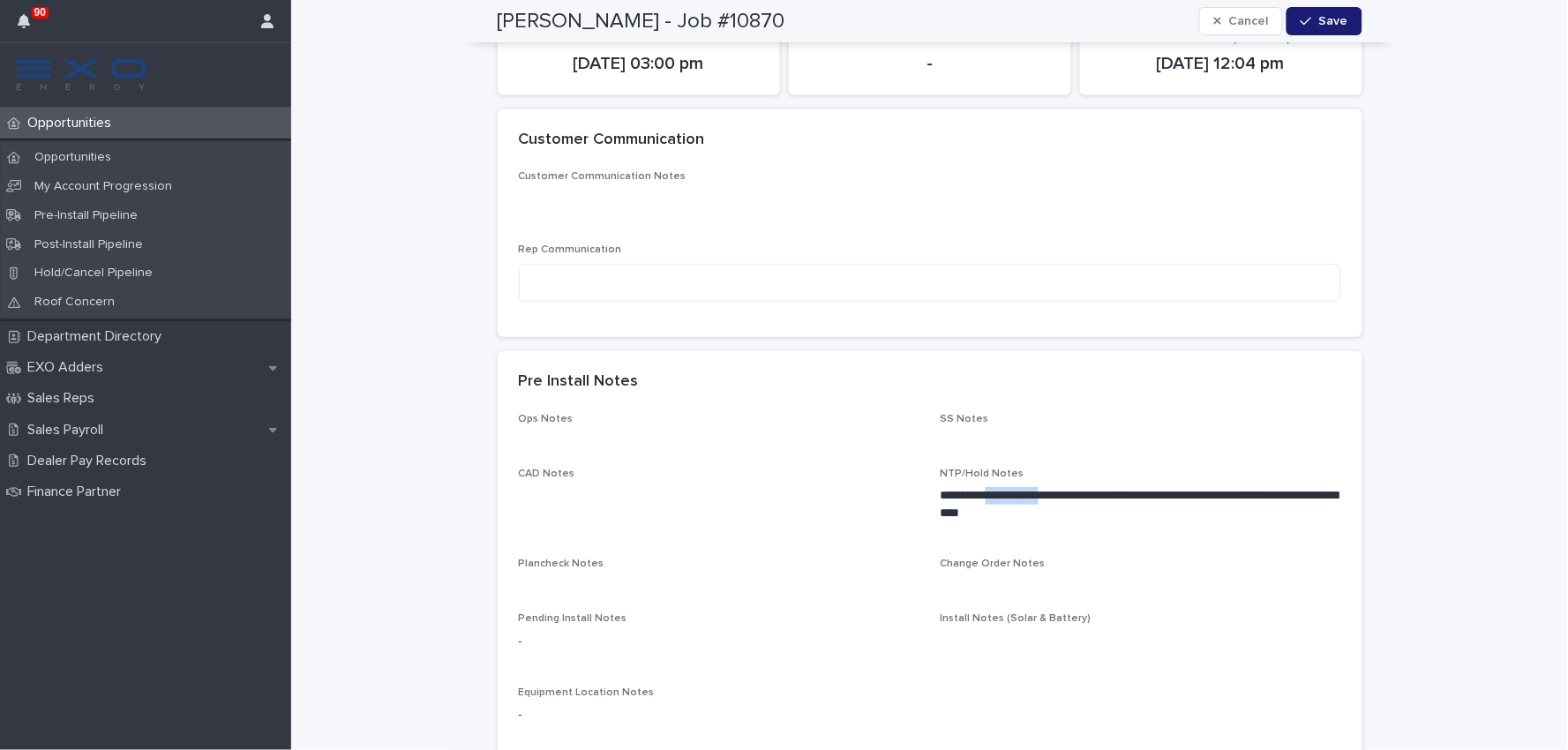
scroll to position [0, 0]
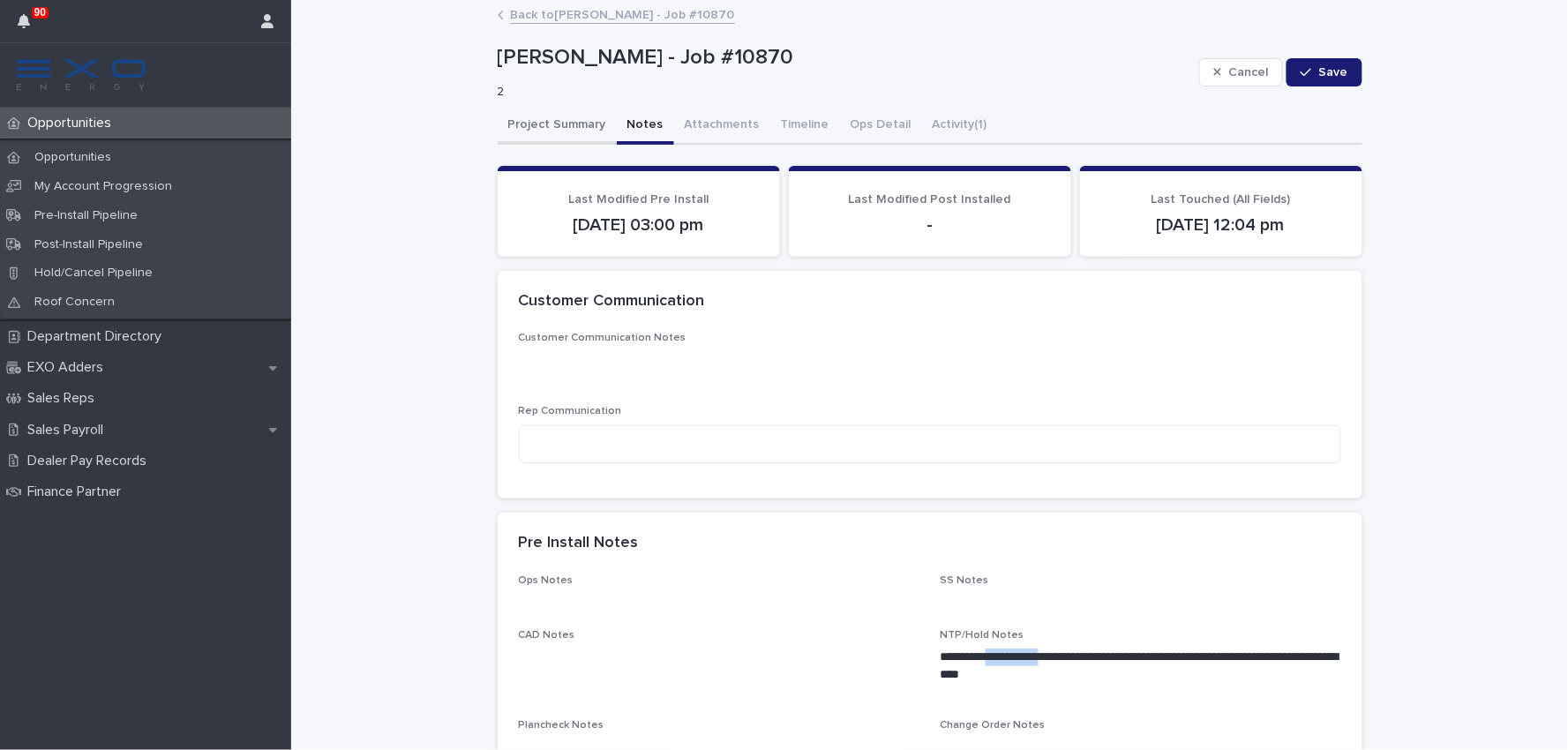
click at [547, 114] on button "Project Summary" at bounding box center [557, 126] width 119 height 37
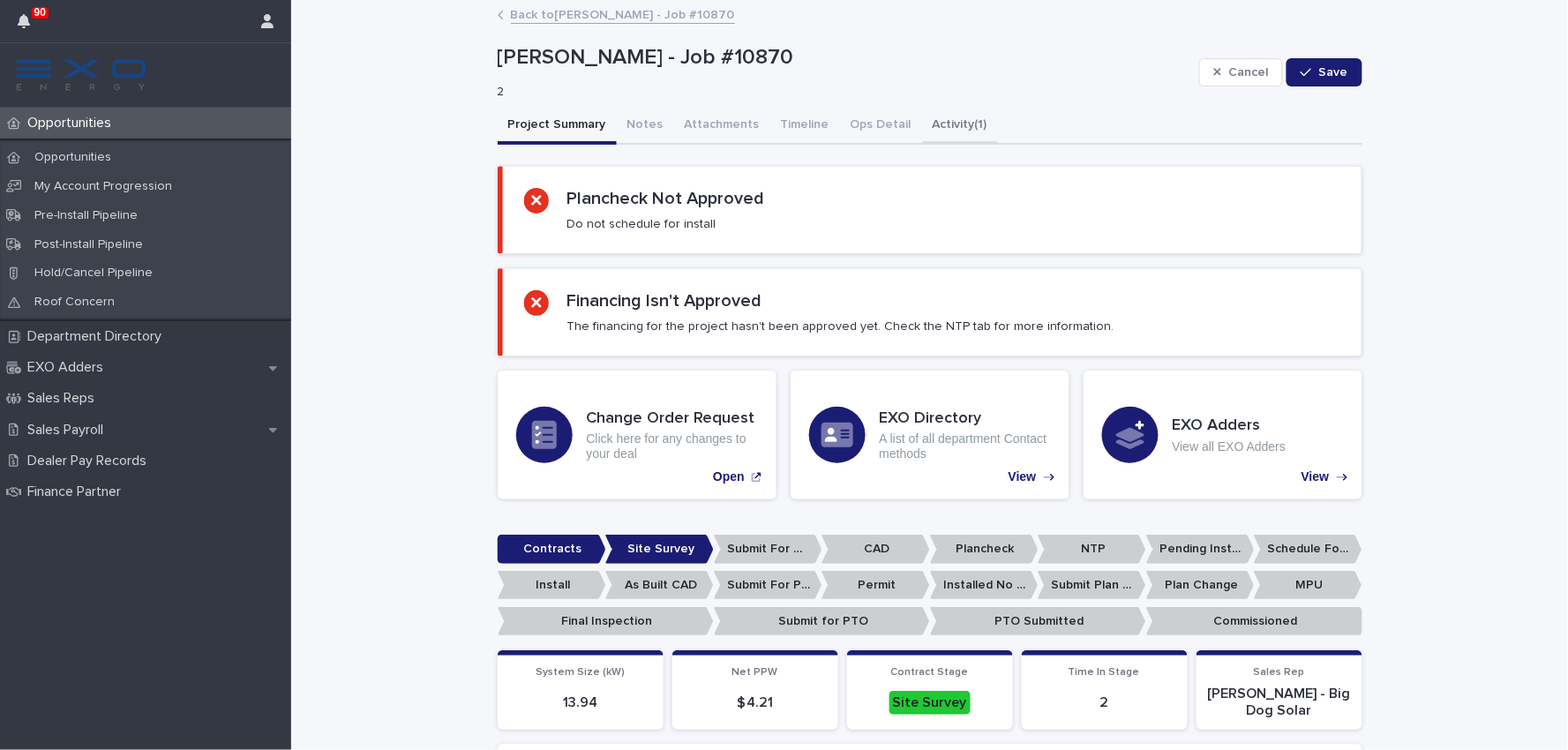
click at [957, 119] on button "Activity (1)" at bounding box center [960, 126] width 76 height 37
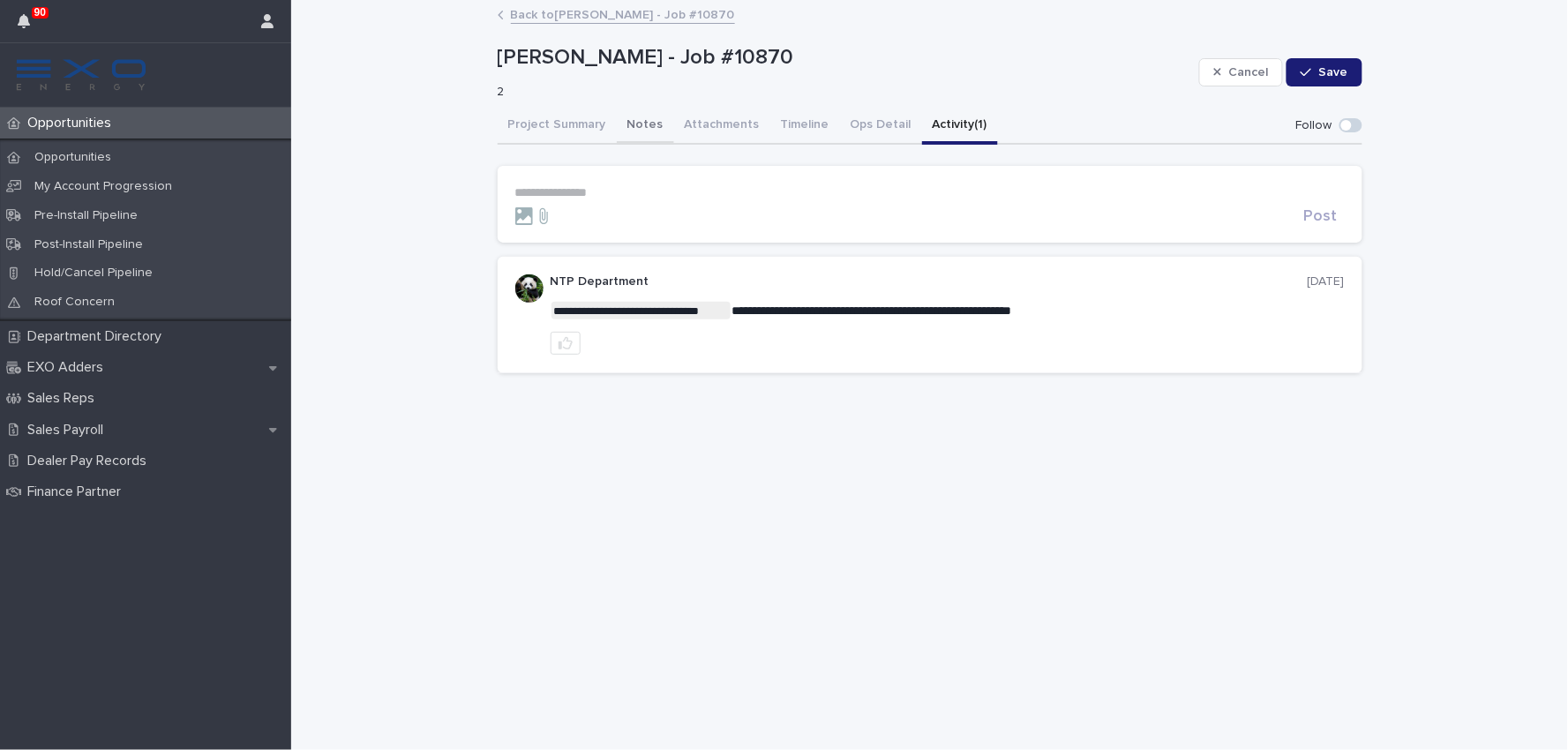
click at [650, 121] on button "Notes" at bounding box center [645, 126] width 57 height 37
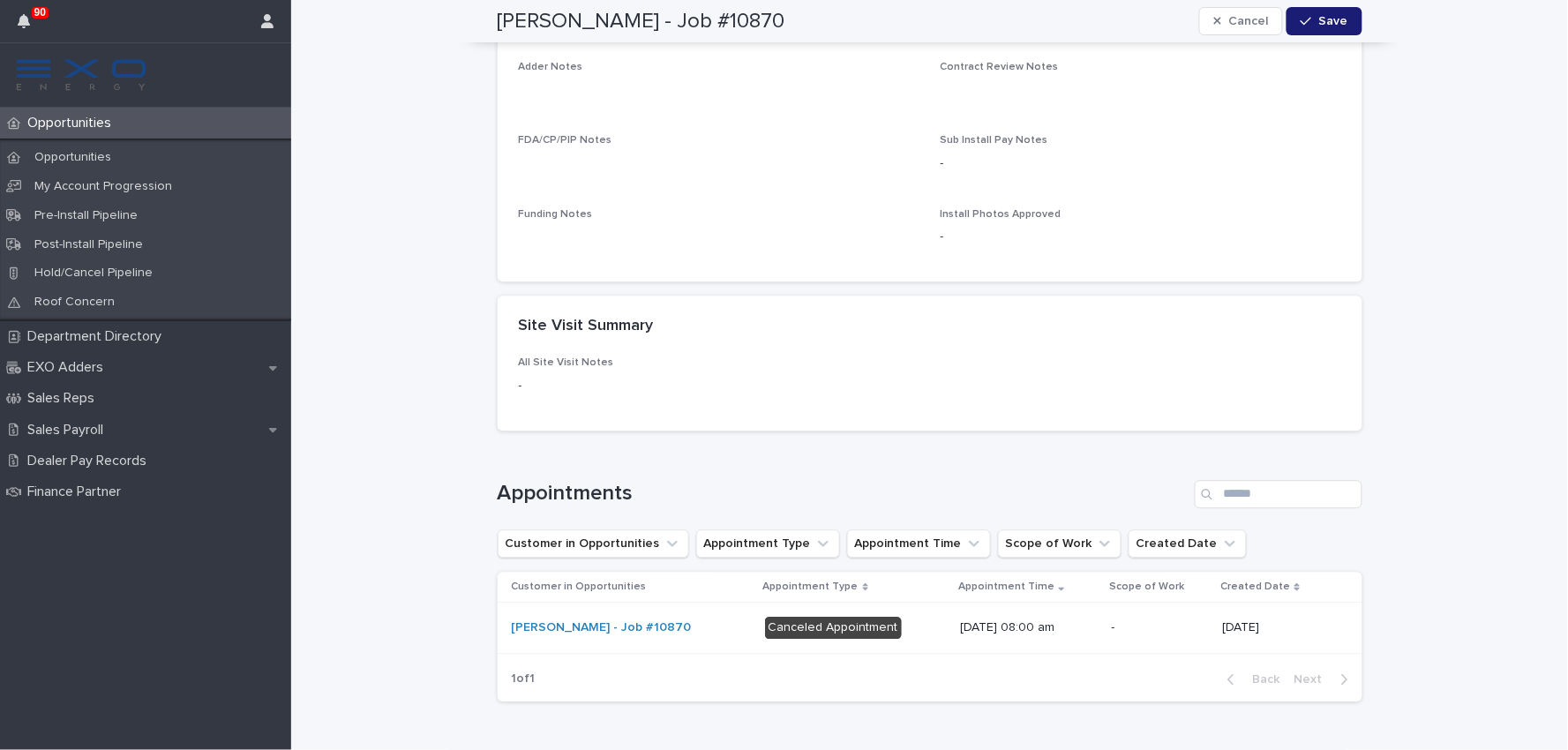
scroll to position [1371, 0]
